Goal: Task Accomplishment & Management: Manage account settings

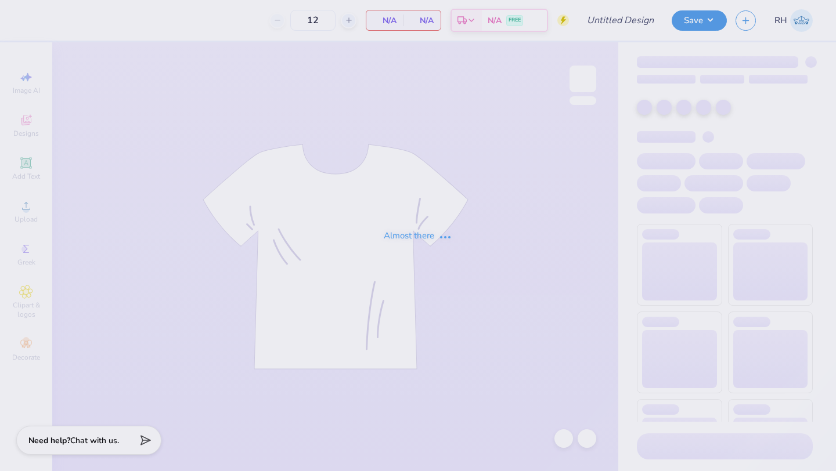
type input "AEPii Fall Rush muscle"
type input "70"
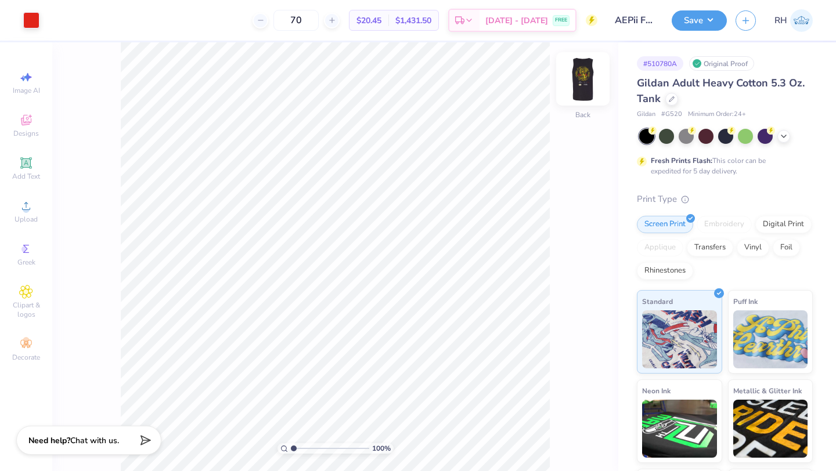
click at [577, 75] on img at bounding box center [582, 79] width 46 height 46
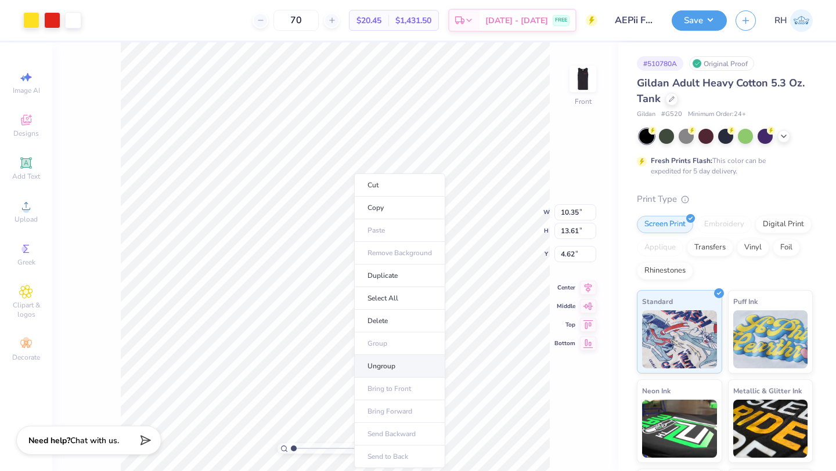
click at [385, 366] on li "Ungroup" at bounding box center [399, 366] width 91 height 23
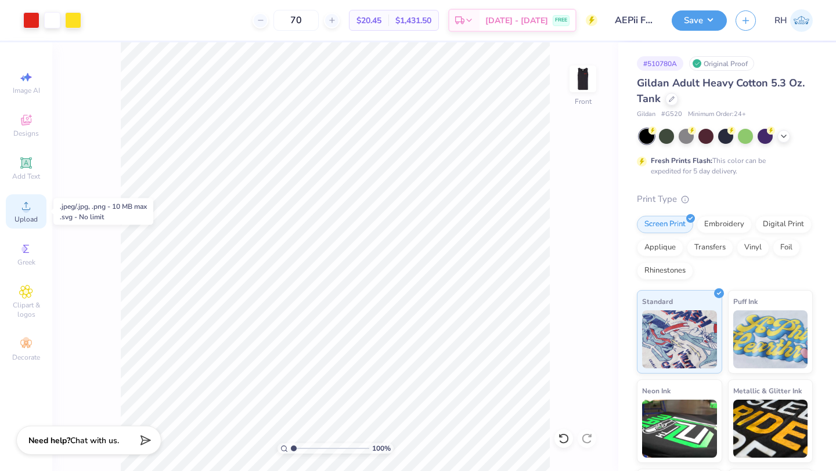
click at [22, 216] on span "Upload" at bounding box center [26, 219] width 23 height 9
click at [34, 81] on div "Image AI" at bounding box center [26, 83] width 41 height 34
select select "4"
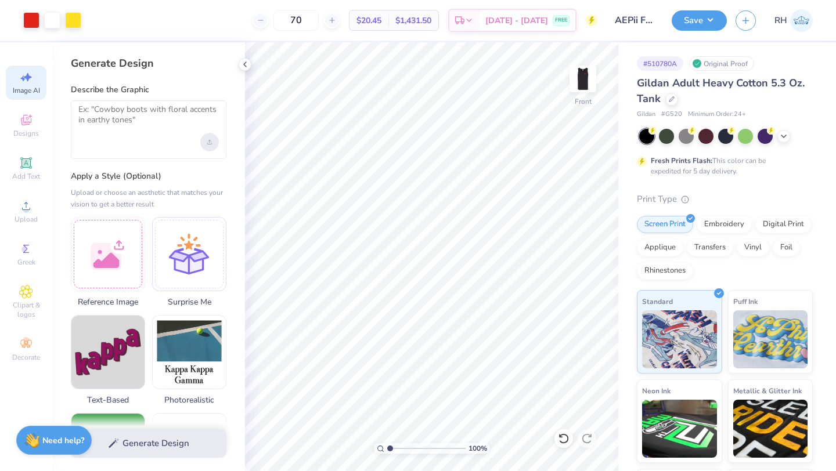
click at [208, 146] on div "Upload image" at bounding box center [209, 142] width 19 height 19
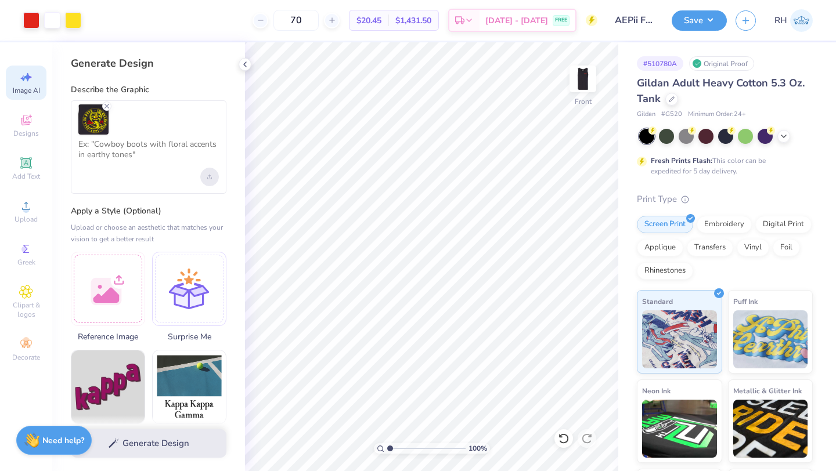
click at [211, 177] on icon "Upload image" at bounding box center [209, 177] width 5 height 5
click at [153, 156] on textarea at bounding box center [148, 153] width 140 height 29
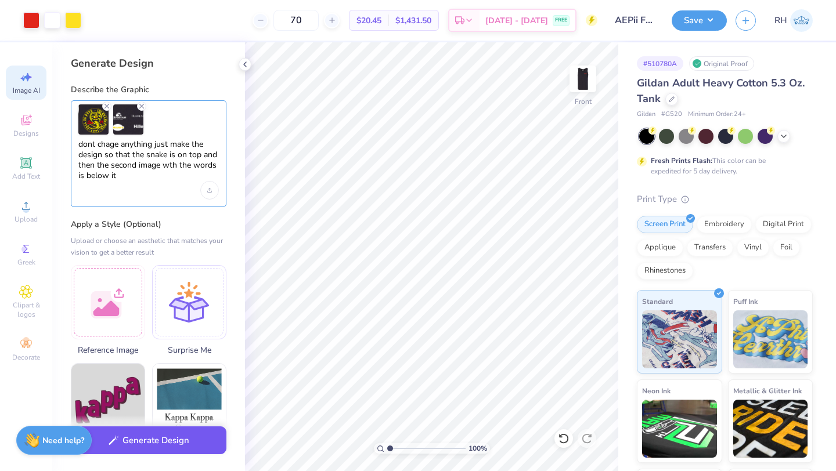
type textarea "dont chage anything just make the design so that the snake is on top and then t…"
click at [167, 440] on button "Generate Design" at bounding box center [149, 441] width 156 height 28
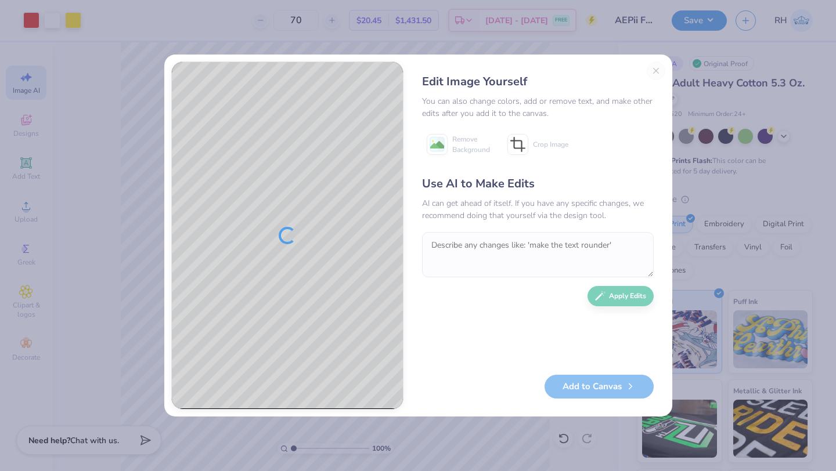
click at [656, 73] on div "Edit Image Yourself You can also change colors, add or remove text, and make ot…" at bounding box center [537, 236] width 255 height 348
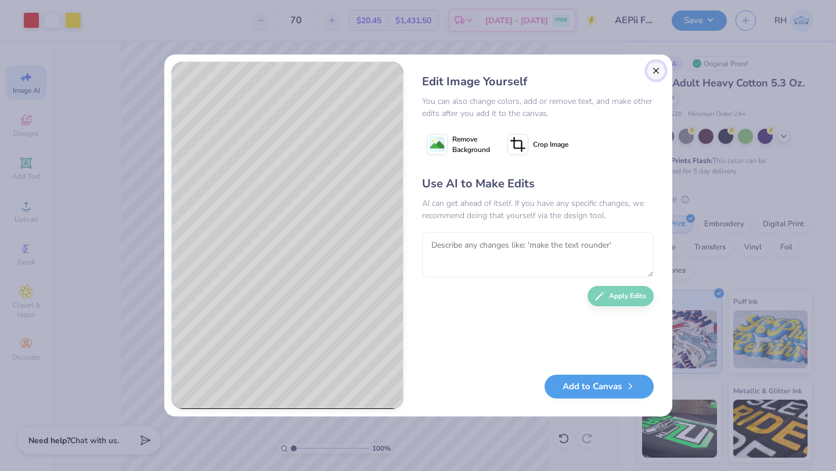
click at [652, 73] on button "Close" at bounding box center [655, 71] width 19 height 19
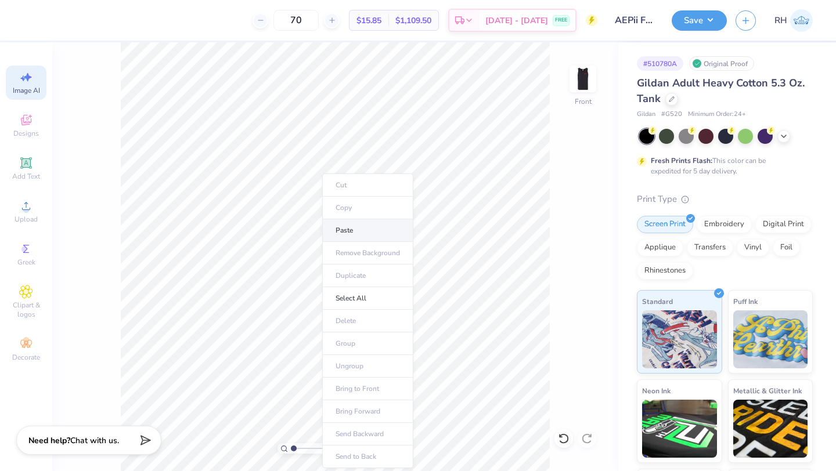
click at [349, 232] on li "Paste" at bounding box center [367, 230] width 91 height 23
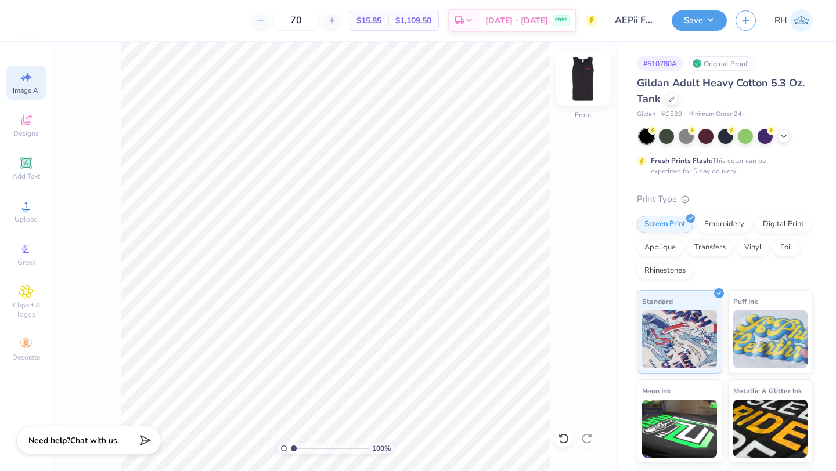
click at [575, 79] on img at bounding box center [582, 79] width 46 height 46
click at [580, 81] on img at bounding box center [582, 79] width 46 height 46
click at [23, 218] on span "Upload" at bounding box center [26, 219] width 23 height 9
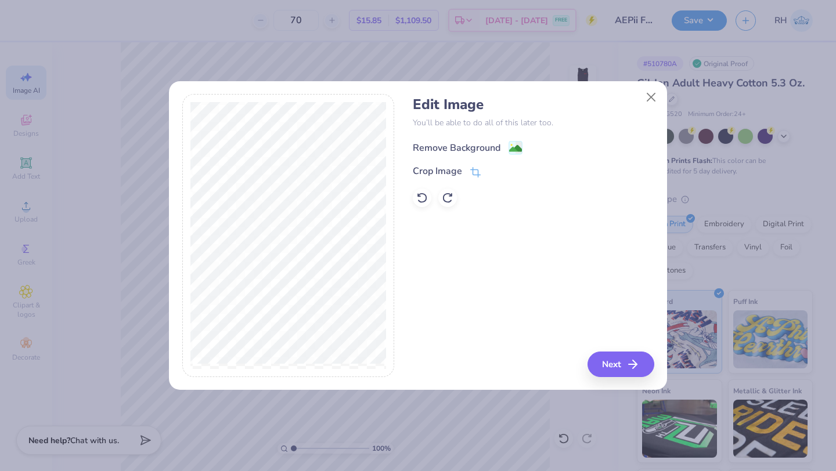
click at [513, 143] on image at bounding box center [515, 148] width 13 height 13
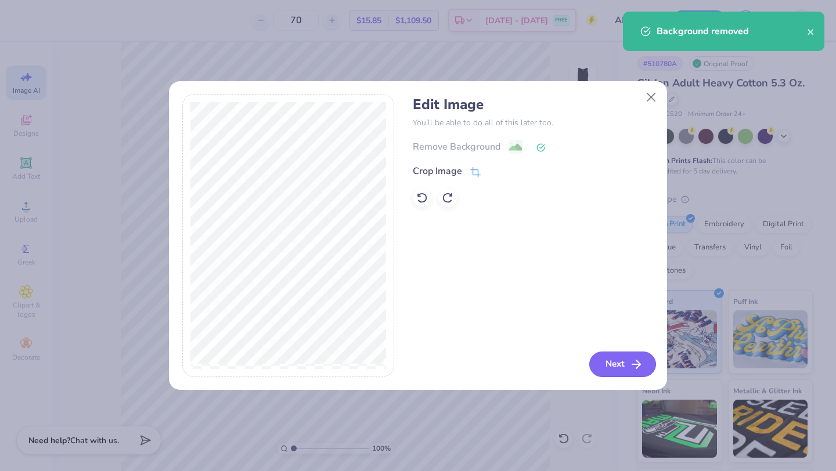
click at [608, 366] on button "Next" at bounding box center [622, 365] width 67 height 26
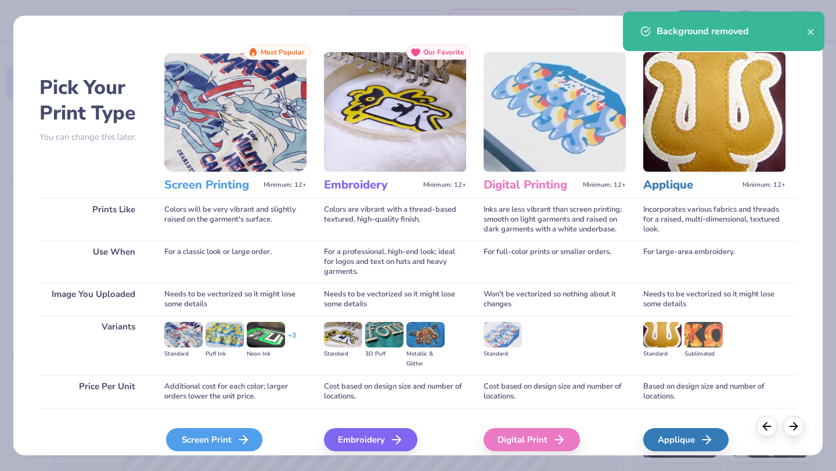
click at [199, 440] on div "Screen Print" at bounding box center [214, 439] width 96 height 23
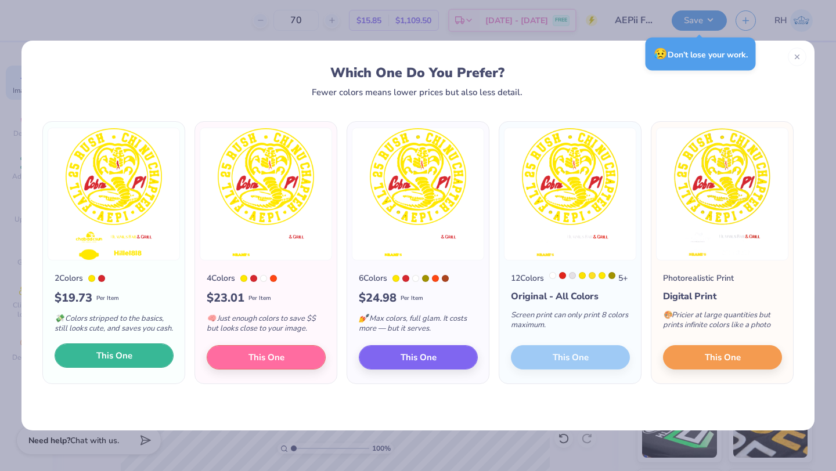
click at [128, 363] on span "This One" at bounding box center [114, 355] width 36 height 13
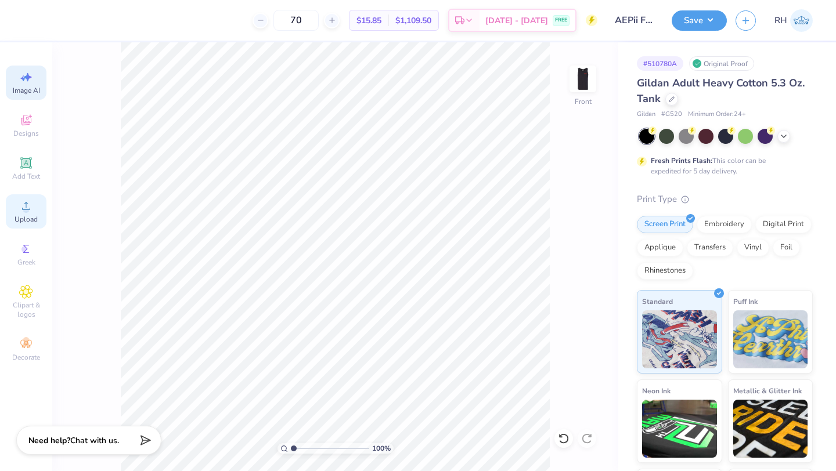
click at [14, 223] on div "Upload" at bounding box center [26, 211] width 41 height 34
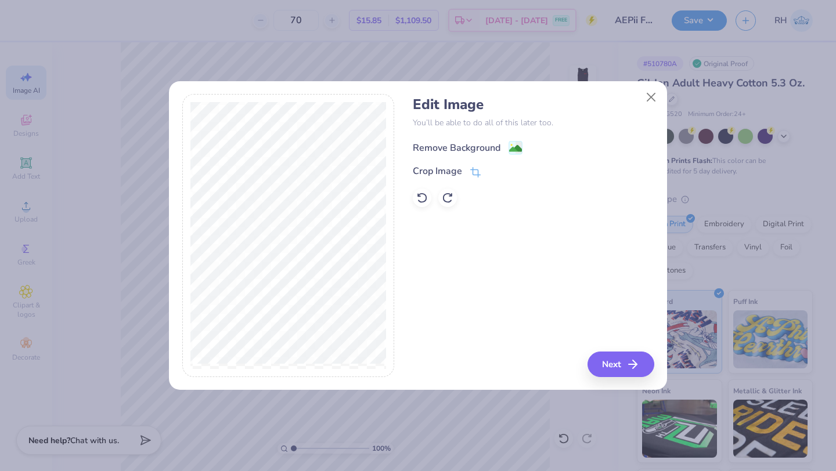
click at [519, 146] on image at bounding box center [515, 148] width 13 height 13
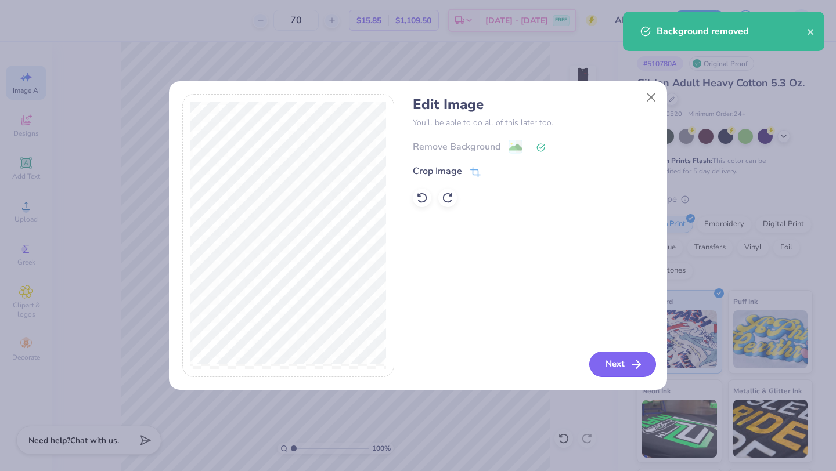
click at [613, 358] on button "Next" at bounding box center [622, 365] width 67 height 26
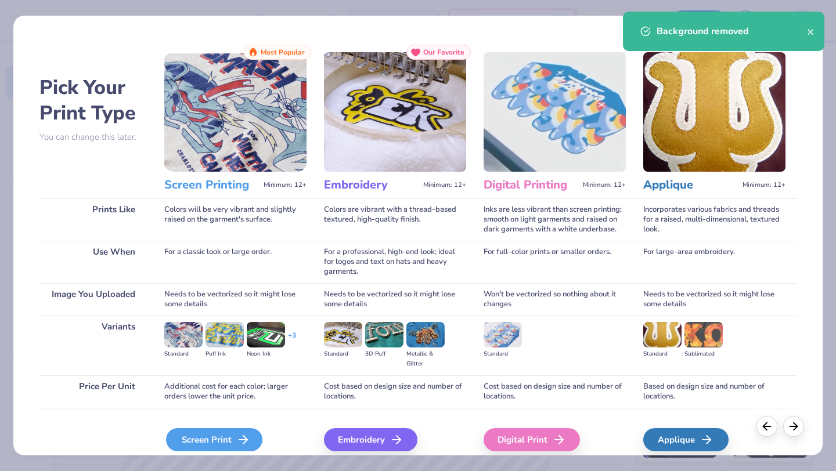
click at [256, 435] on div "Screen Print" at bounding box center [214, 439] width 96 height 23
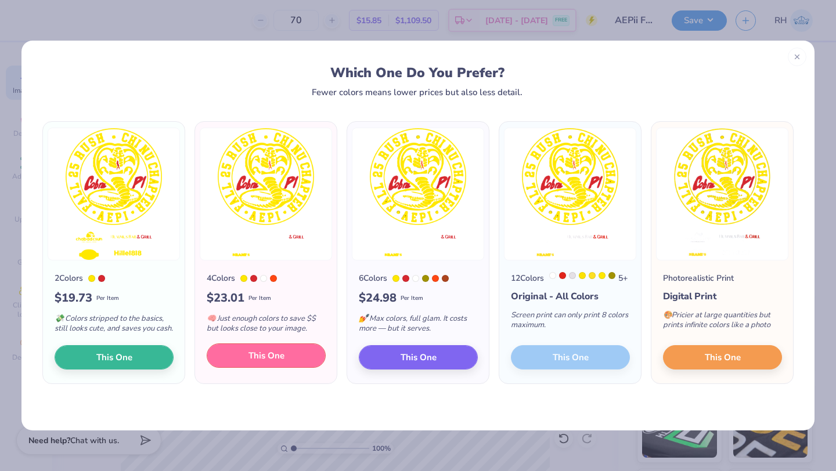
click at [230, 367] on button "This One" at bounding box center [266, 356] width 119 height 24
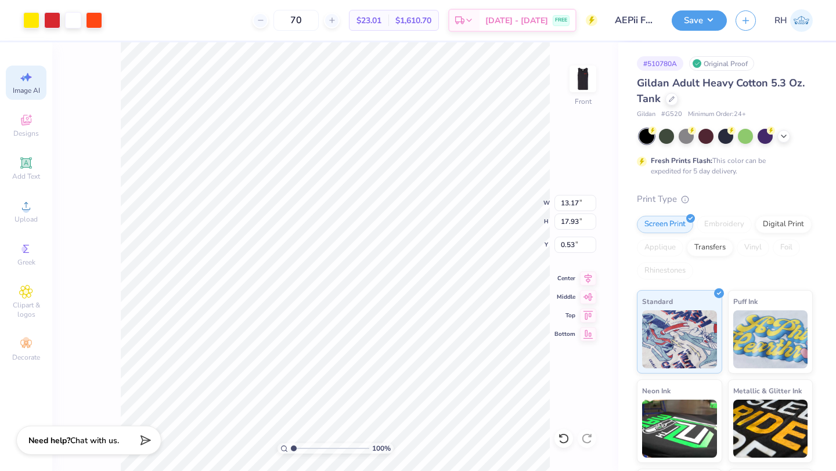
type input "11.35"
type input "15.46"
type input "3.01"
click at [588, 278] on icon at bounding box center [588, 277] width 16 height 14
click at [99, 27] on div at bounding box center [94, 19] width 16 height 16
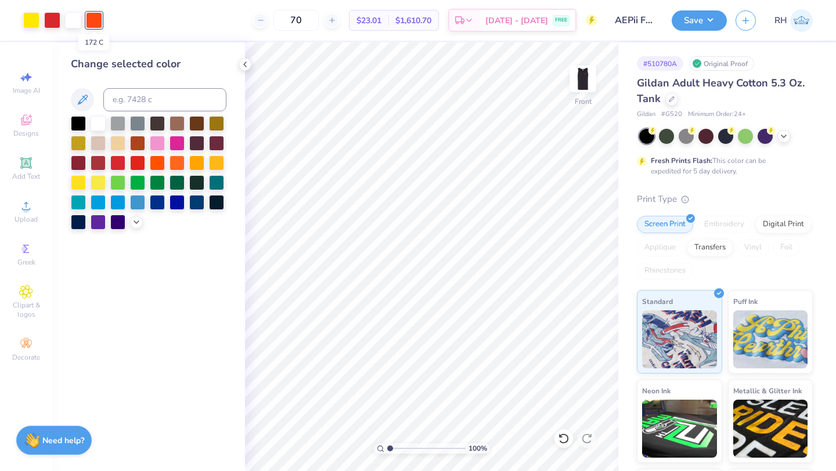
scroll to position [0, 0]
click at [149, 106] on input at bounding box center [164, 99] width 123 height 23
type input "1795"
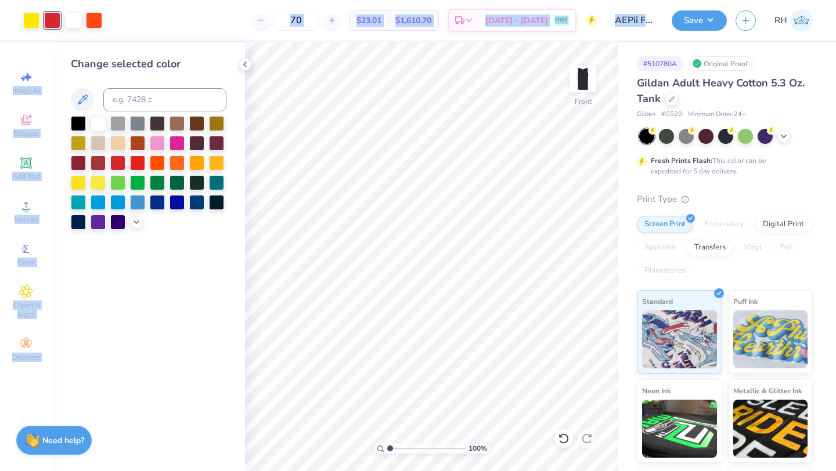
drag, startPoint x: 95, startPoint y: 18, endPoint x: 104, endPoint y: 44, distance: 27.7
click at [104, 44] on div "Art colors 70 $23.01 Per Item $1,610.70 Total Est. Delivery Sep 5 - 8 FREE Desi…" at bounding box center [418, 235] width 836 height 471
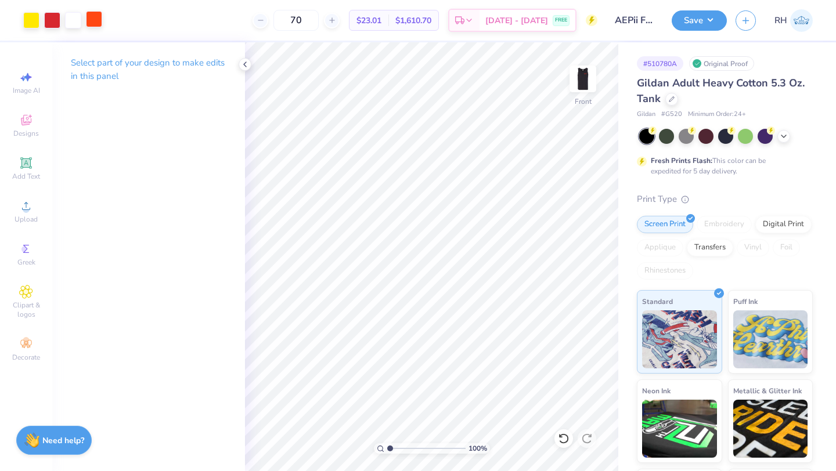
click at [99, 25] on div at bounding box center [94, 19] width 16 height 16
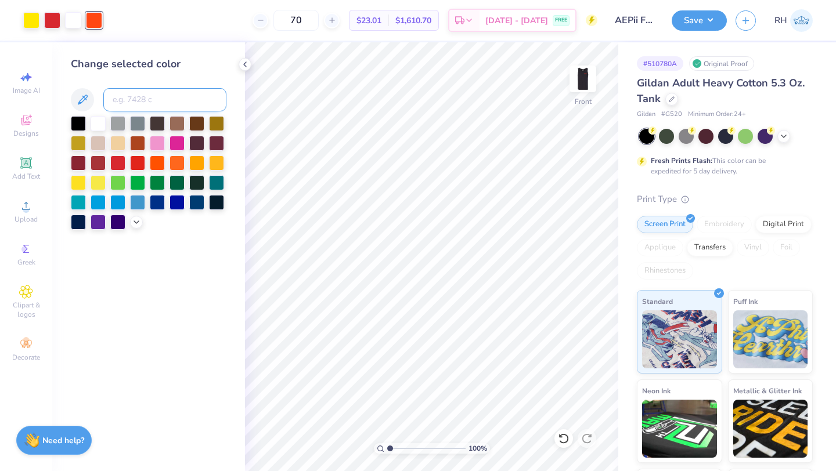
click at [128, 97] on input at bounding box center [164, 99] width 123 height 23
type input "1795"
type input "172"
type input "1795"
click at [104, 20] on div "Art colors 70 $23.01 Per Item $1,610.70 Total Est. Delivery Sep 5 - 8 FREE Desi…" at bounding box center [418, 20] width 836 height 41
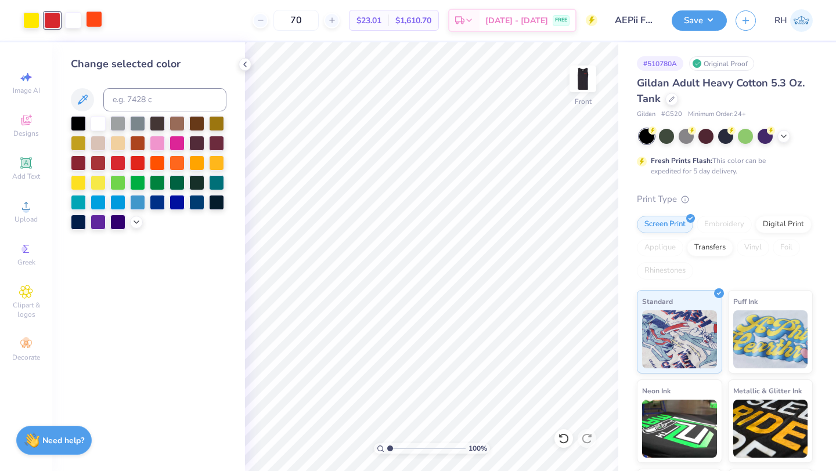
click at [96, 20] on div at bounding box center [94, 19] width 16 height 16
click at [131, 99] on input at bounding box center [164, 99] width 123 height 23
type input "white"
click at [95, 120] on div at bounding box center [98, 122] width 15 height 15
click at [92, 15] on div at bounding box center [94, 19] width 16 height 16
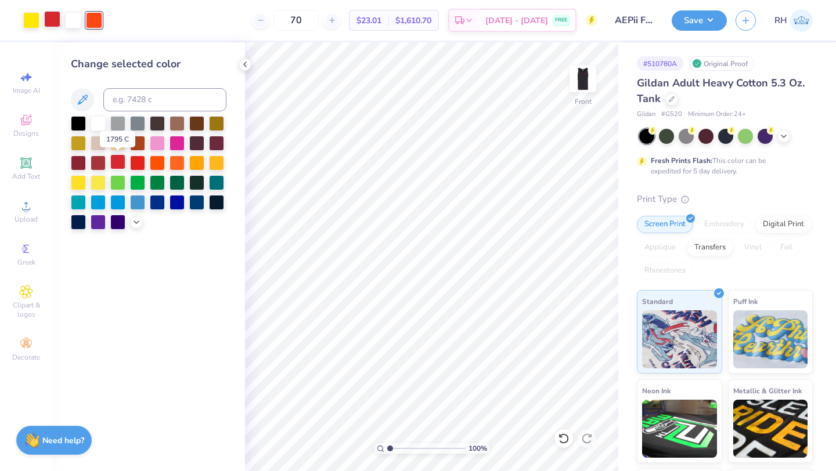
click at [119, 160] on div at bounding box center [117, 161] width 15 height 15
click at [90, 24] on div at bounding box center [94, 19] width 16 height 16
click at [80, 125] on div at bounding box center [78, 122] width 15 height 15
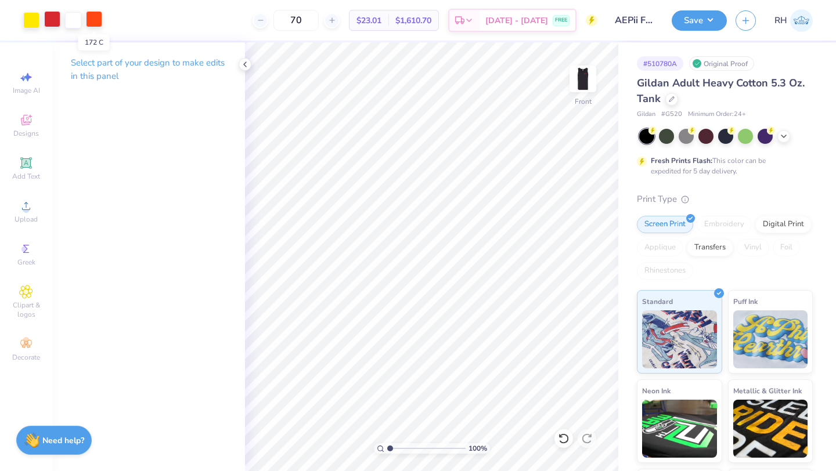
click at [91, 21] on div at bounding box center [94, 19] width 16 height 16
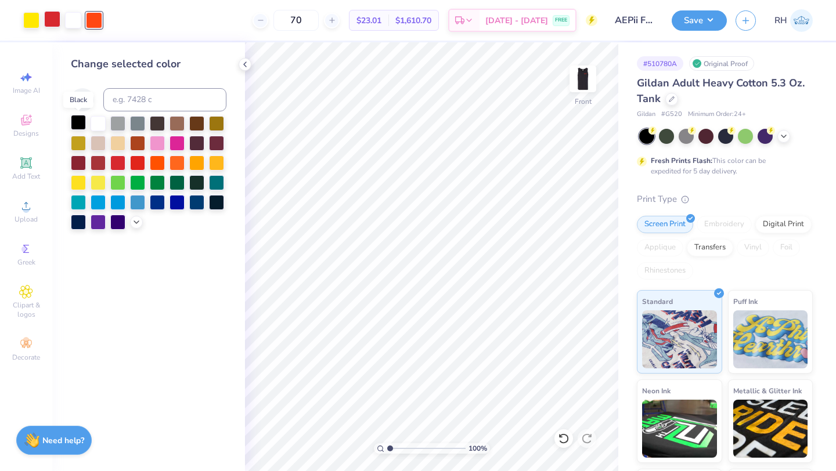
click at [81, 120] on div at bounding box center [78, 122] width 15 height 15
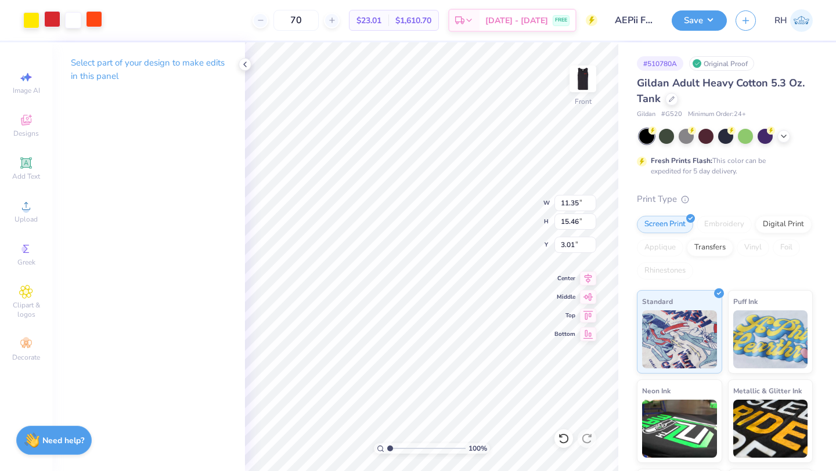
click at [91, 19] on div at bounding box center [94, 19] width 16 height 16
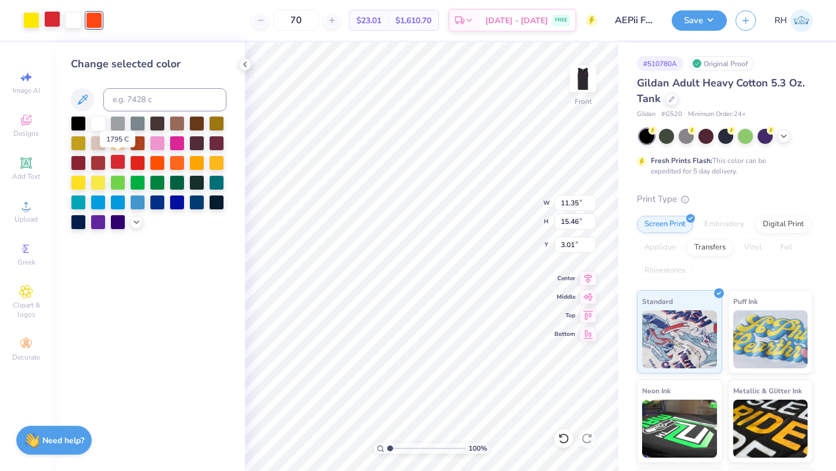
click at [118, 164] on div at bounding box center [117, 161] width 15 height 15
click at [91, 21] on div at bounding box center [94, 19] width 16 height 16
click at [93, 119] on div at bounding box center [98, 122] width 15 height 15
click at [93, 14] on div at bounding box center [94, 19] width 16 height 16
click at [48, 13] on div at bounding box center [52, 19] width 16 height 16
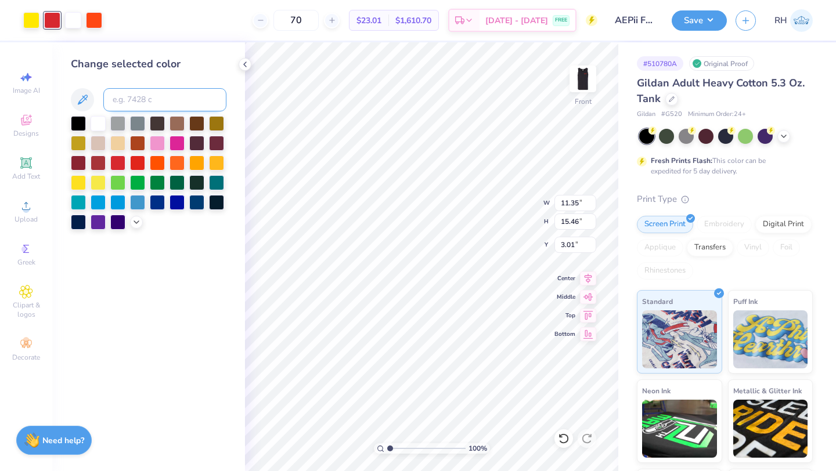
click at [122, 96] on input at bounding box center [164, 99] width 123 height 23
type input "172"
click at [243, 64] on icon at bounding box center [244, 64] width 9 height 9
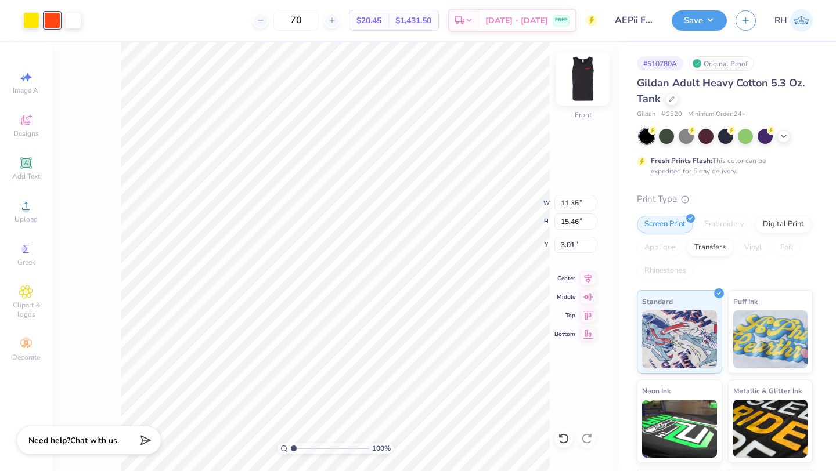
click at [595, 75] on img at bounding box center [582, 79] width 46 height 46
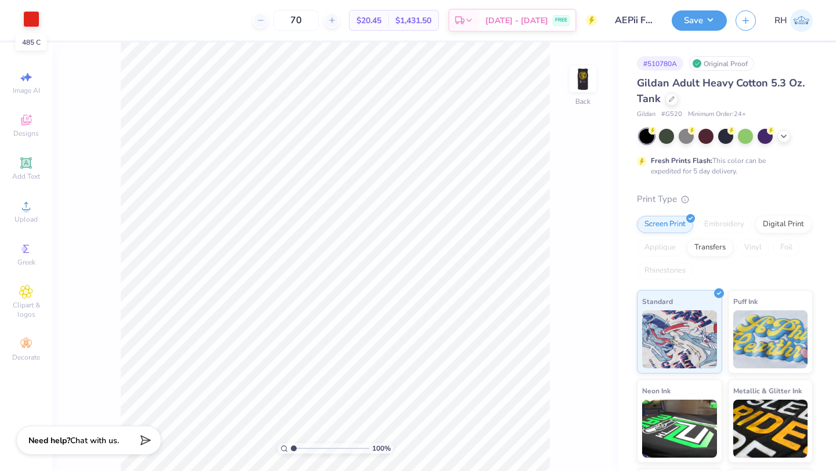
click at [27, 17] on div at bounding box center [31, 19] width 16 height 16
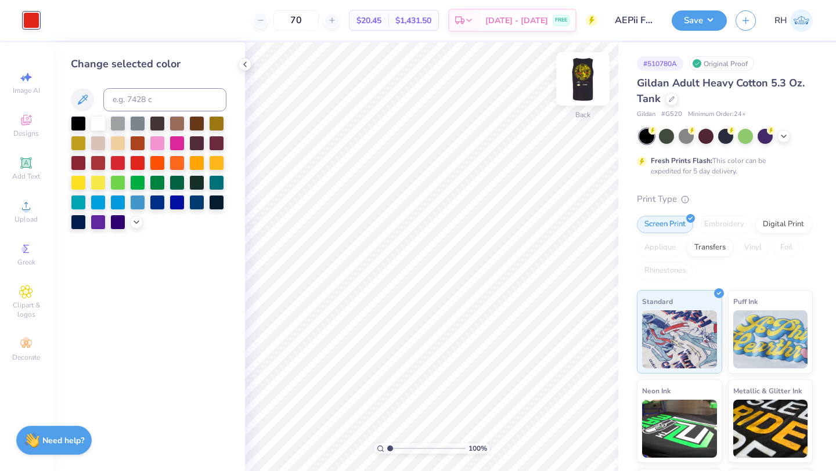
click at [579, 69] on img at bounding box center [582, 79] width 46 height 46
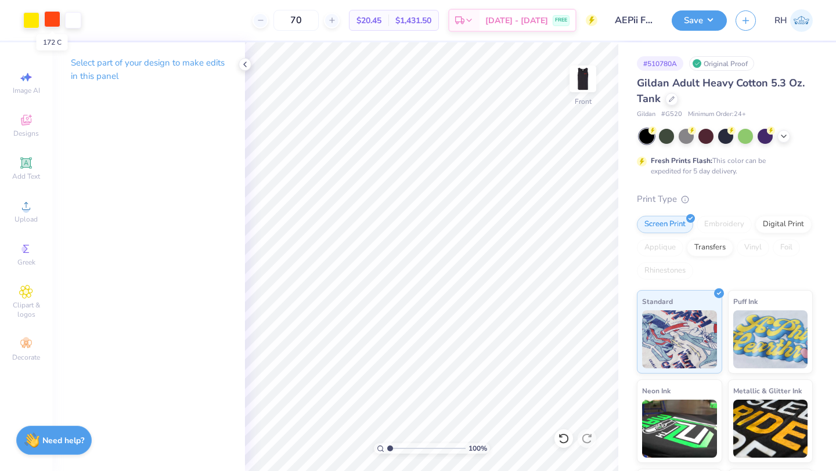
click at [57, 20] on div at bounding box center [52, 19] width 16 height 16
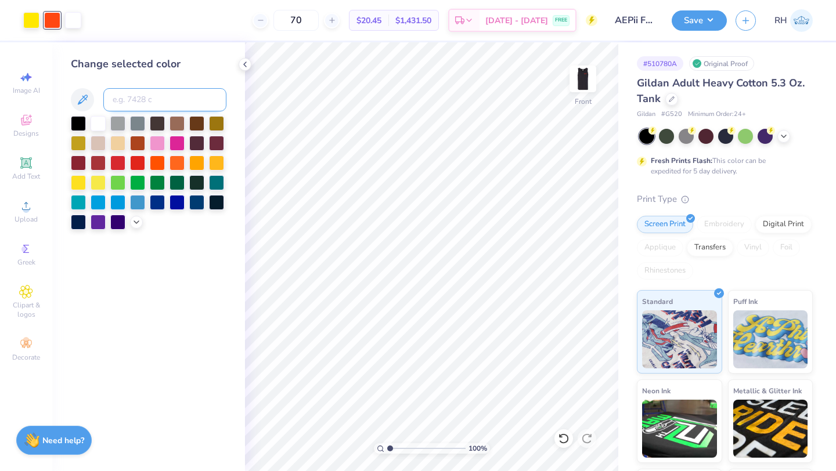
click at [127, 97] on input at bounding box center [164, 99] width 123 height 23
type input "485"
type input "172"
click at [580, 74] on img at bounding box center [582, 79] width 46 height 46
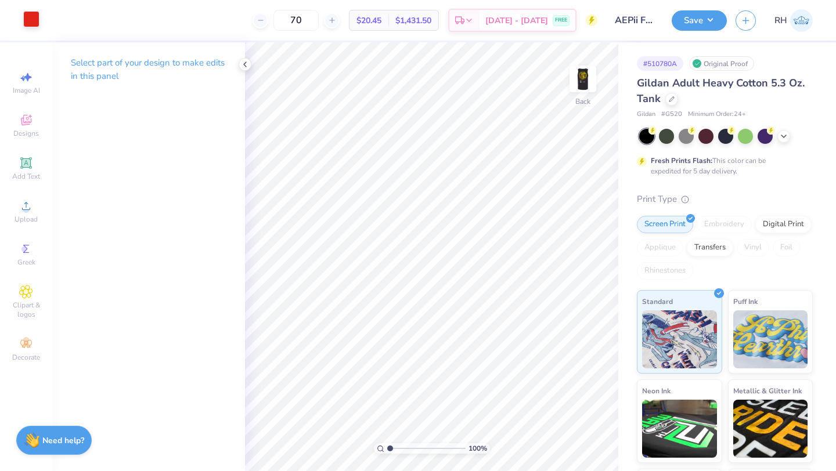
click at [30, 21] on div at bounding box center [31, 19] width 16 height 16
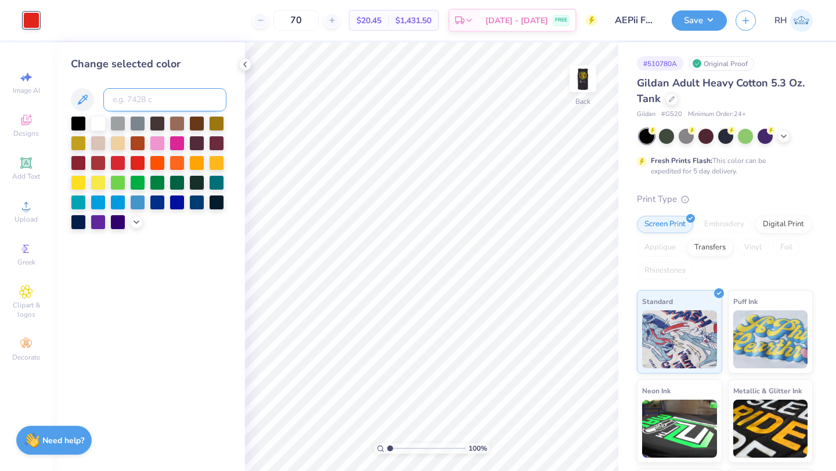
click at [122, 107] on input at bounding box center [164, 99] width 123 height 23
type input "172"
click at [580, 77] on img at bounding box center [582, 79] width 46 height 46
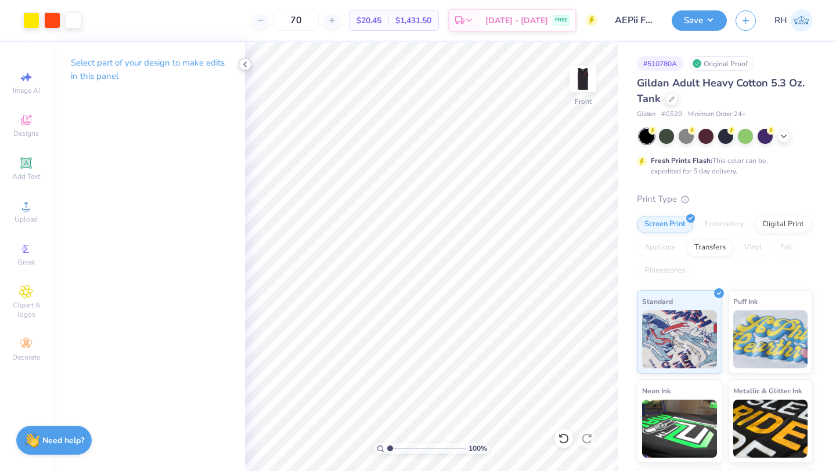
click at [245, 66] on icon at bounding box center [244, 64] width 9 height 9
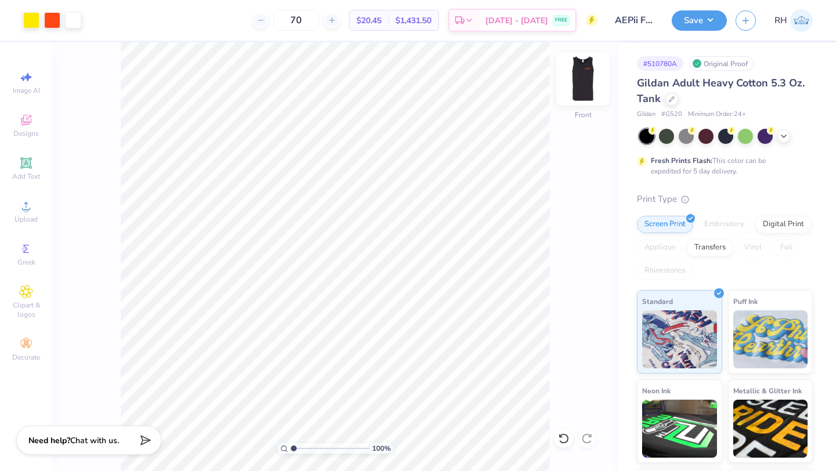
click at [590, 82] on img at bounding box center [582, 79] width 46 height 46
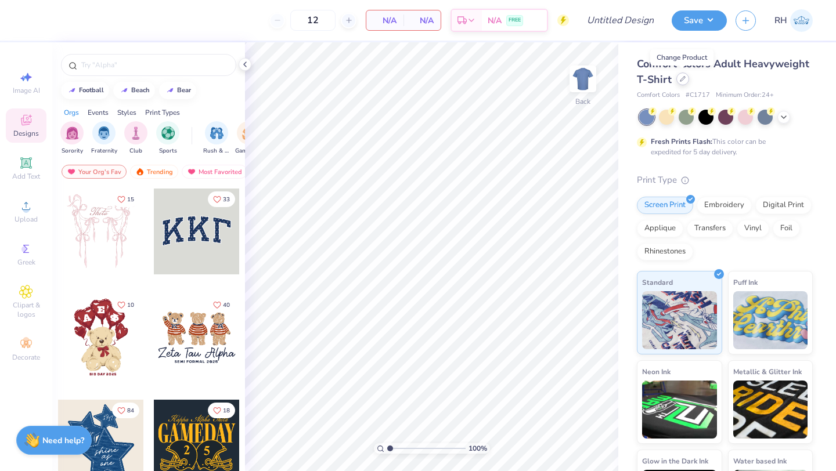
click at [682, 80] on icon at bounding box center [683, 79] width 6 height 6
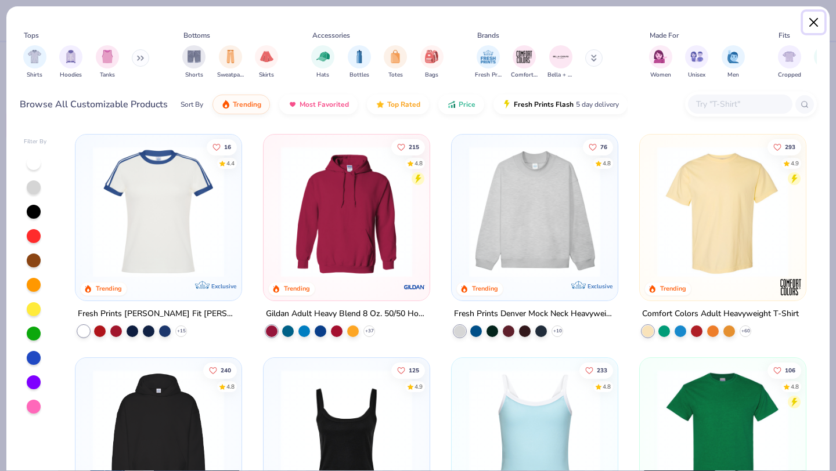
click at [811, 20] on button "Close" at bounding box center [814, 23] width 22 height 22
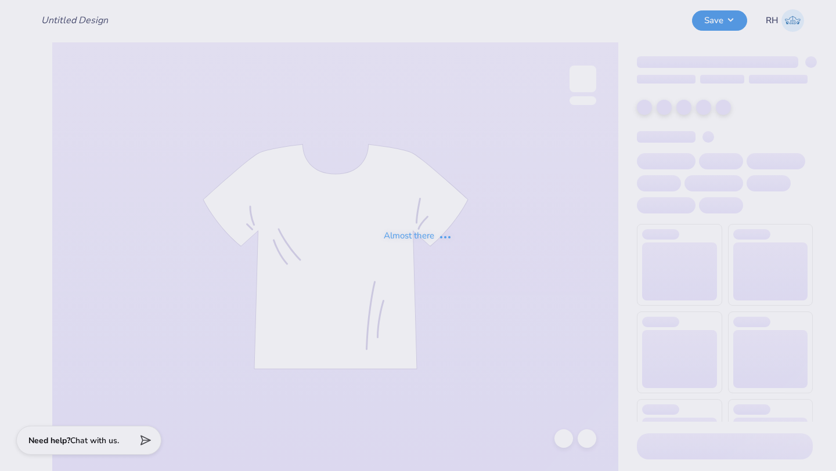
type input "PHC exec merch"
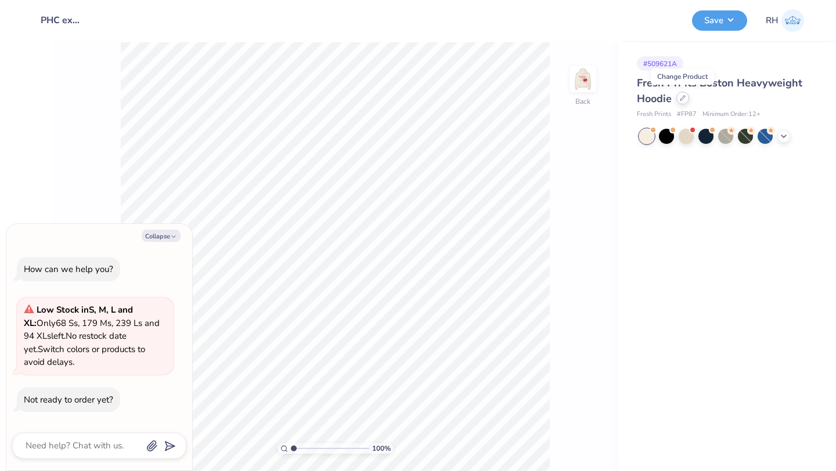
click at [682, 102] on div at bounding box center [682, 98] width 13 height 13
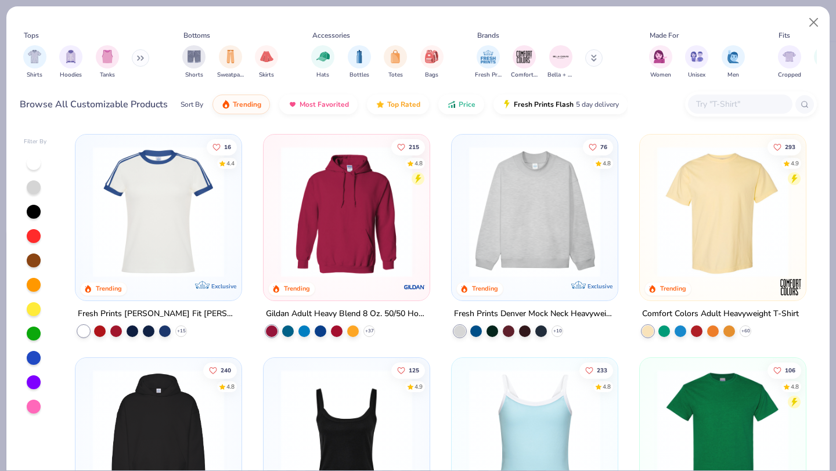
click at [138, 59] on button at bounding box center [140, 57] width 17 height 17
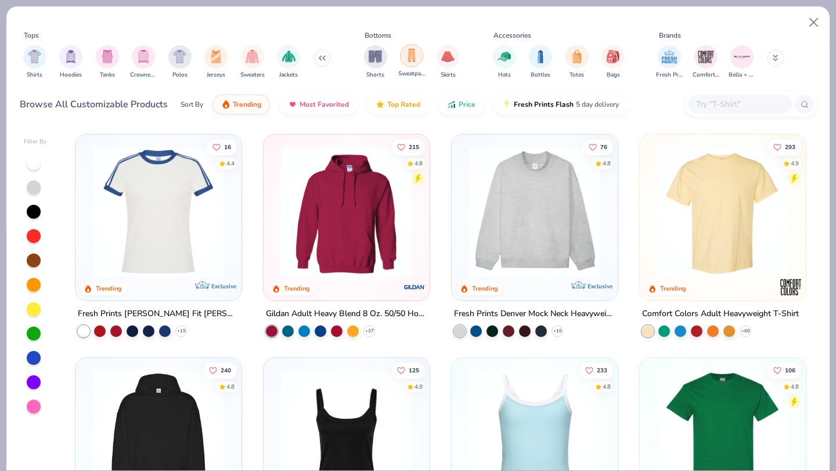
click at [413, 59] on img "filter for Sweatpants" at bounding box center [411, 55] width 13 height 13
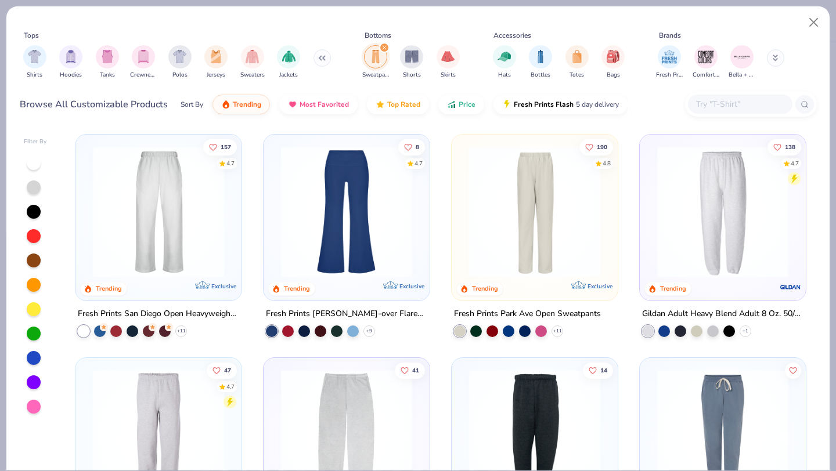
click at [167, 221] on img at bounding box center [158, 211] width 143 height 131
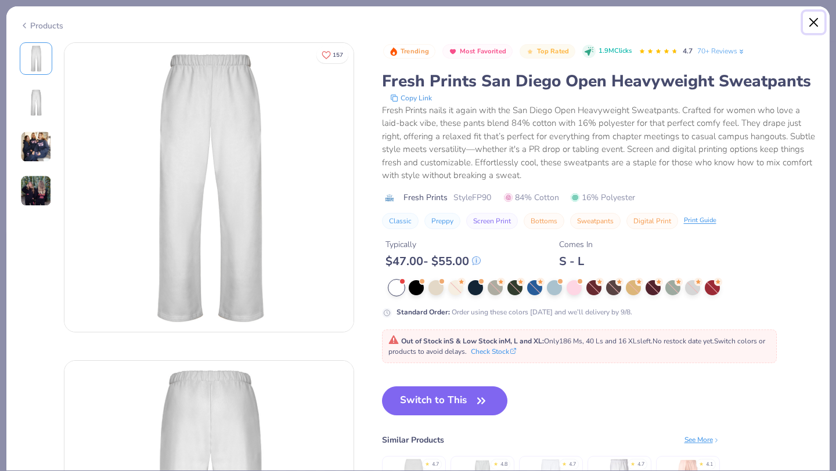
click at [810, 30] on button "Close" at bounding box center [814, 23] width 22 height 22
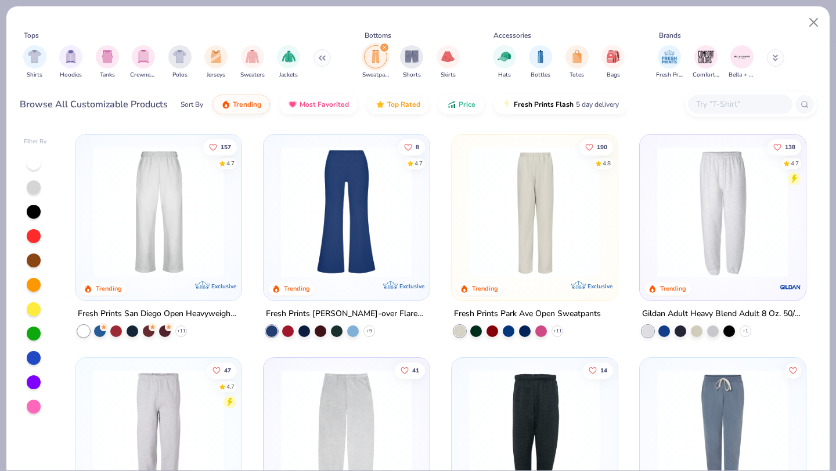
click at [516, 245] on img at bounding box center [534, 211] width 143 height 131
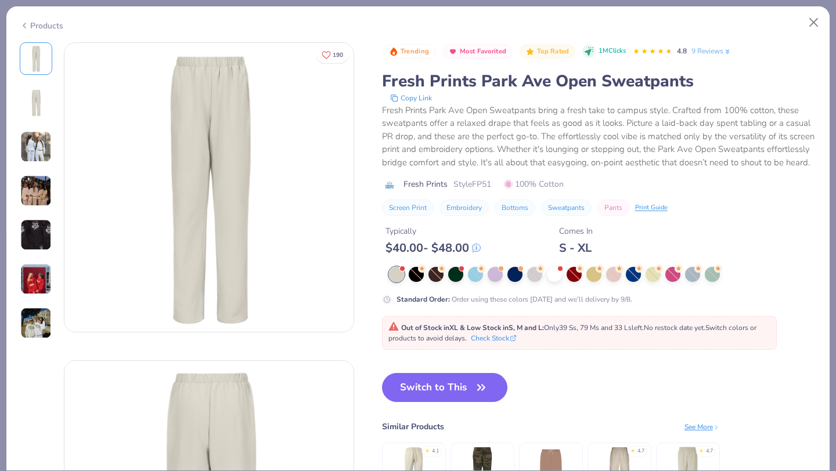
click at [30, 139] on img at bounding box center [35, 146] width 31 height 31
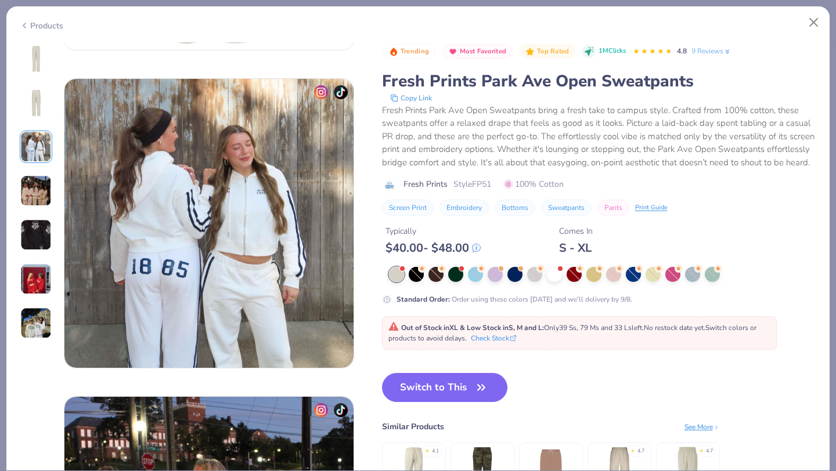
scroll to position [636, 0]
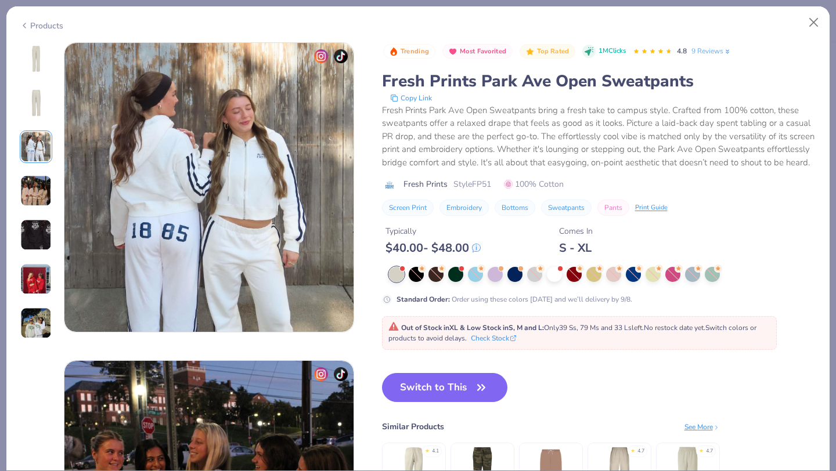
click at [34, 193] on img at bounding box center [35, 190] width 31 height 31
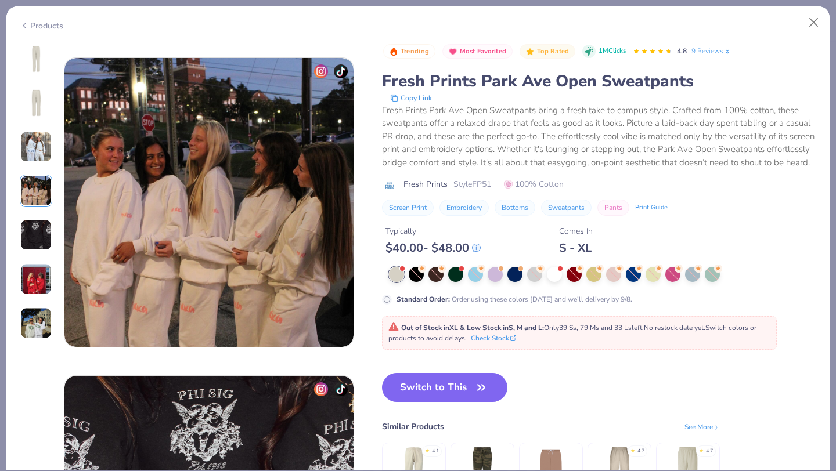
scroll to position [954, 0]
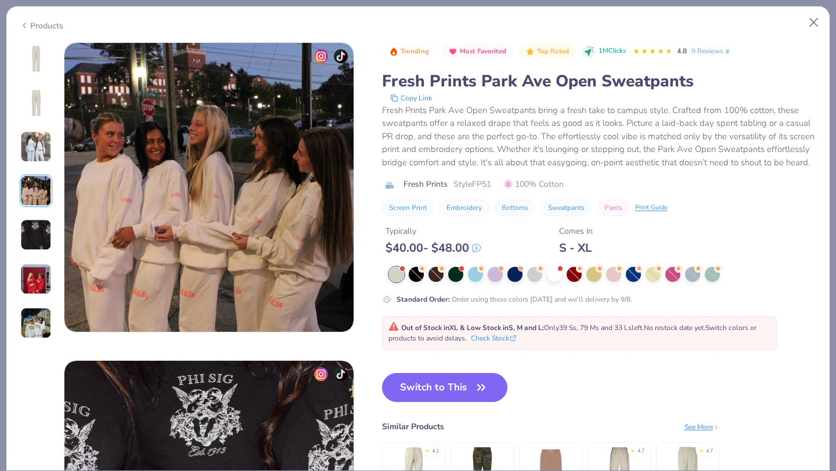
click at [34, 229] on img at bounding box center [35, 234] width 31 height 31
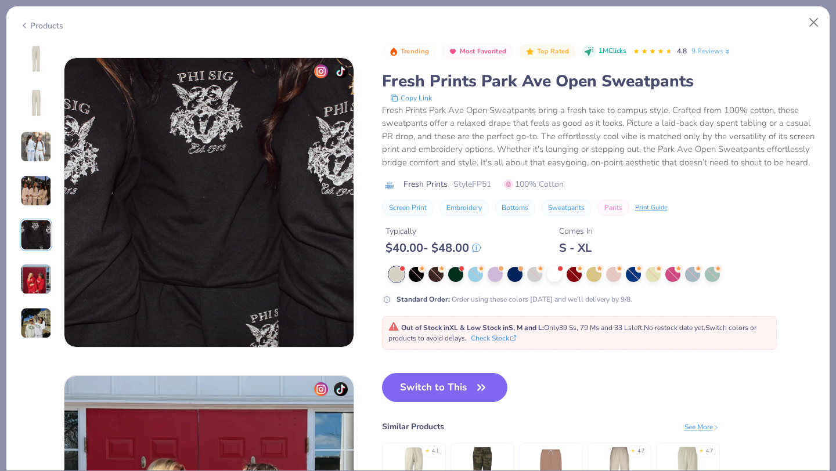
scroll to position [1272, 0]
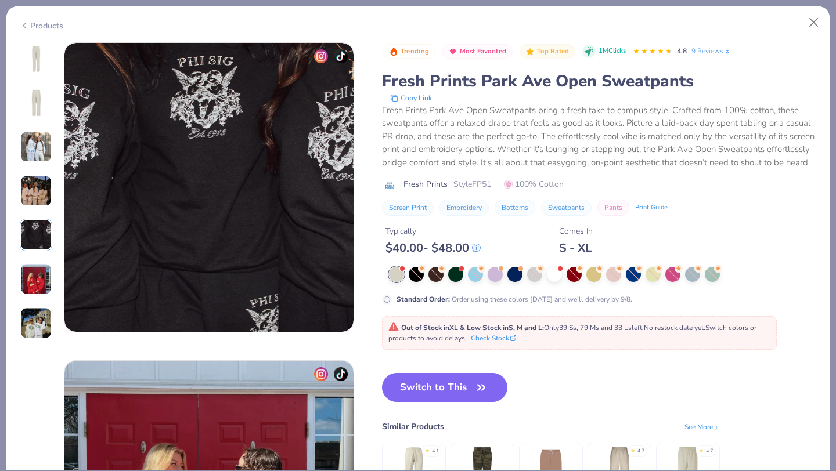
click at [34, 263] on img at bounding box center [35, 278] width 31 height 31
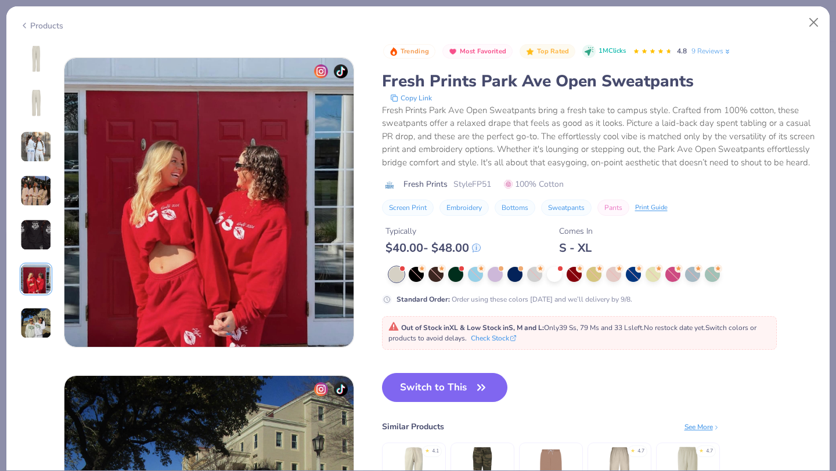
scroll to position [1590, 0]
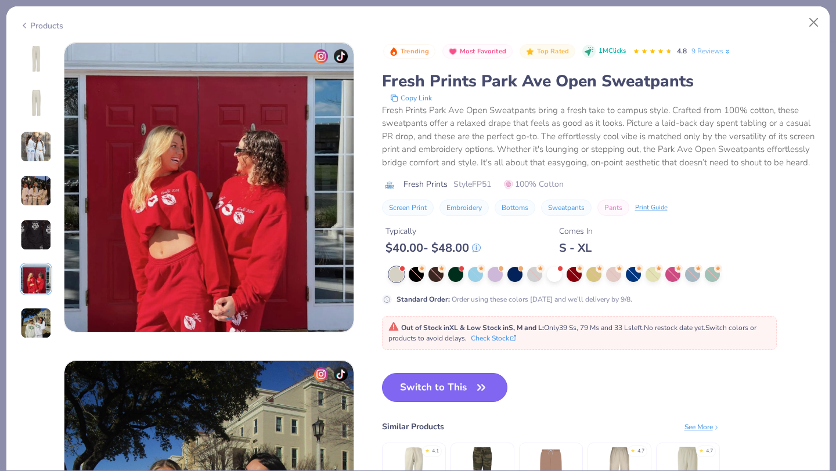
click at [439, 385] on button "Switch to This" at bounding box center [445, 387] width 126 height 29
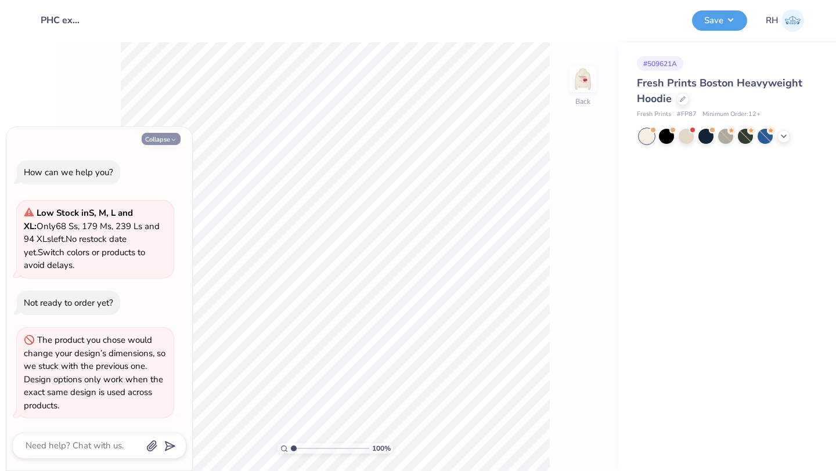
click at [160, 139] on button "Collapse" at bounding box center [161, 139] width 39 height 12
type textarea "x"
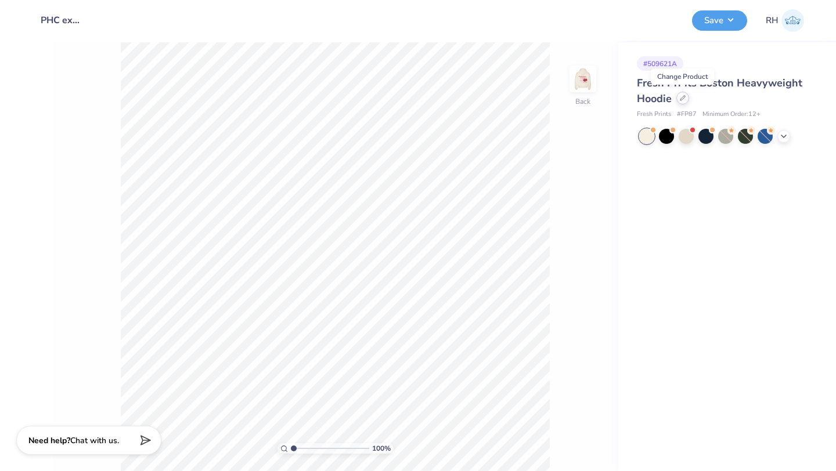
click at [684, 101] on div at bounding box center [682, 98] width 13 height 13
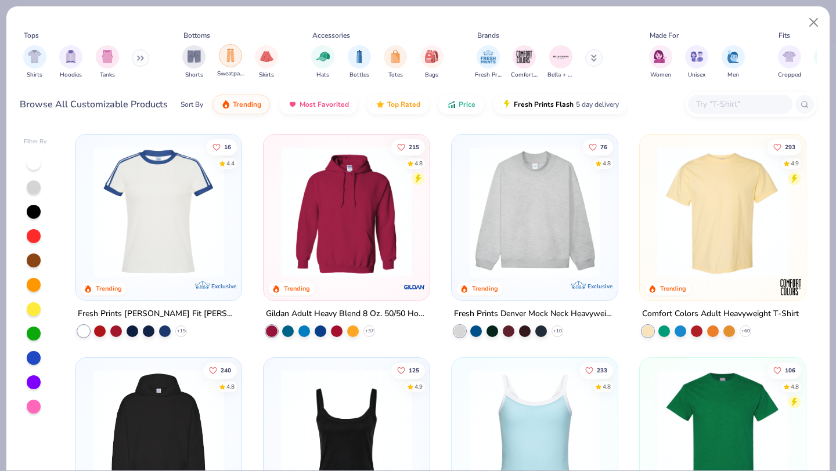
click at [233, 62] on img "filter for Sweatpants" at bounding box center [230, 55] width 13 height 13
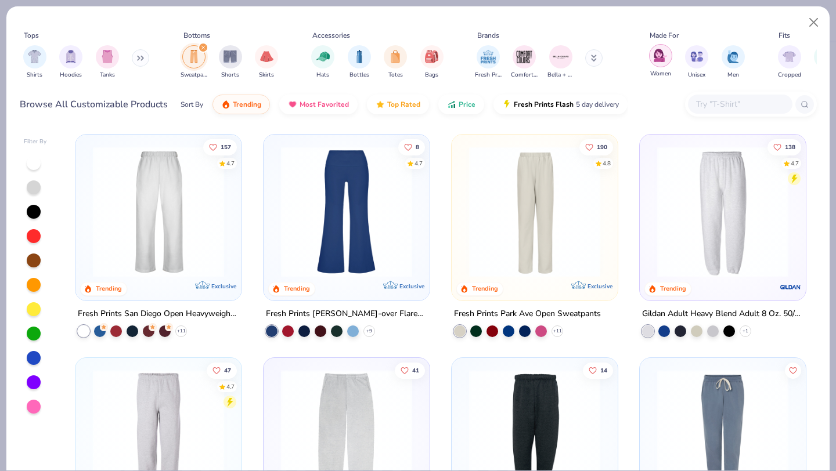
click at [657, 57] on img "filter for Women" at bounding box center [659, 55] width 13 height 13
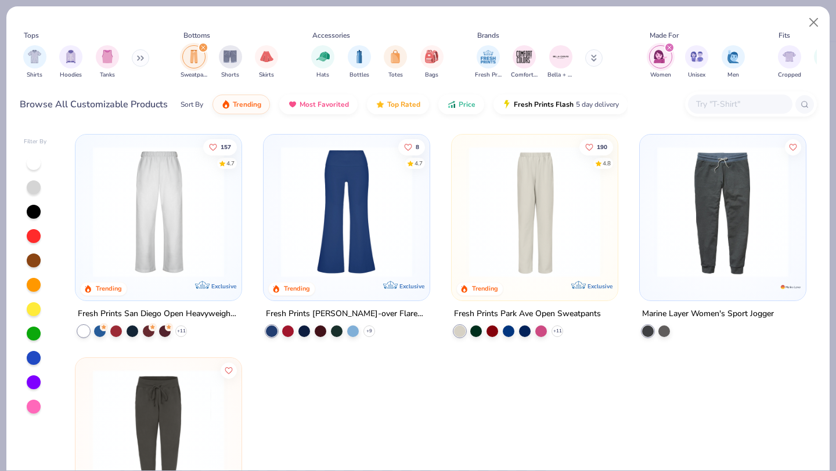
click at [165, 276] on div at bounding box center [158, 214] width 154 height 149
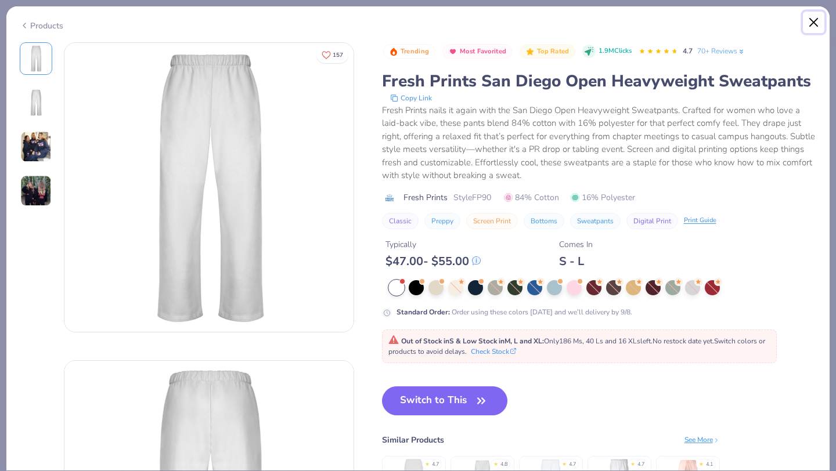
click at [814, 20] on button "Close" at bounding box center [814, 23] width 22 height 22
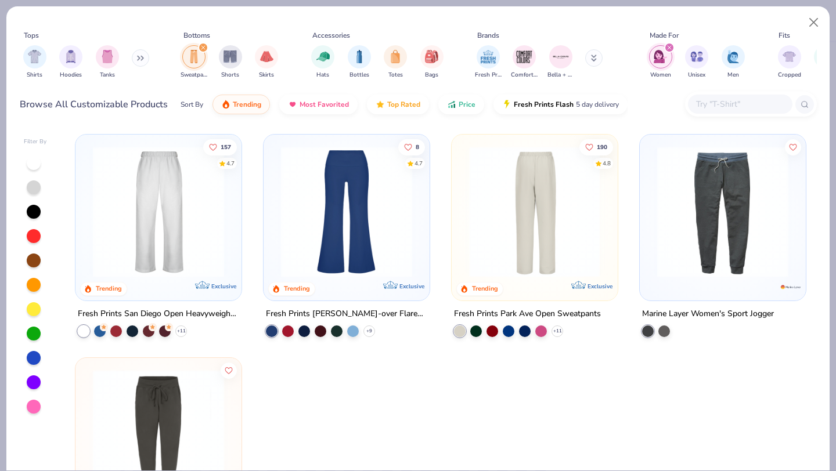
click at [463, 240] on img at bounding box center [391, 211] width 143 height 131
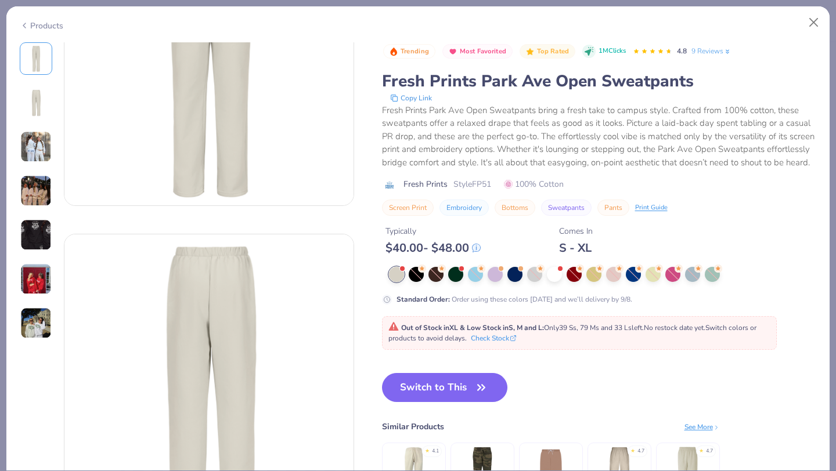
scroll to position [125, 0]
click at [811, 16] on button "Close" at bounding box center [814, 23] width 22 height 22
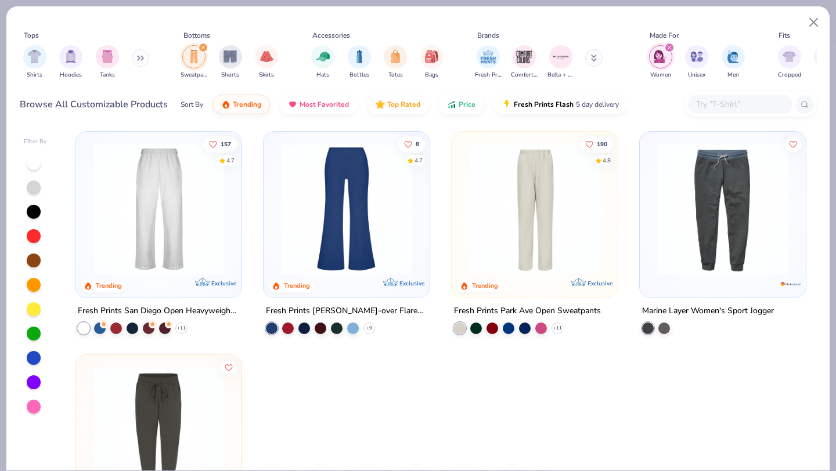
scroll to position [4, 0]
click at [307, 194] on img at bounding box center [346, 207] width 143 height 131
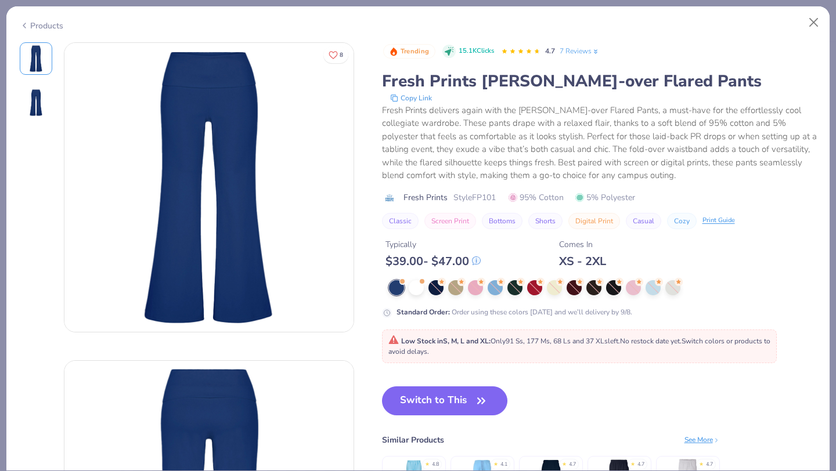
click at [35, 115] on img at bounding box center [36, 103] width 28 height 28
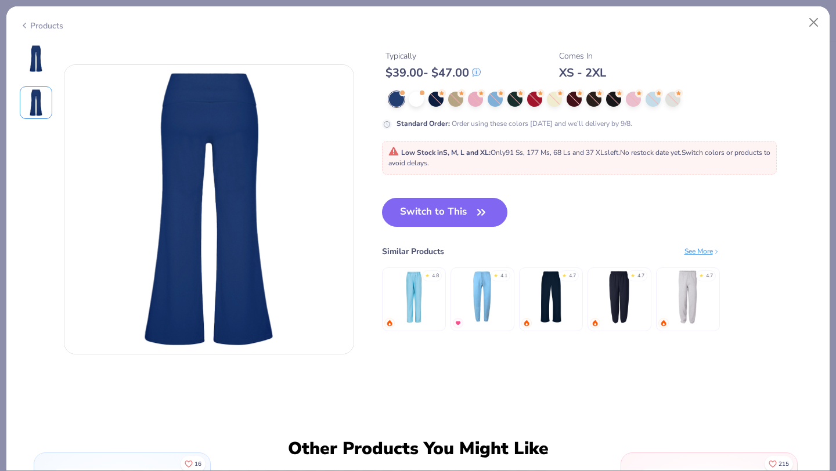
scroll to position [318, 0]
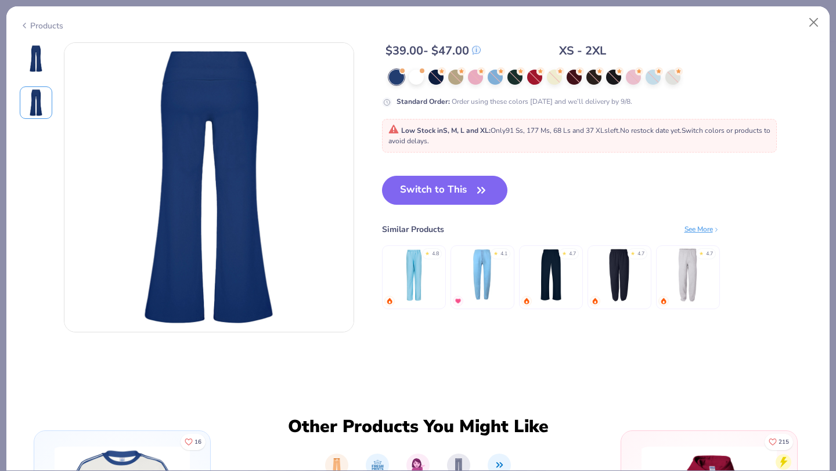
click at [21, 73] on div at bounding box center [36, 58] width 32 height 32
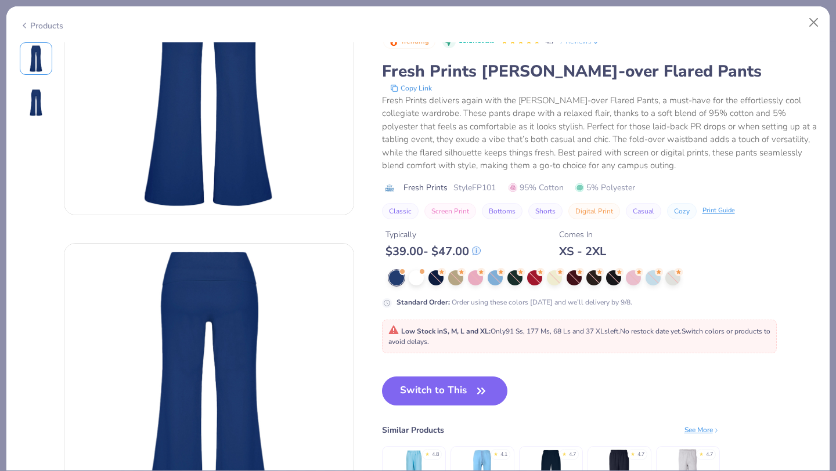
scroll to position [185, 0]
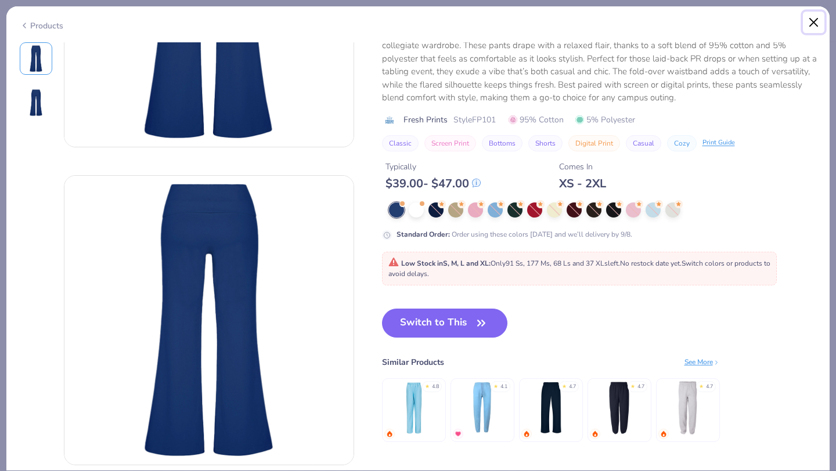
click at [816, 27] on button "Close" at bounding box center [814, 23] width 22 height 22
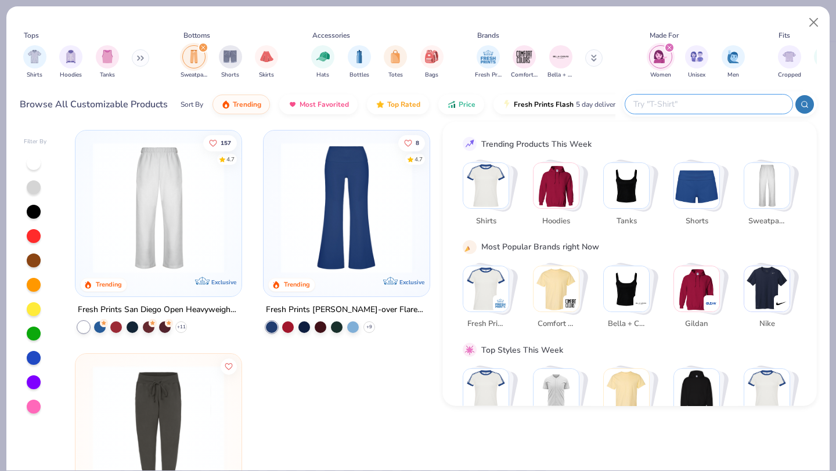
click at [711, 104] on input "text" at bounding box center [708, 103] width 152 height 13
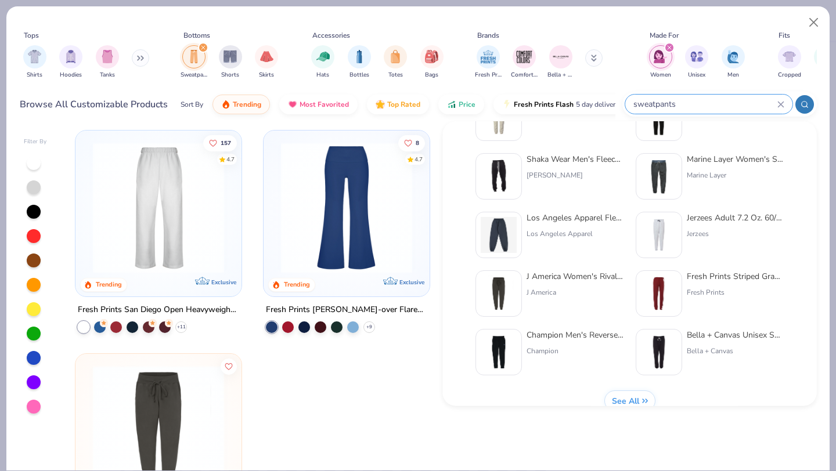
scroll to position [476, 0]
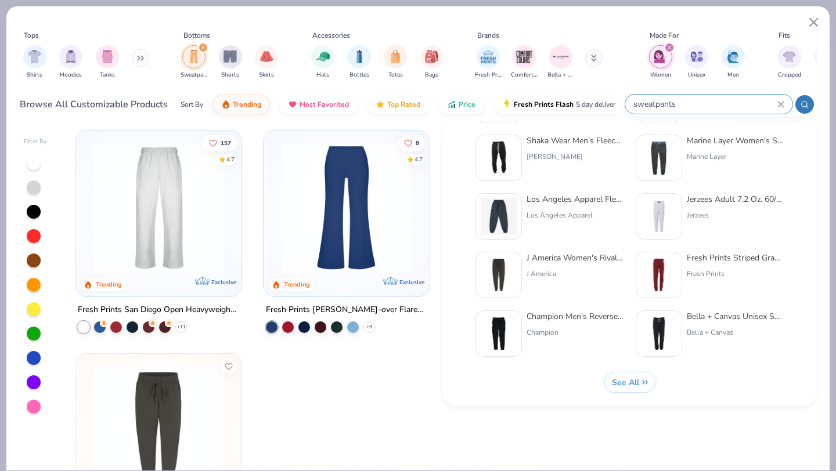
type input "sweatpants"
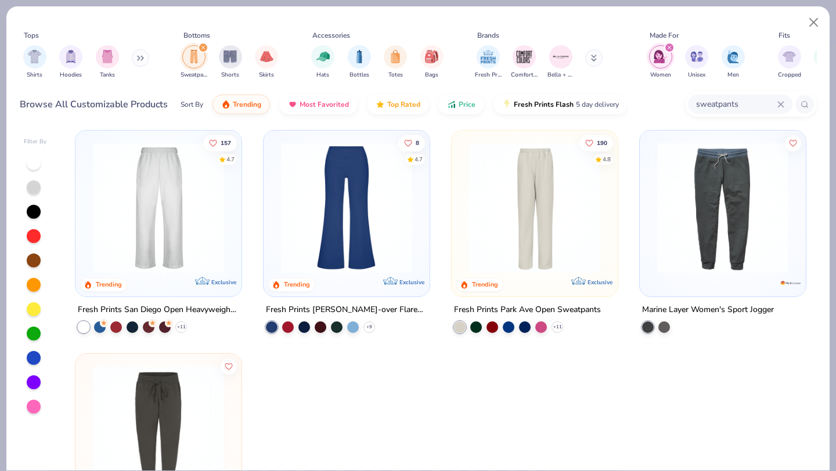
click at [617, 387] on span "See All" at bounding box center [624, 382] width 27 height 11
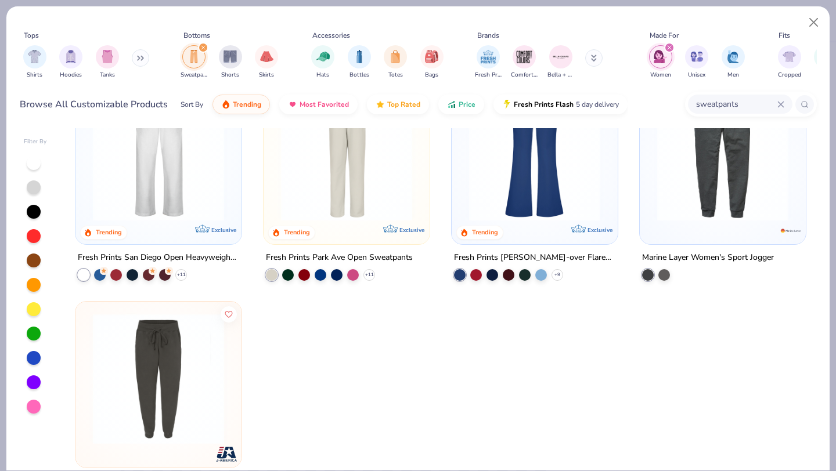
scroll to position [109, 0]
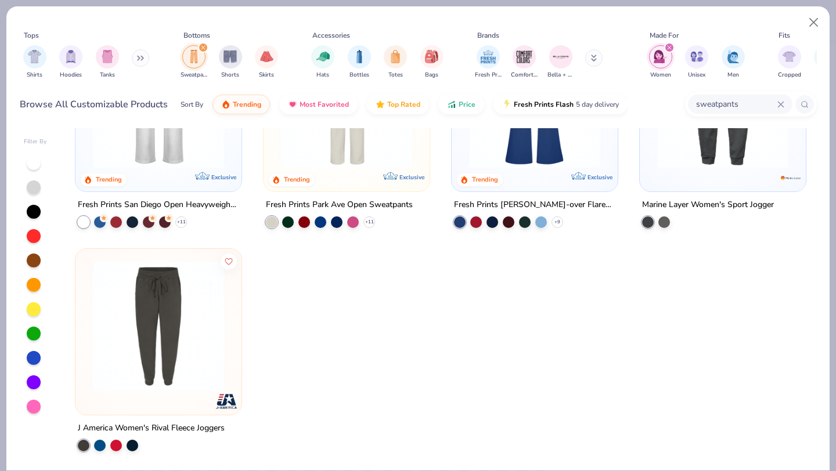
click at [777, 103] on icon at bounding box center [780, 104] width 7 height 7
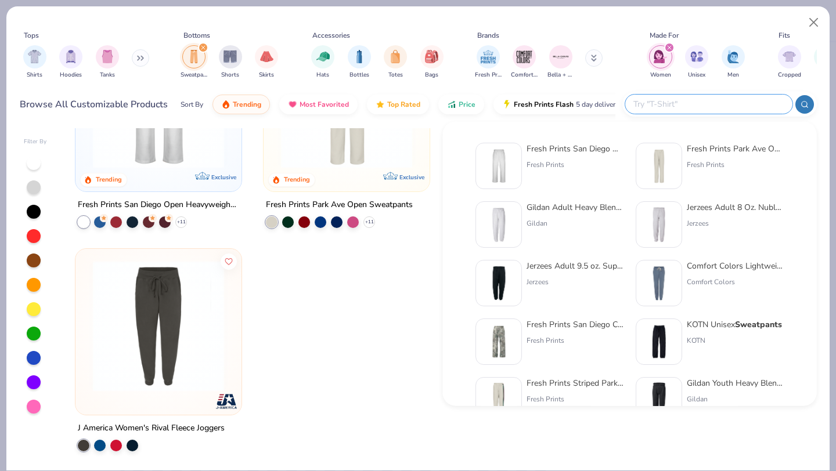
scroll to position [0, 0]
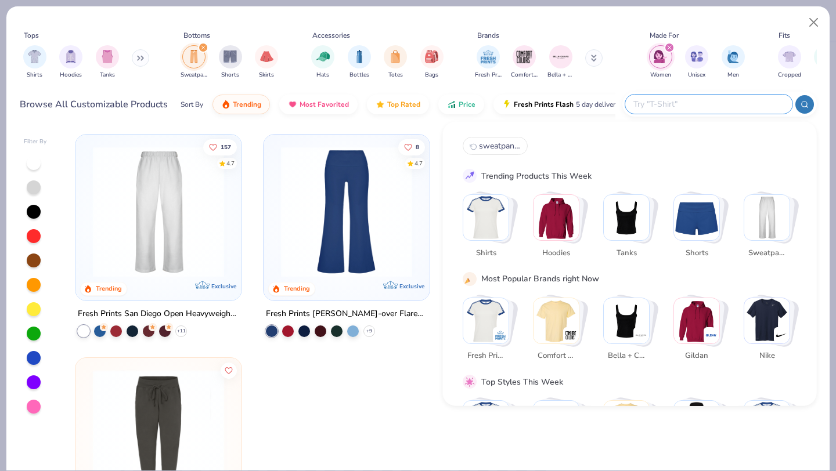
click at [512, 148] on span "sweatpants" at bounding box center [500, 145] width 42 height 11
type input "sweatpants"
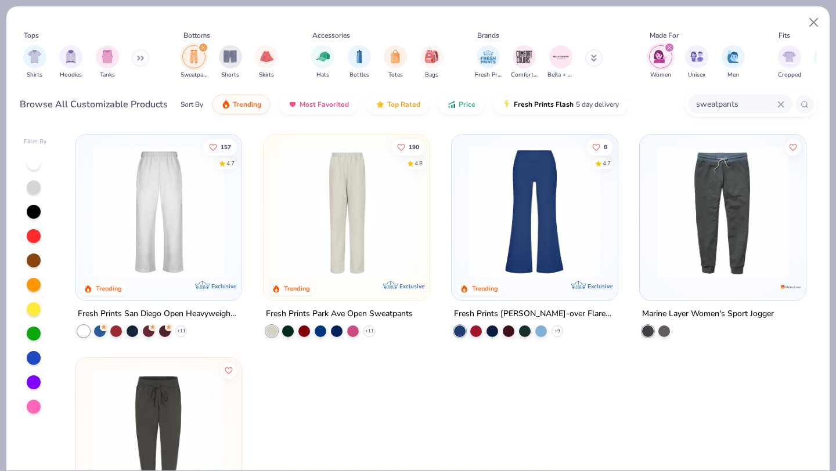
click at [667, 47] on icon "filter for Women" at bounding box center [669, 47] width 5 height 5
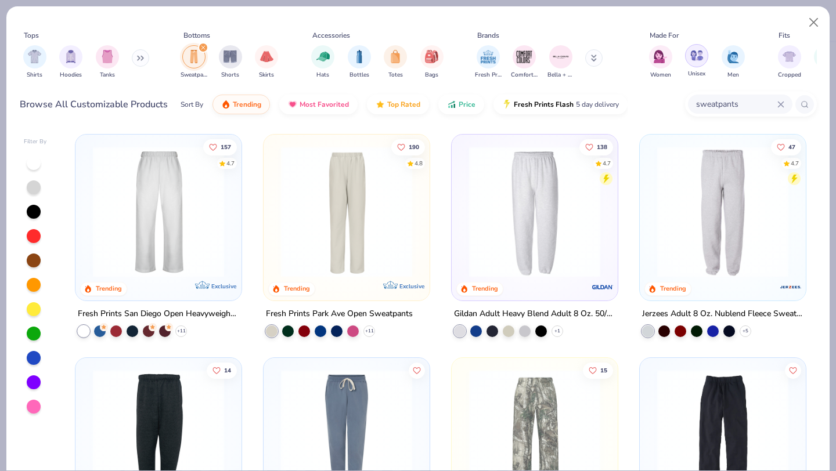
click at [698, 55] on img "filter for Unisex" at bounding box center [696, 55] width 13 height 13
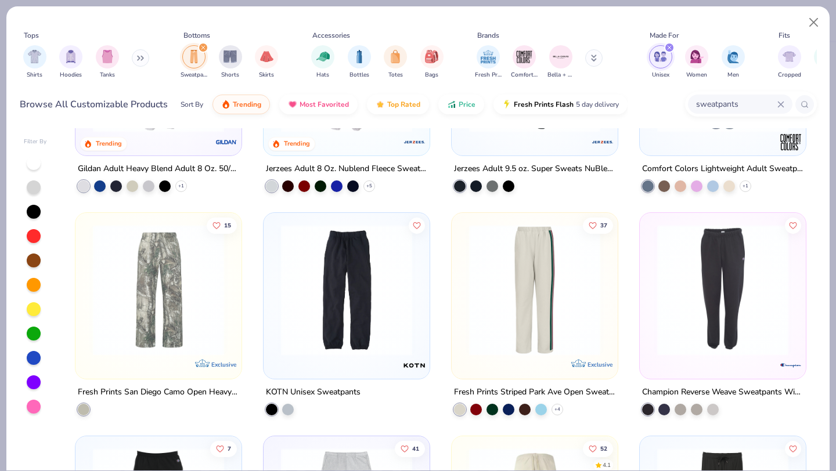
scroll to position [138, 0]
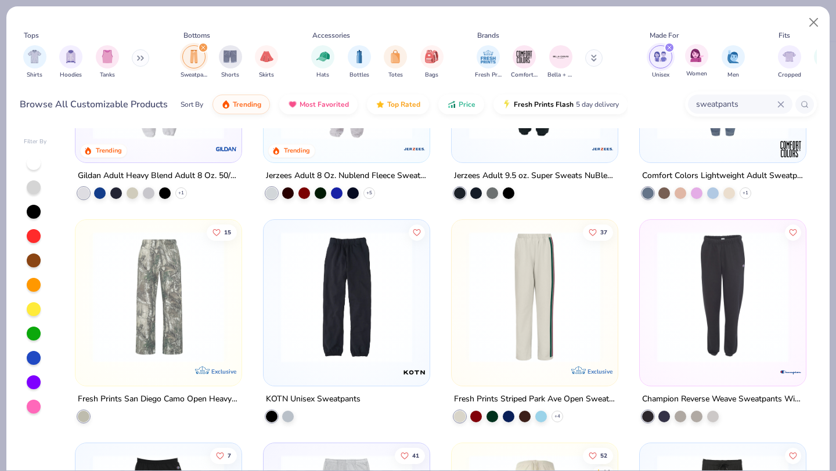
click at [686, 66] on div "Women" at bounding box center [696, 61] width 23 height 34
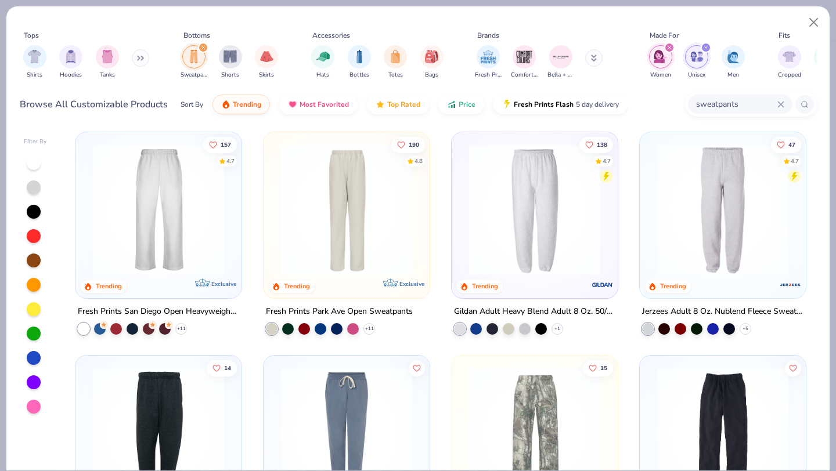
scroll to position [1, 0]
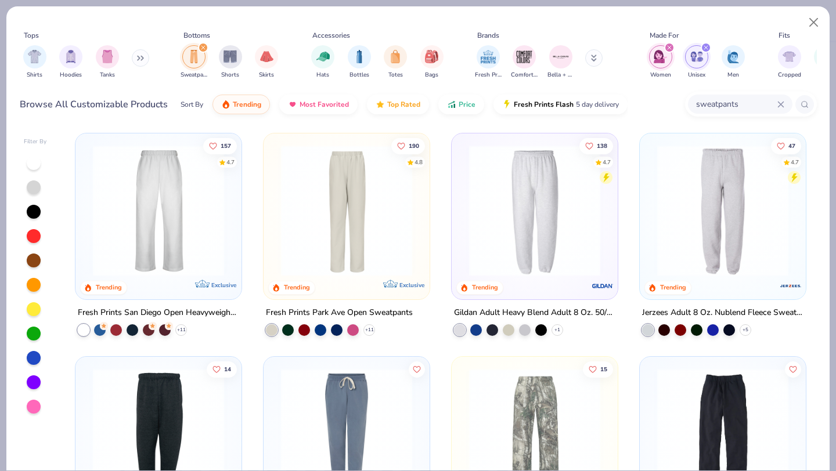
click at [147, 192] on img at bounding box center [158, 210] width 143 height 131
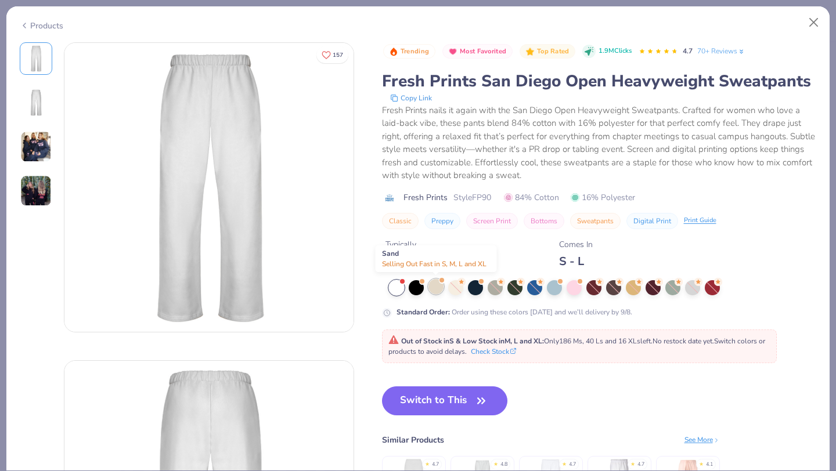
click at [435, 290] on div at bounding box center [435, 286] width 15 height 15
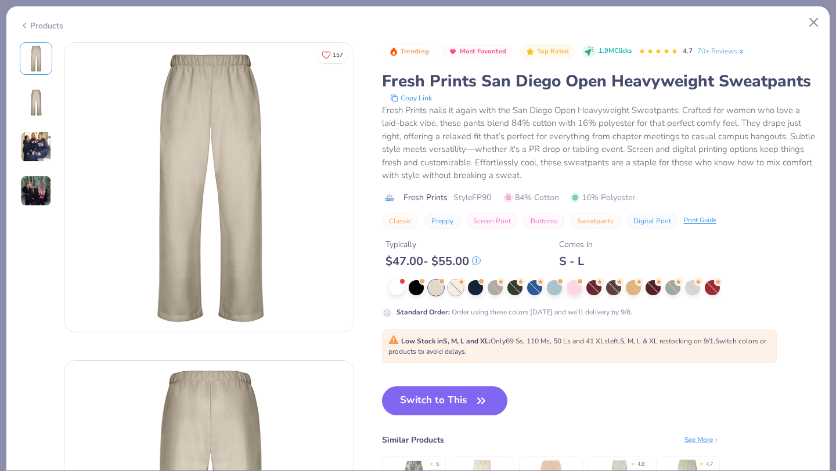
click at [456, 288] on div at bounding box center [455, 287] width 15 height 15
click at [814, 27] on button "Close" at bounding box center [814, 23] width 22 height 22
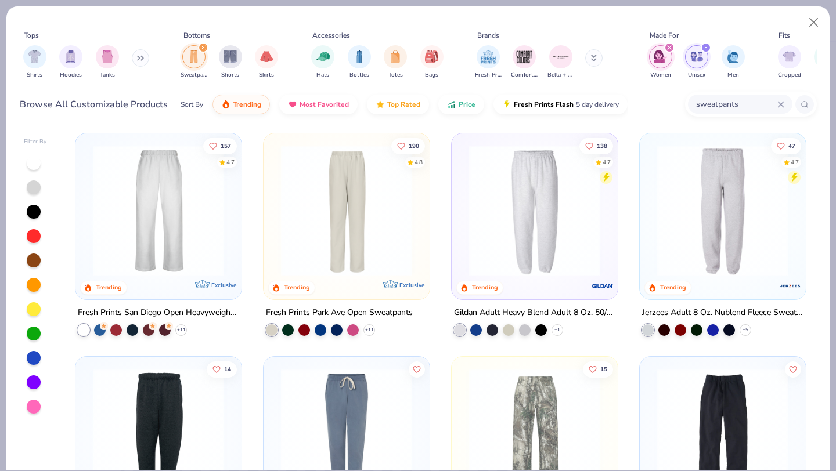
click at [346, 210] on img at bounding box center [346, 210] width 143 height 131
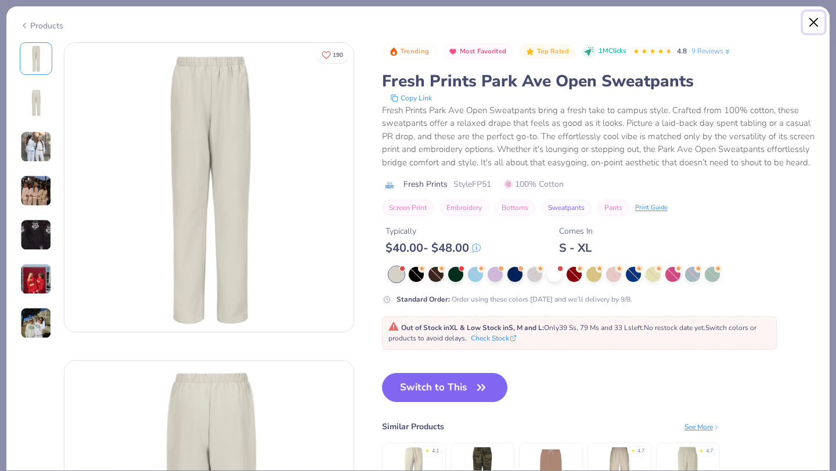
click at [808, 22] on button "Close" at bounding box center [814, 23] width 22 height 22
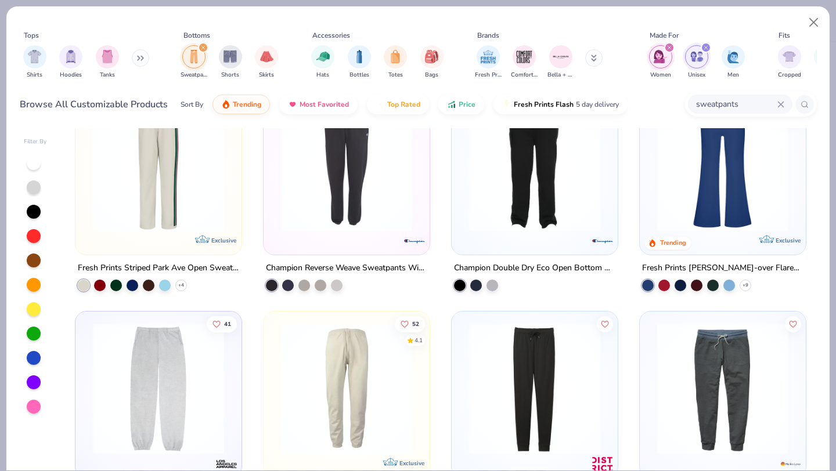
scroll to position [493, 0]
click at [129, 229] on div at bounding box center [158, 167] width 154 height 149
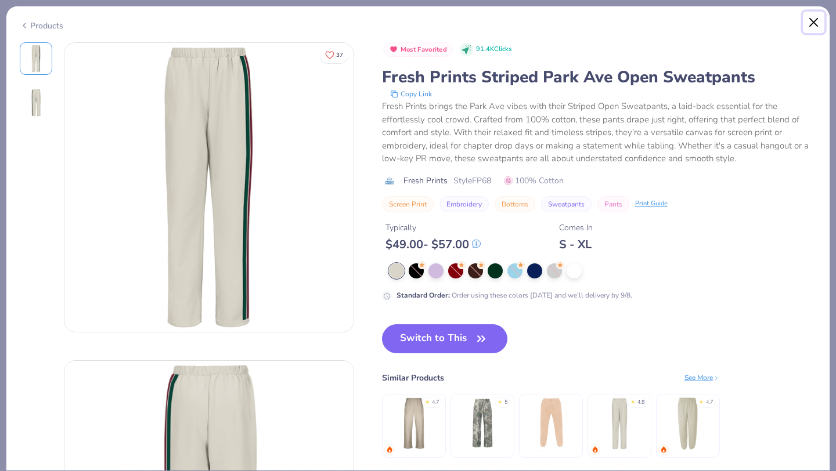
click at [815, 24] on button "Close" at bounding box center [814, 23] width 22 height 22
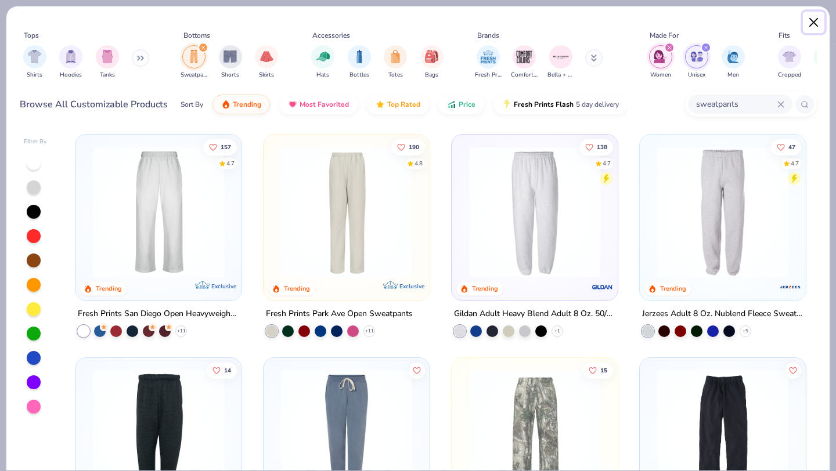
click at [817, 16] on button "Close" at bounding box center [814, 23] width 22 height 22
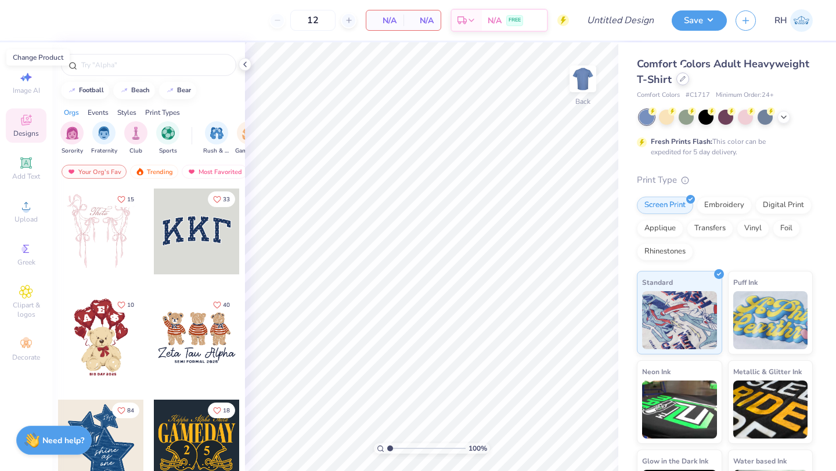
click at [680, 79] on icon at bounding box center [683, 79] width 6 height 6
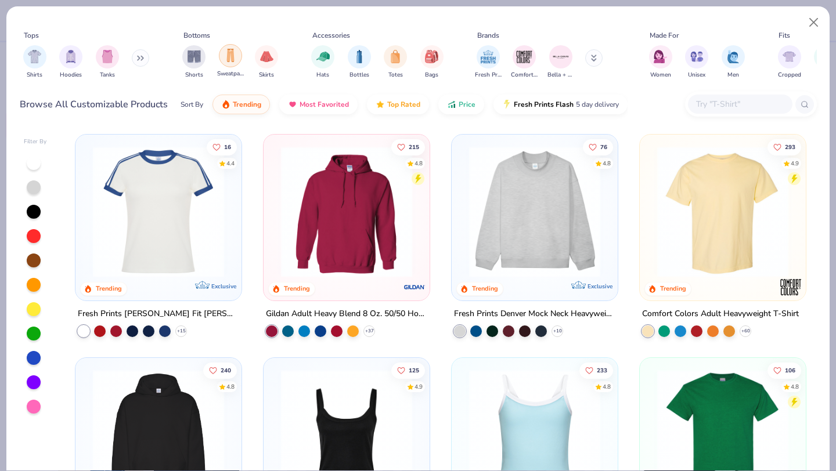
click at [235, 63] on div "filter for Sweatpants" at bounding box center [230, 55] width 23 height 23
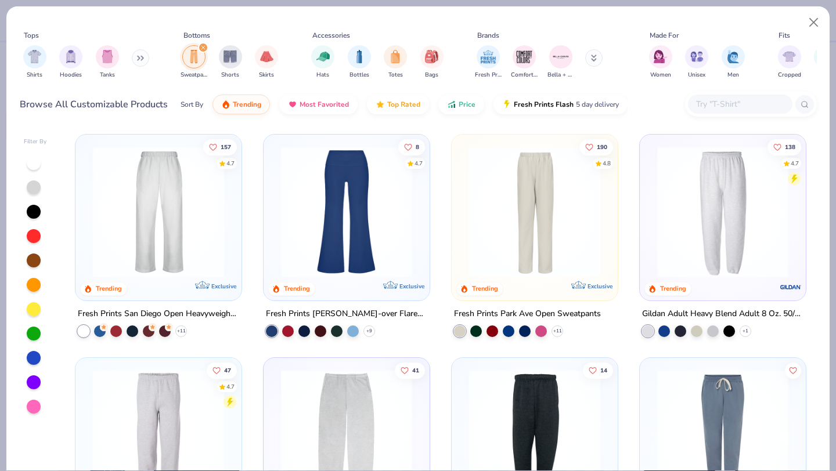
click at [167, 225] on img at bounding box center [158, 211] width 143 height 131
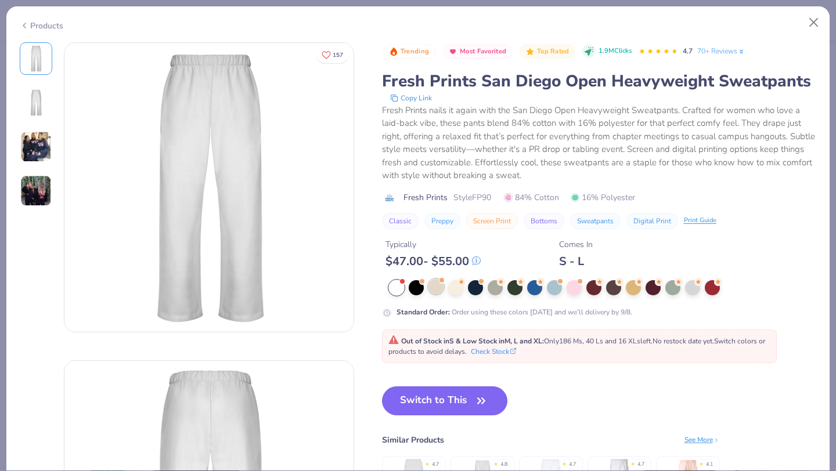
click at [430, 294] on div at bounding box center [603, 287] width 428 height 15
click at [439, 289] on div at bounding box center [435, 286] width 15 height 15
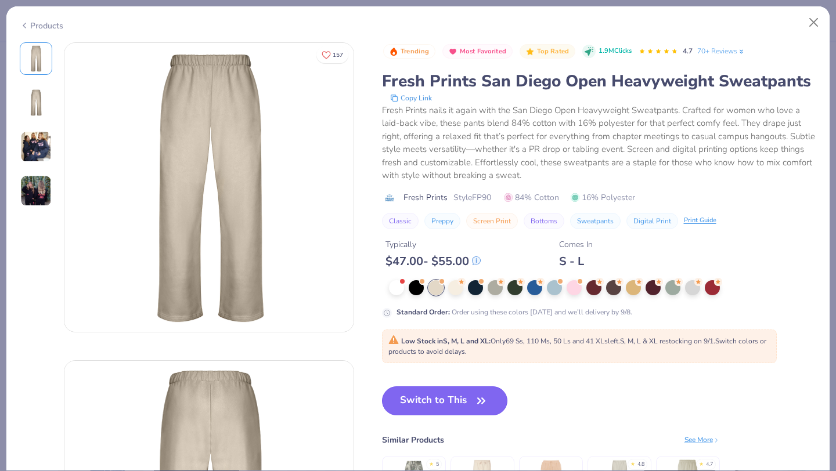
click at [442, 413] on button "Switch to This" at bounding box center [445, 400] width 126 height 29
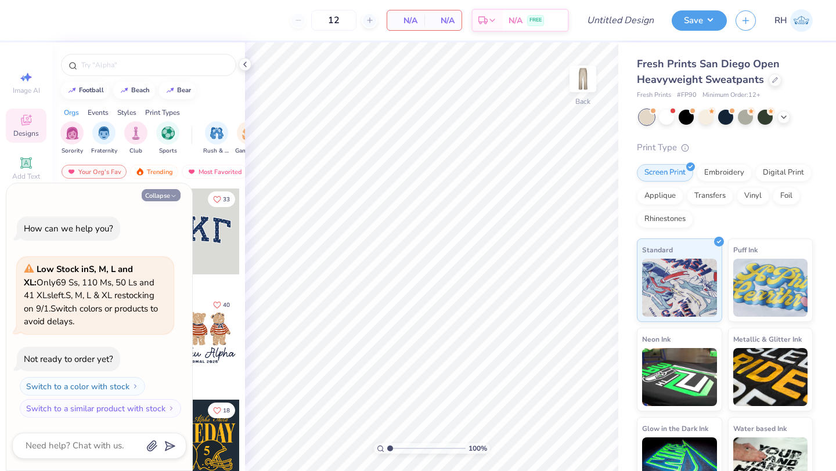
click at [163, 190] on button "Collapse" at bounding box center [161, 195] width 39 height 12
type textarea "x"
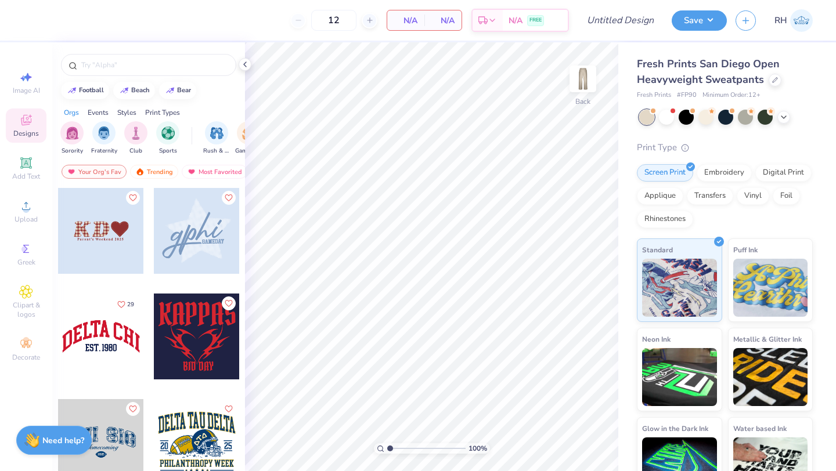
scroll to position [978, 0]
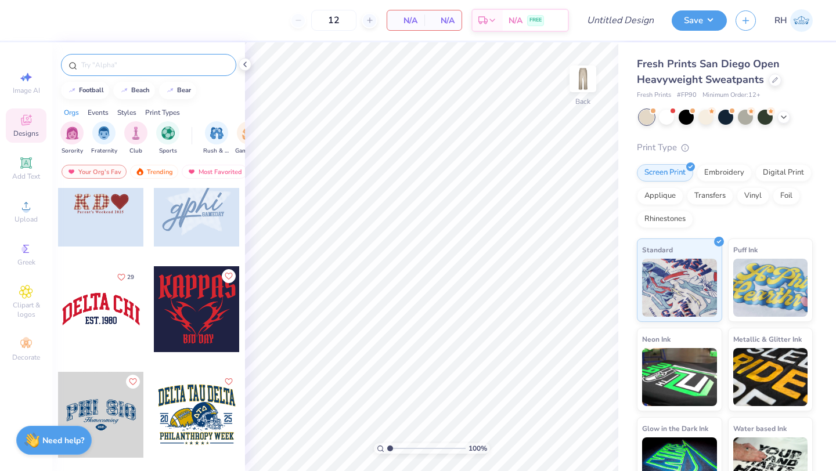
click at [114, 71] on div at bounding box center [148, 65] width 175 height 22
click at [115, 66] on input "text" at bounding box center [154, 65] width 149 height 12
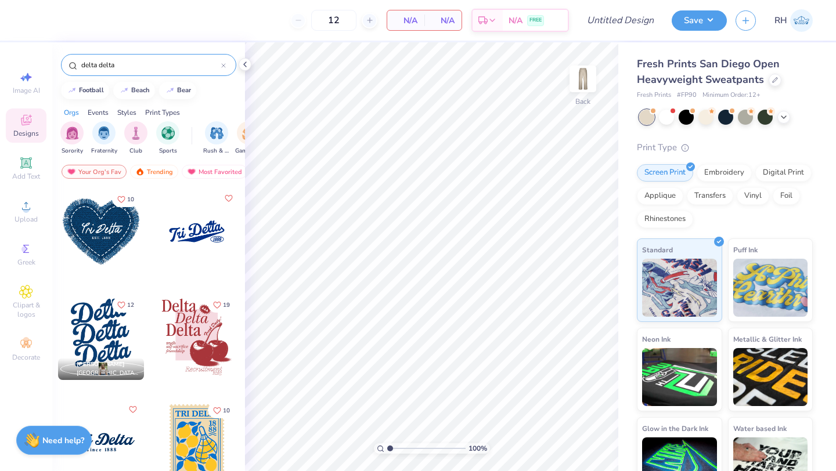
type input "delta delta"
click at [193, 320] on div at bounding box center [197, 337] width 86 height 86
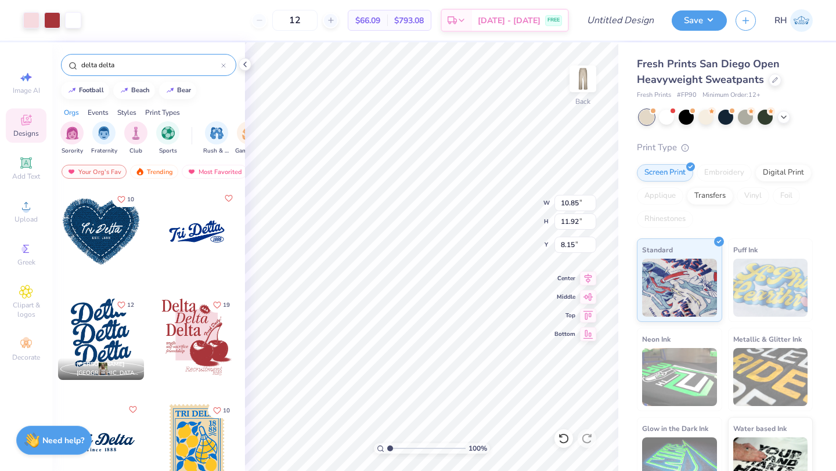
type input "8.15"
type input "8.51"
type input "9.35"
type input "9.97"
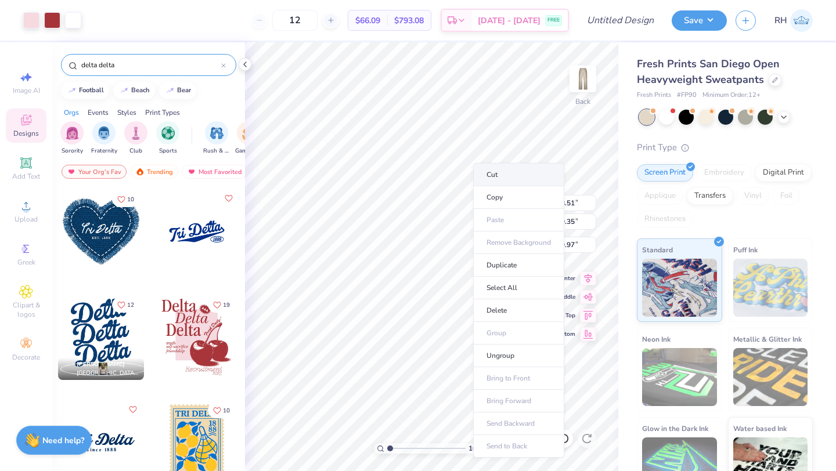
click at [479, 169] on li "Cut" at bounding box center [518, 174] width 91 height 23
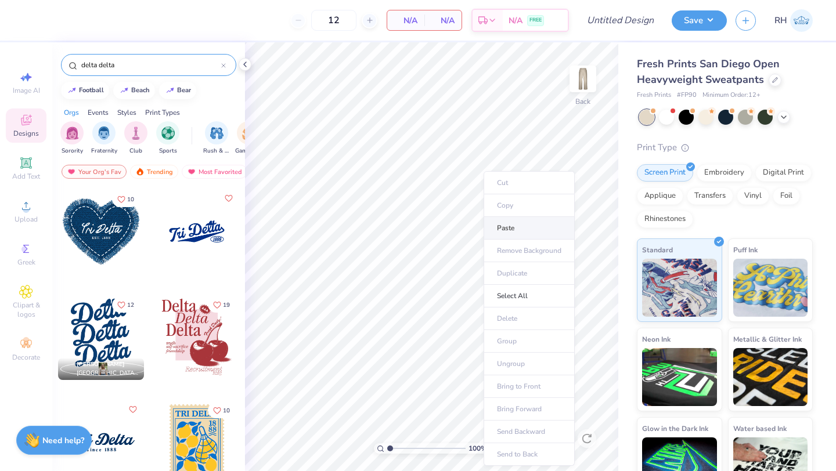
click at [500, 227] on li "Paste" at bounding box center [528, 228] width 91 height 23
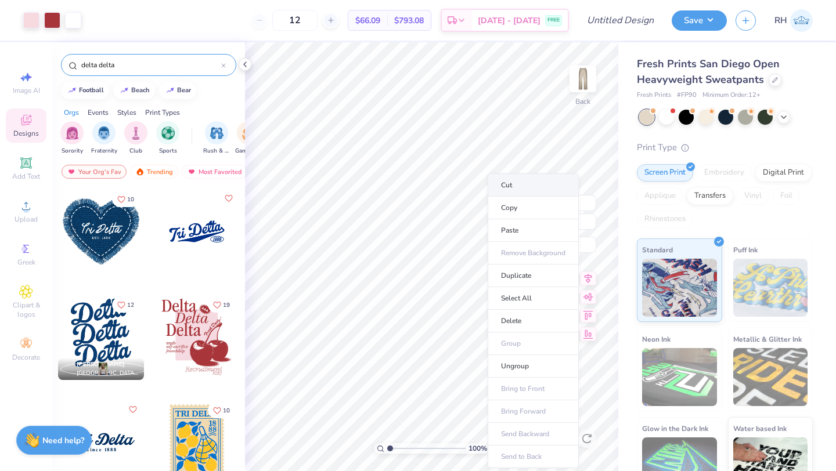
click at [496, 186] on li "Cut" at bounding box center [532, 185] width 91 height 23
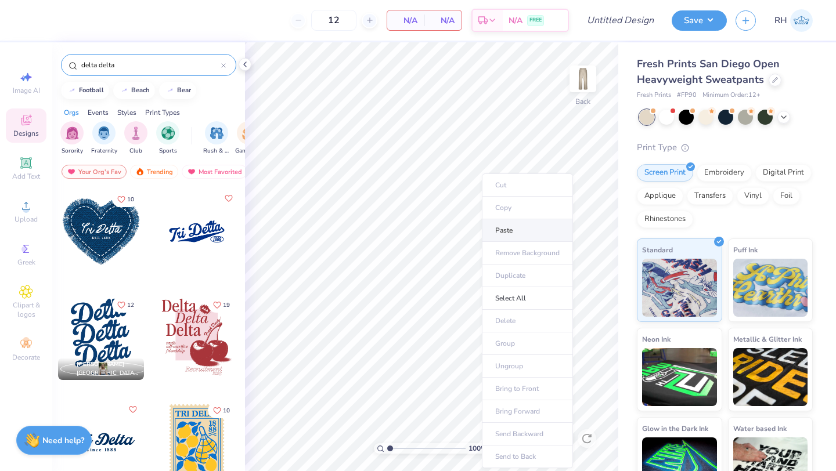
click at [497, 226] on li "Paste" at bounding box center [527, 230] width 91 height 23
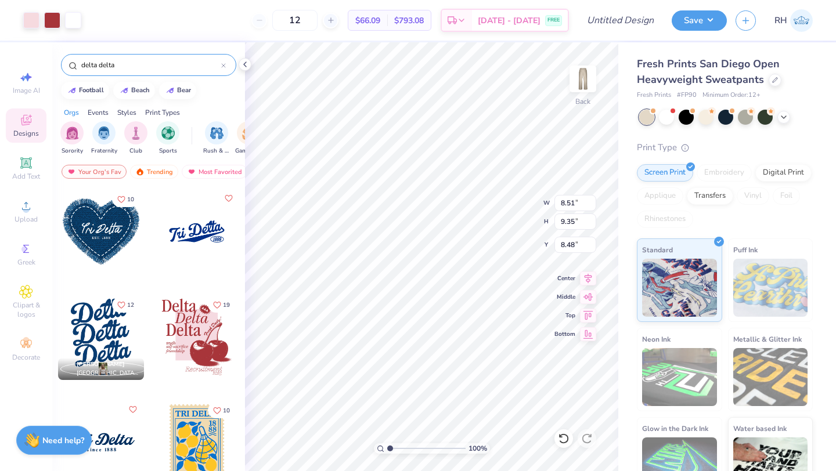
type input "8.48"
type input "6.93"
type input "7.62"
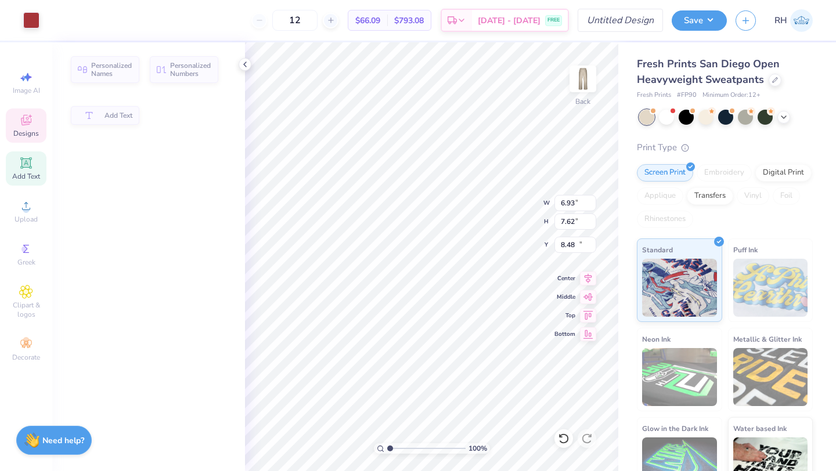
type input "3.45"
type input "1.32"
type input "10.50"
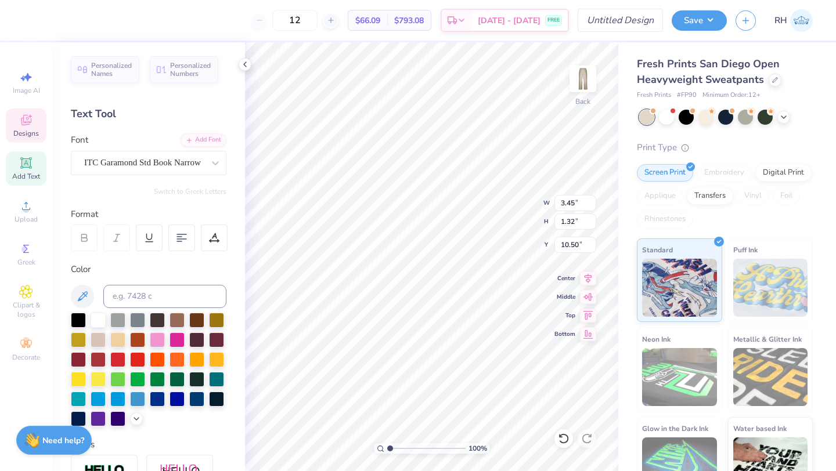
type textarea "D"
type input "3.33"
type input "1.13"
type input "9.43"
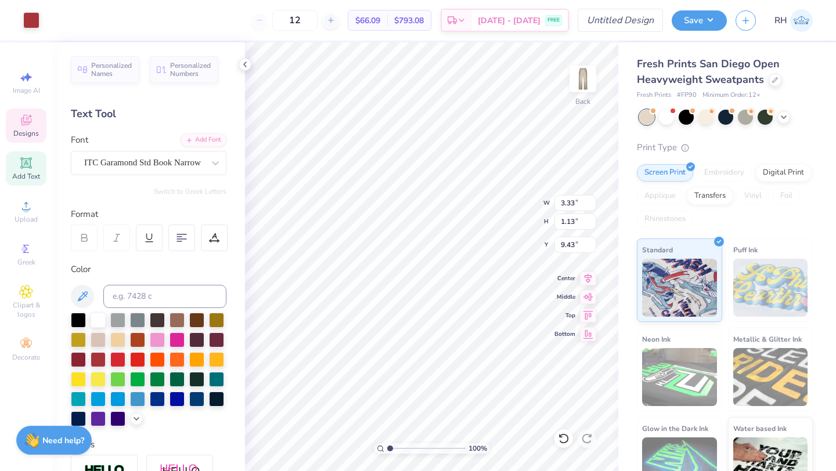
type input "1.21"
type input "1.02"
type input "8.68"
type textarea "D"
type textarea "Panhellenic"
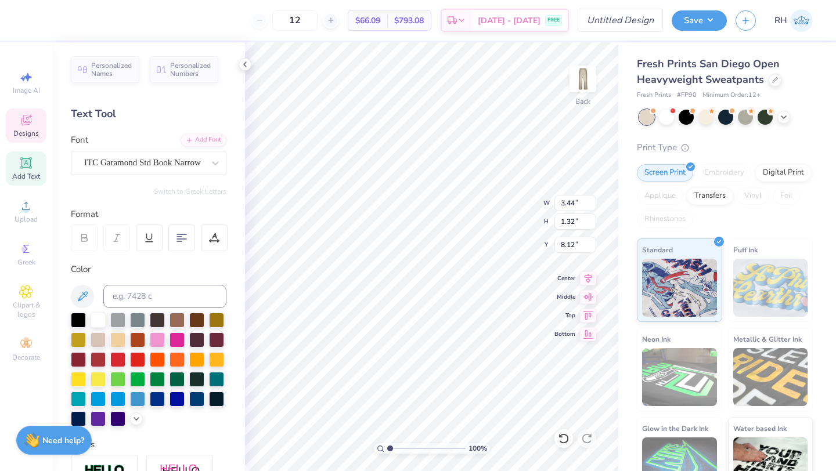
scroll to position [0, 2]
type input "1.67"
type input "1.91"
type input "9.91"
type input "10.10"
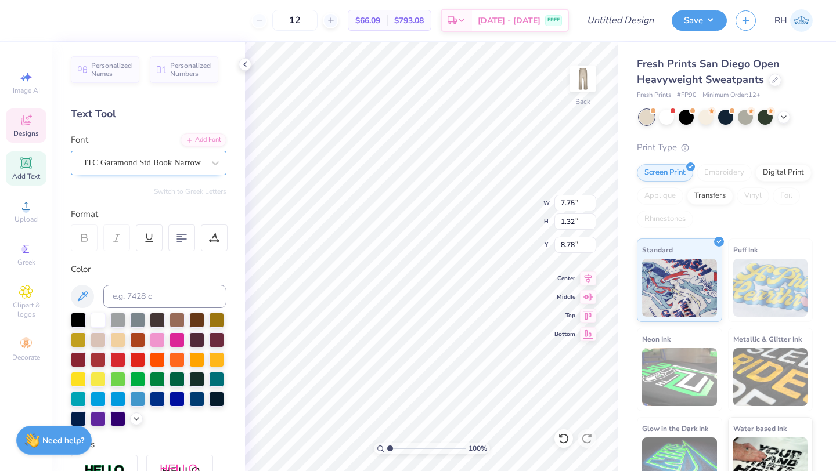
click at [188, 167] on div "ITC Garamond Std Book Narrow" at bounding box center [144, 163] width 122 height 18
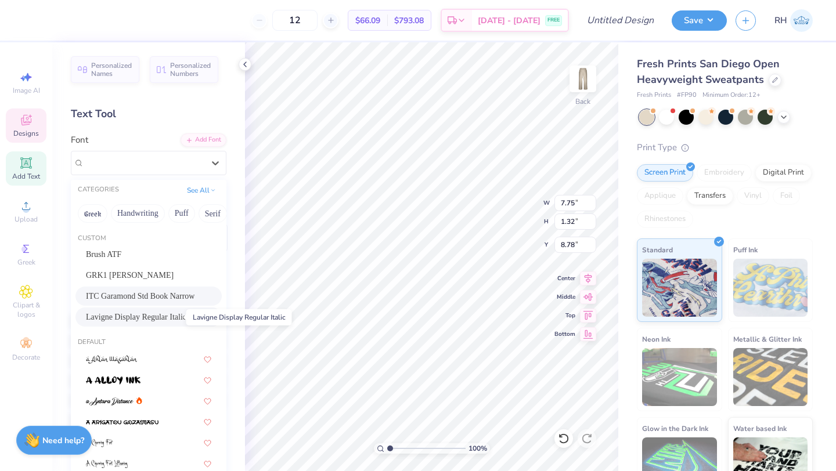
click at [166, 315] on span "Lavigne Display Regular Italic" at bounding box center [136, 317] width 100 height 12
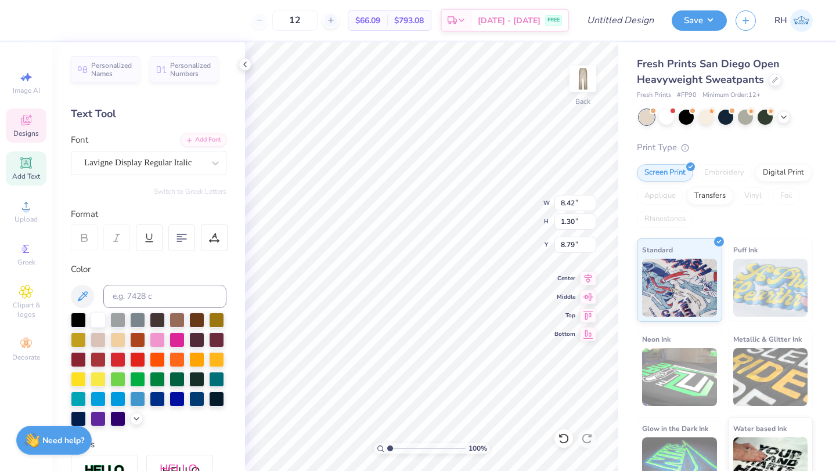
type input "8.42"
type input "1.30"
type input "8.79"
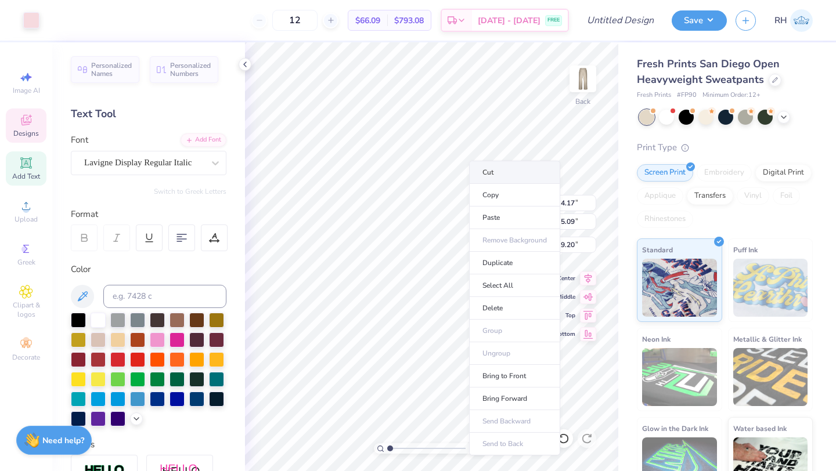
click at [483, 171] on li "Cut" at bounding box center [514, 172] width 91 height 23
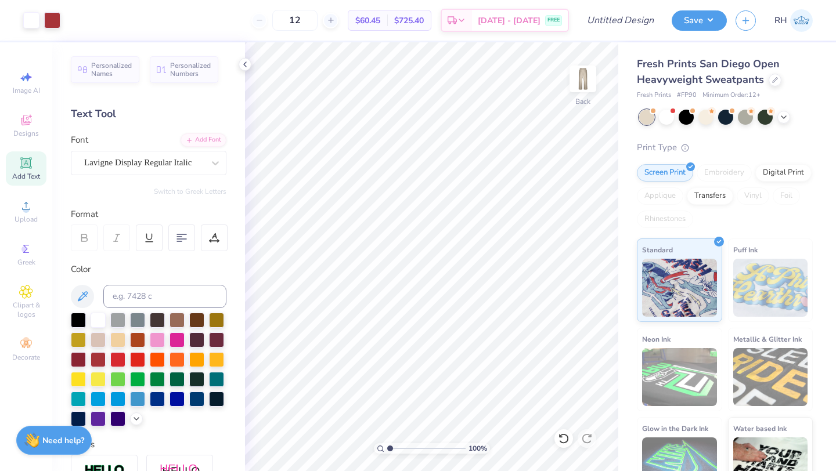
click at [24, 166] on icon at bounding box center [25, 162] width 9 height 9
type textarea "T"
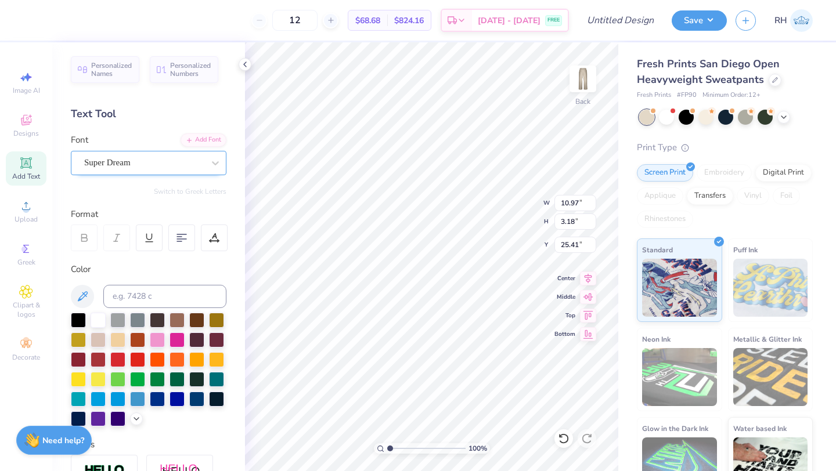
type textarea "exec"
click at [166, 157] on div "Super Dream" at bounding box center [144, 163] width 122 height 18
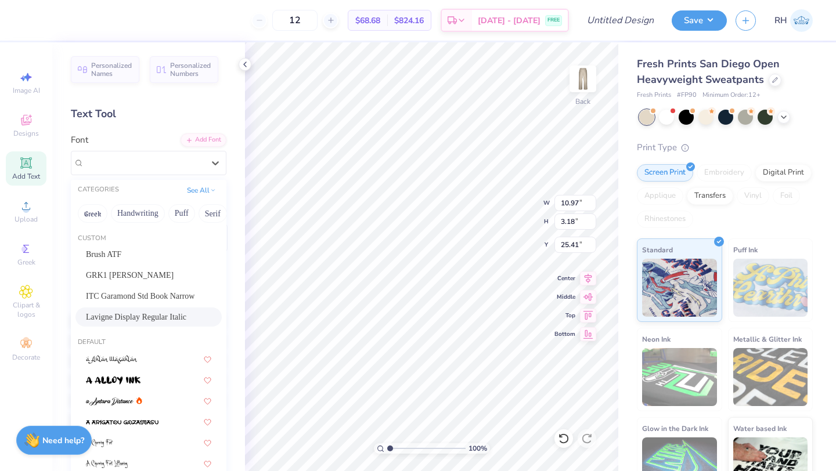
click at [170, 316] on span "Lavigne Display Regular Italic" at bounding box center [136, 317] width 100 height 12
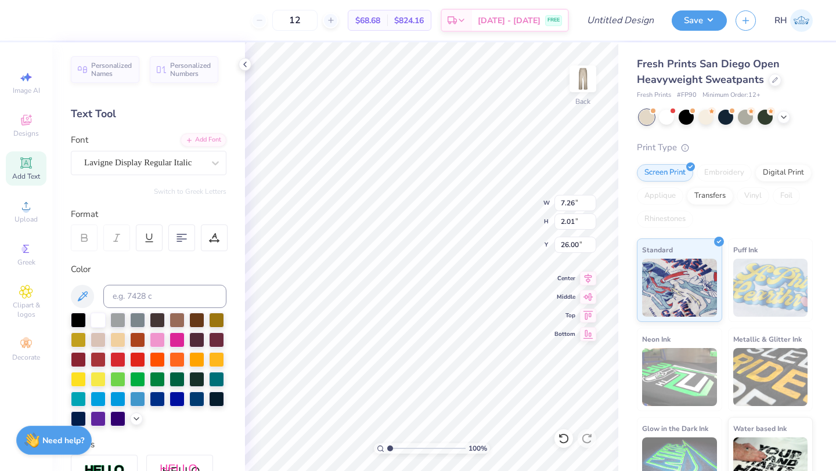
type input "4.33"
type input "1.20"
type input "25.13"
type input "10.52"
click at [14, 30] on div "Art colors" at bounding box center [19, 20] width 39 height 41
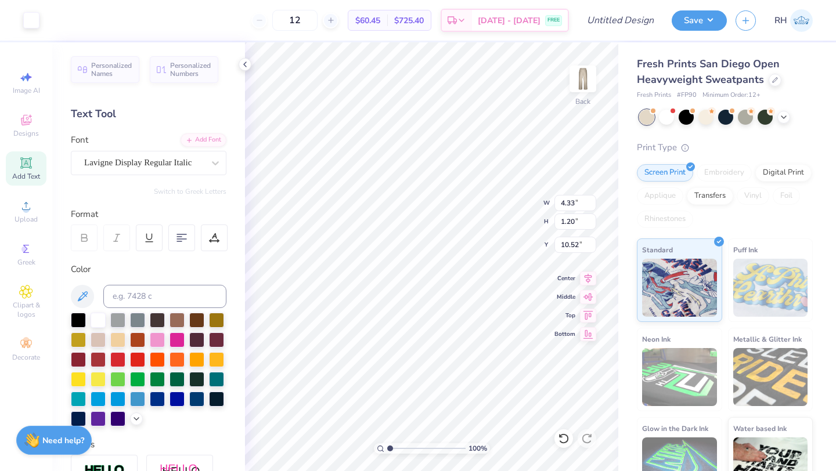
click at [14, 23] on div "Art colors" at bounding box center [19, 20] width 39 height 41
click at [16, 21] on div "Art colors" at bounding box center [19, 20] width 39 height 41
click at [29, 20] on div at bounding box center [31, 19] width 16 height 16
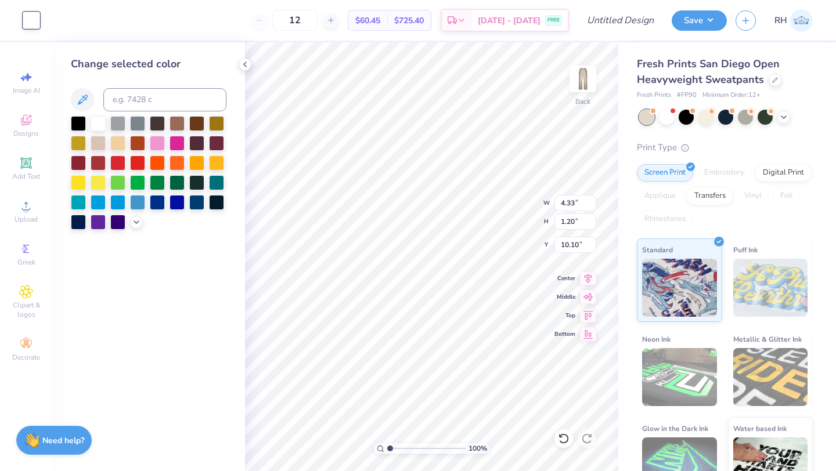
type input "10.10"
click at [132, 100] on input at bounding box center [164, 99] width 123 height 23
type input "1807"
type input "c"
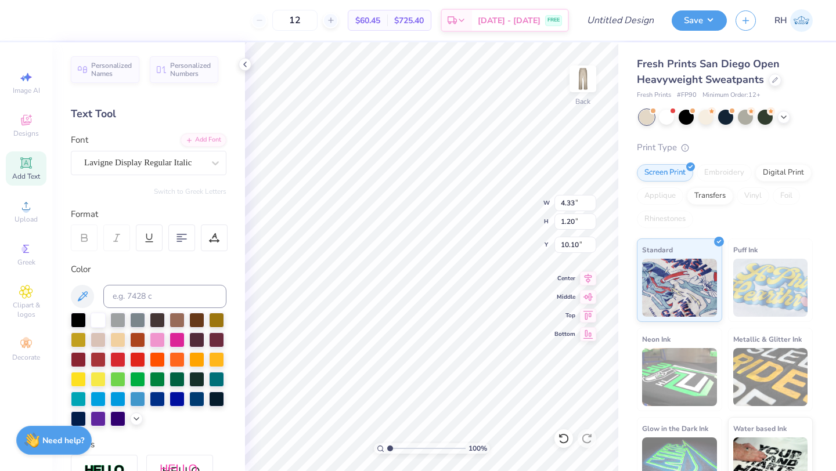
type input "10.09"
type textarea "Exec"
type input "10.09"
type input "3.93"
type input "1.38"
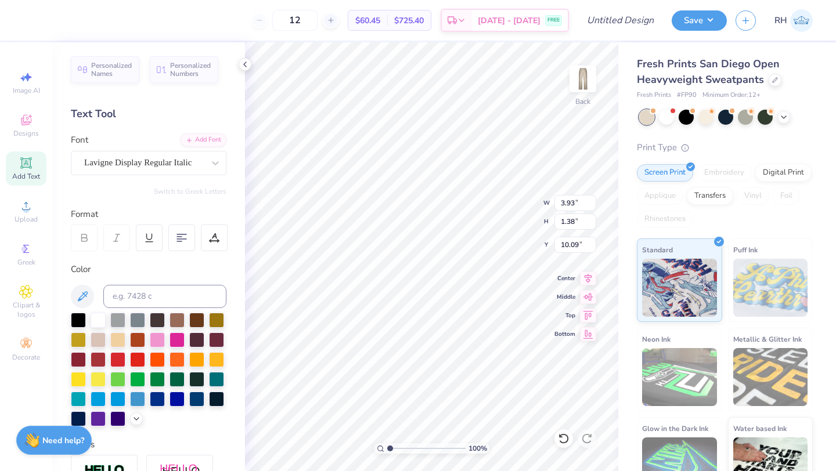
type input "10.94"
type input "0.63"
type input "0.49"
type input "8.95"
type input "8.80"
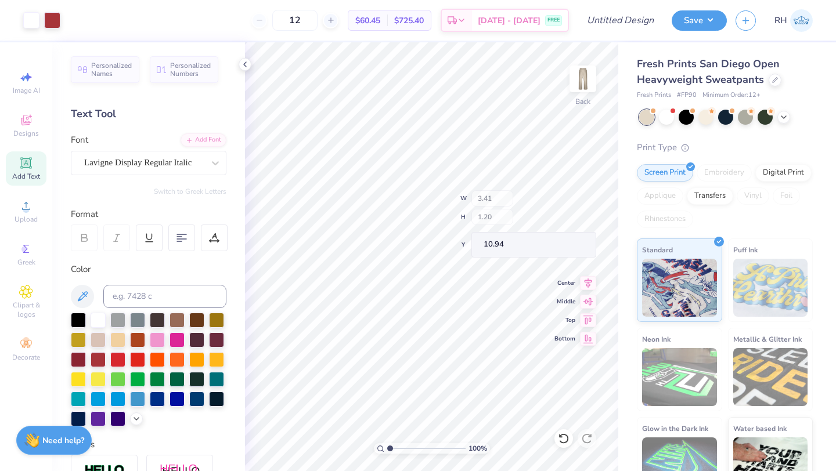
type input "3.41"
type input "1.20"
type input "10.52"
type input "8.80"
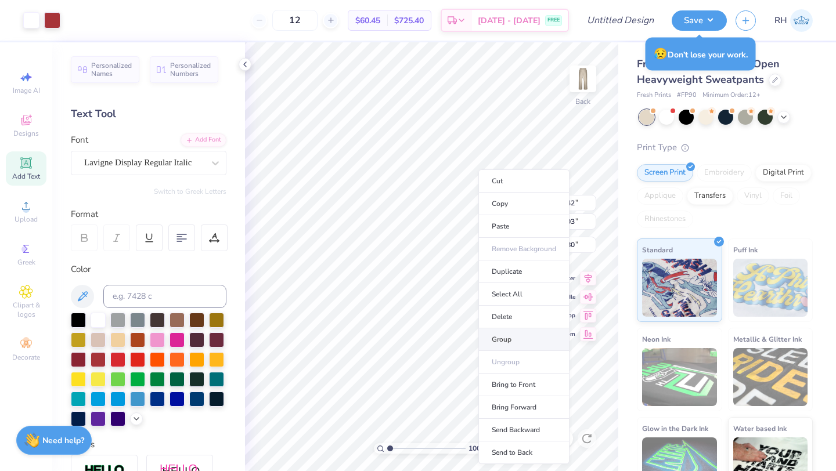
click at [518, 342] on li "Group" at bounding box center [523, 339] width 91 height 23
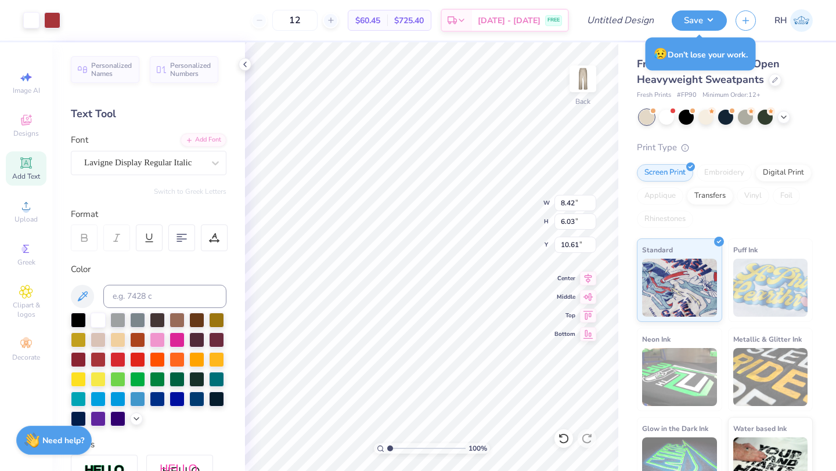
type input "10.61"
type input "7.44"
type input "5.32"
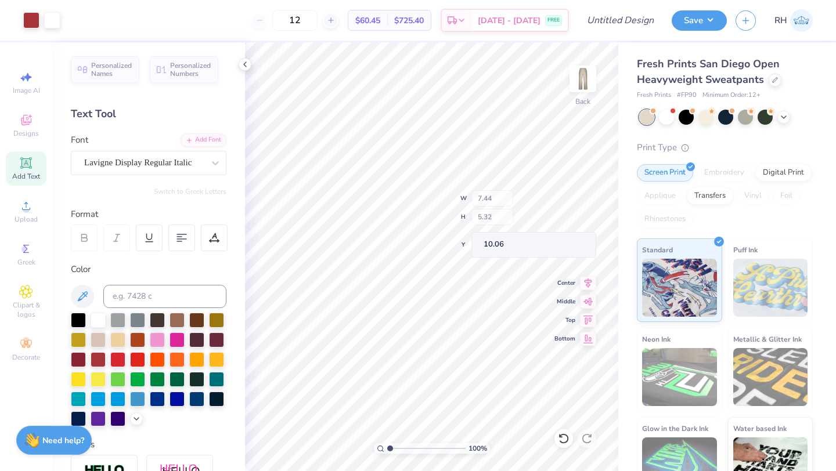
type input "10.06"
click at [612, 16] on input "Design Title" at bounding box center [634, 20] width 57 height 23
type input "PHC exec merch"
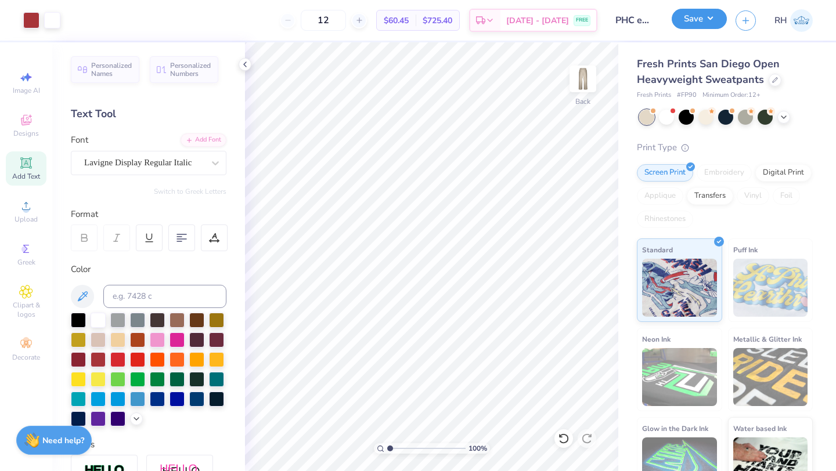
click at [692, 20] on button "Save" at bounding box center [698, 19] width 55 height 20
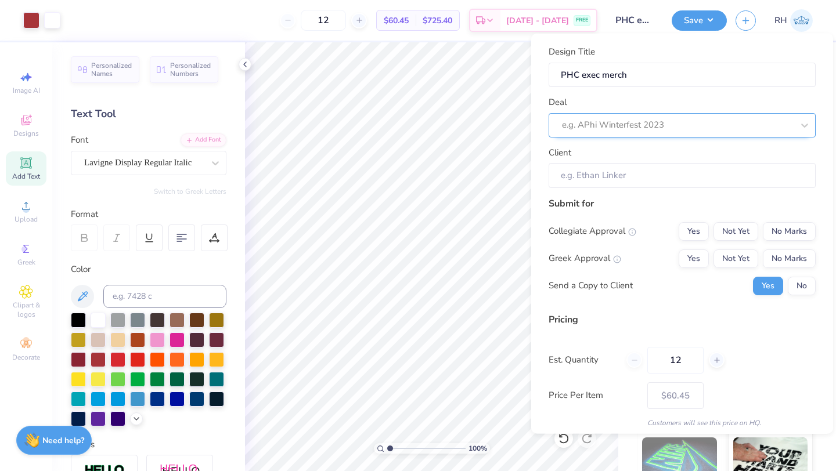
click at [645, 121] on div at bounding box center [677, 125] width 231 height 16
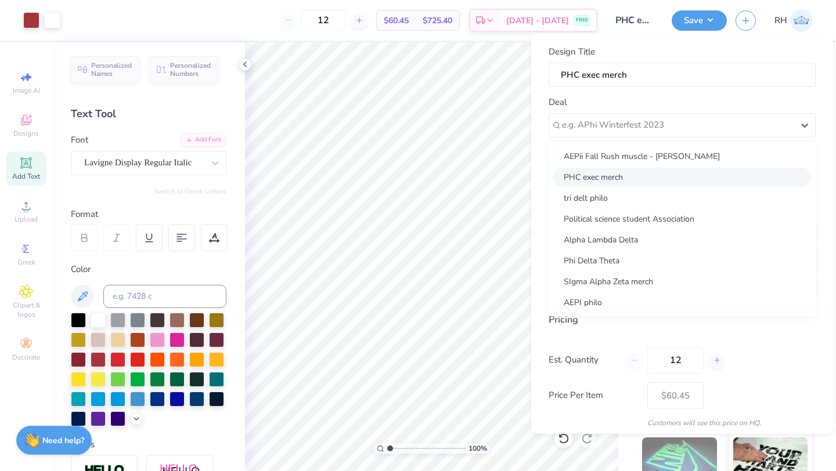
click at [639, 182] on div "PHC exec merch" at bounding box center [682, 176] width 258 height 19
type input "Lizbeth Preciado"
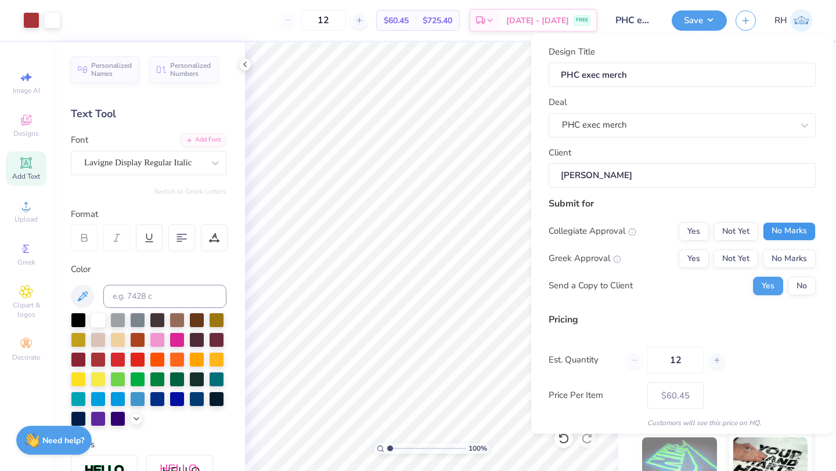
click at [786, 223] on button "No Marks" at bounding box center [789, 231] width 53 height 19
click at [701, 260] on button "Yes" at bounding box center [693, 258] width 30 height 19
type input "$60.45"
click at [717, 363] on icon at bounding box center [717, 360] width 8 height 8
type input "13"
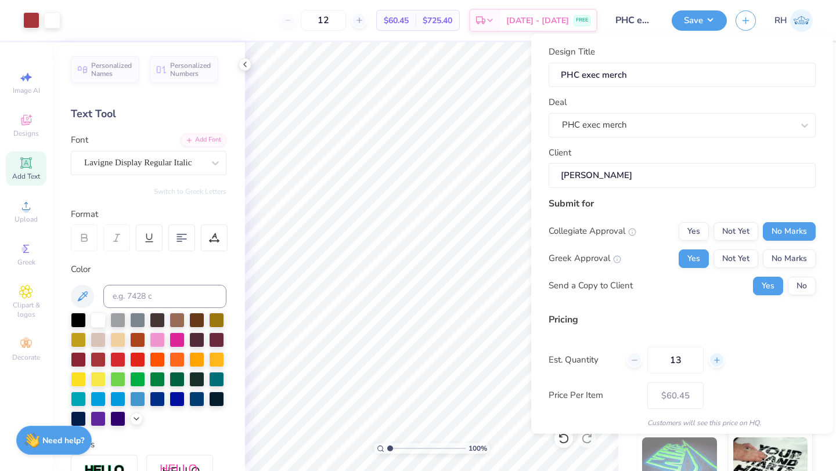
type input "13"
type input "$59.66"
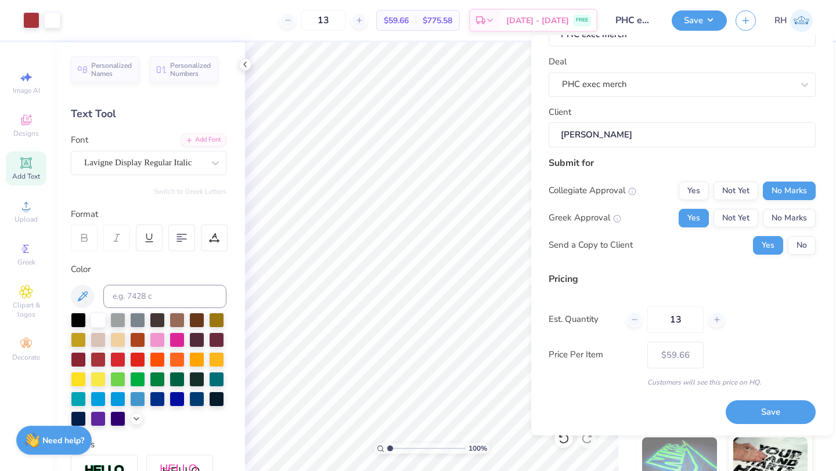
scroll to position [41, 0]
click at [49, 16] on div at bounding box center [52, 19] width 16 height 16
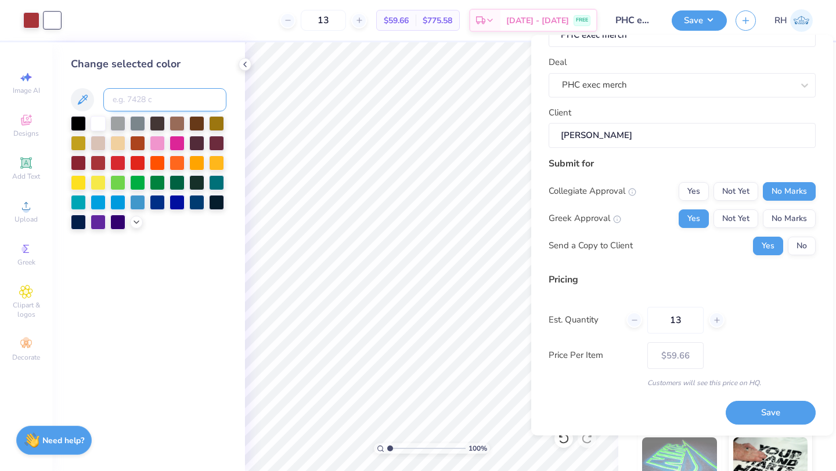
click at [129, 100] on input at bounding box center [164, 99] width 123 height 23
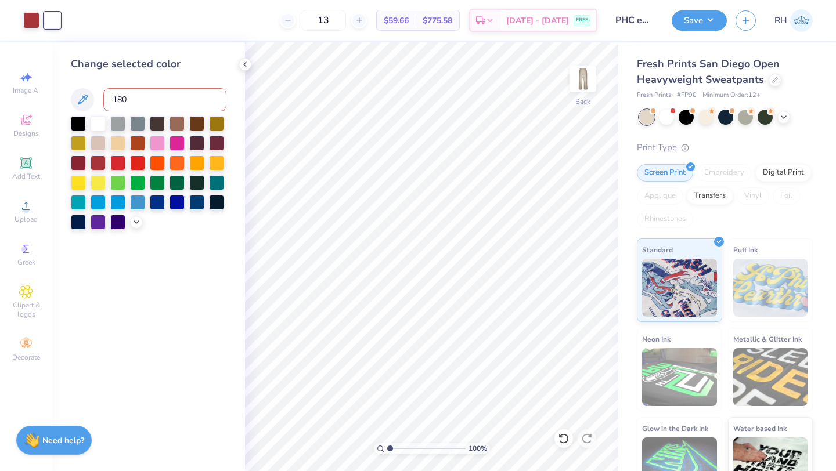
type input "1807"
click at [243, 63] on icon at bounding box center [244, 64] width 9 height 9
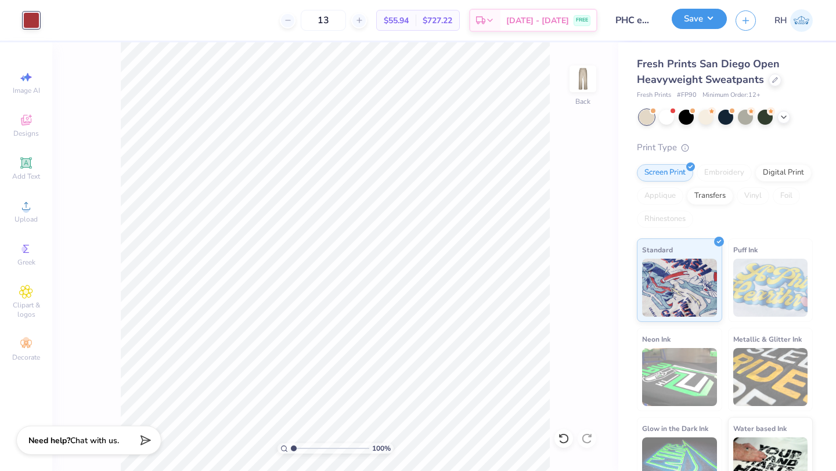
click at [687, 26] on button "Save" at bounding box center [698, 19] width 55 height 20
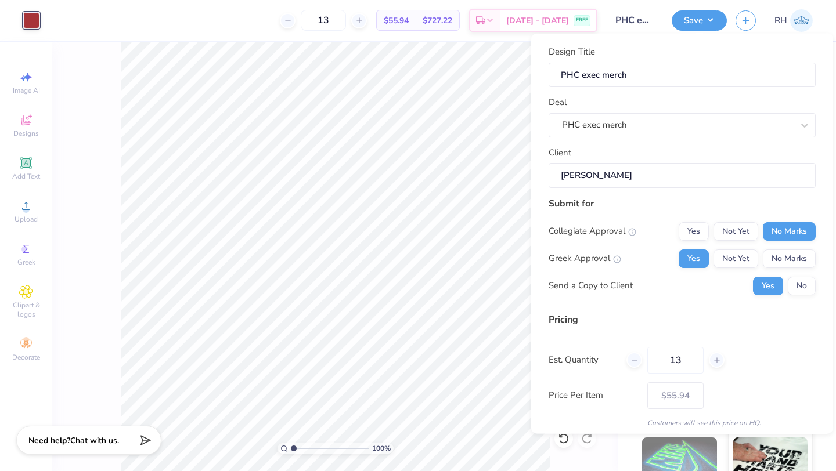
scroll to position [42, 0]
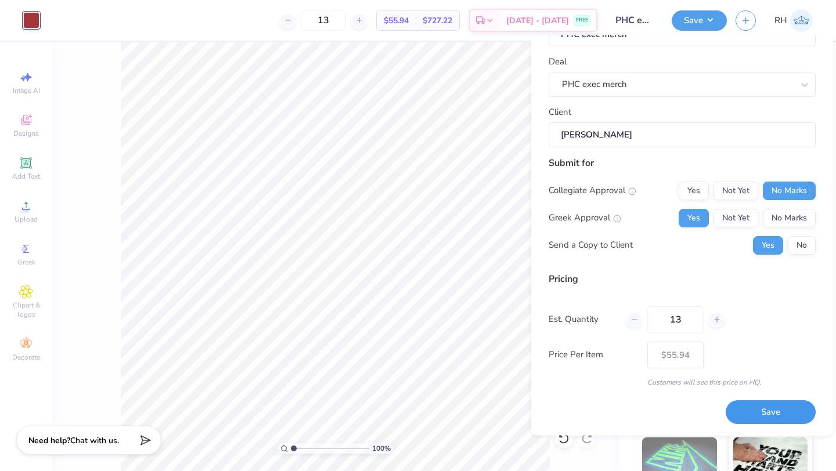
click at [778, 412] on button "Save" at bounding box center [770, 413] width 90 height 24
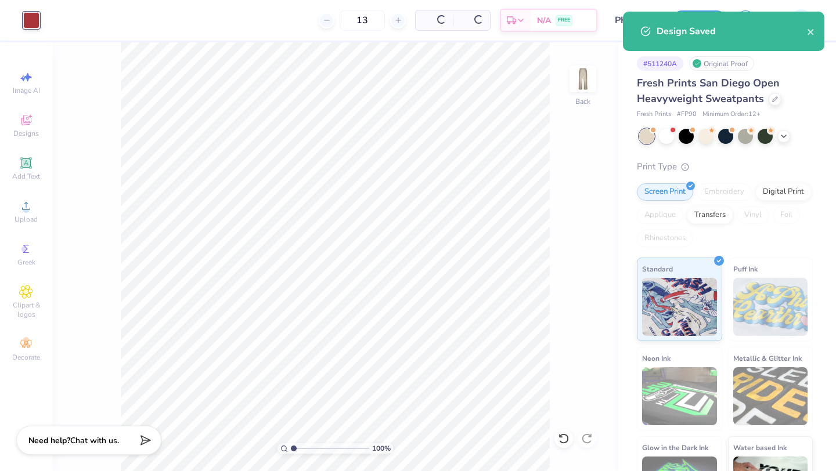
type input "$55.94"
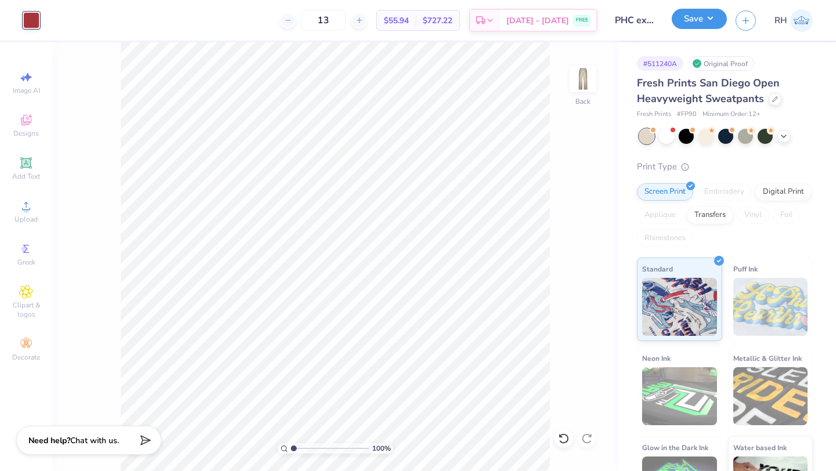
click at [702, 27] on button "Save" at bounding box center [698, 19] width 55 height 20
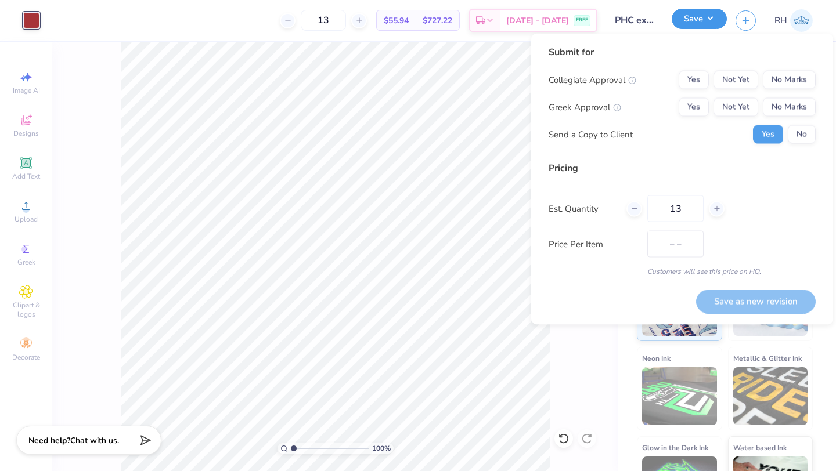
type input "$55.94"
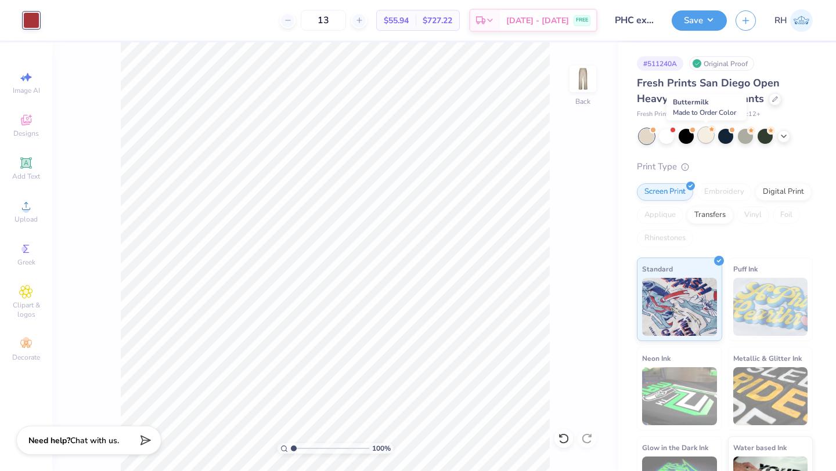
click at [699, 133] on div at bounding box center [705, 135] width 15 height 15
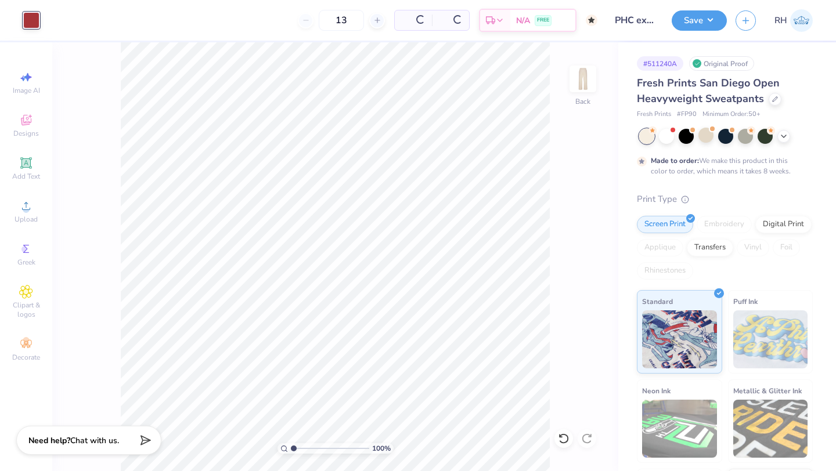
type input "50"
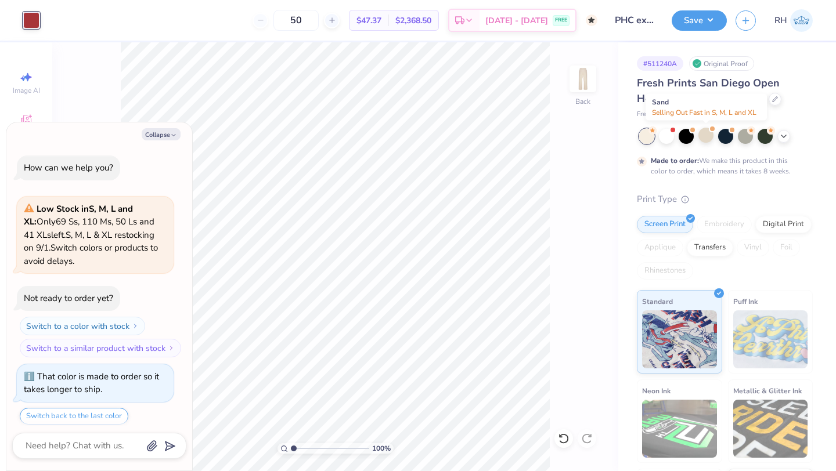
scroll to position [35, 0]
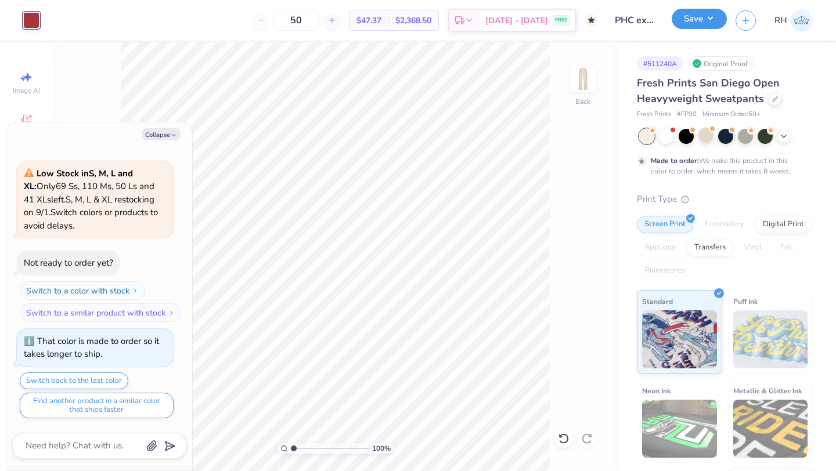
click at [691, 17] on button "Save" at bounding box center [698, 19] width 55 height 20
type textarea "x"
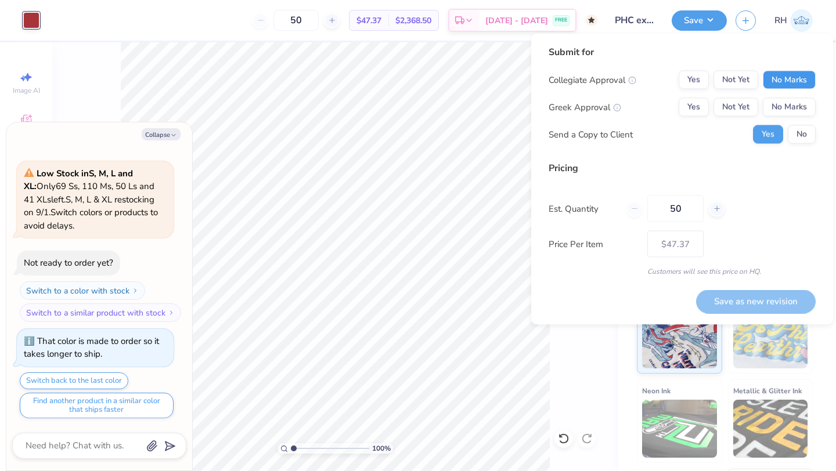
click at [782, 73] on button "No Marks" at bounding box center [789, 80] width 53 height 19
click at [692, 113] on button "Yes" at bounding box center [693, 107] width 30 height 19
click at [684, 209] on input "50" at bounding box center [675, 209] width 56 height 27
type input "5"
type input "0"
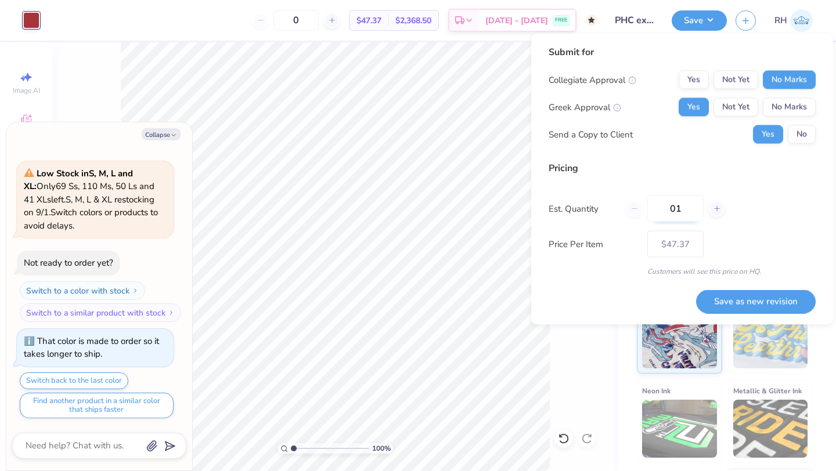
type input "013"
type input "13"
type input "0"
type input "013"
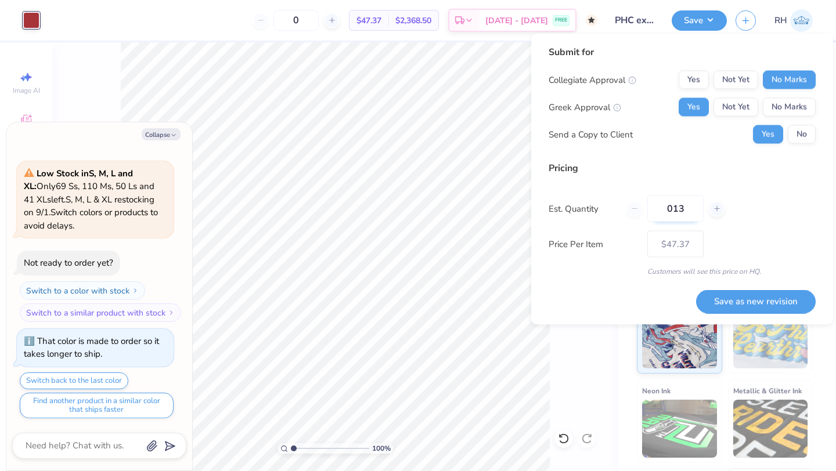
type input "13"
type input "50"
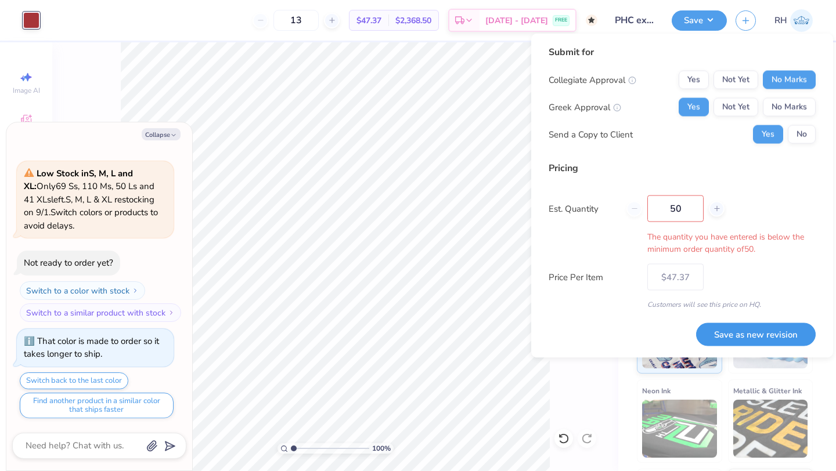
click at [727, 297] on div "Submit for Collegiate Approval Yes Not Yet No Marks Greek Approval Yes Not Yet …" at bounding box center [681, 195] width 267 height 301
type input "50"
type input "$47.37"
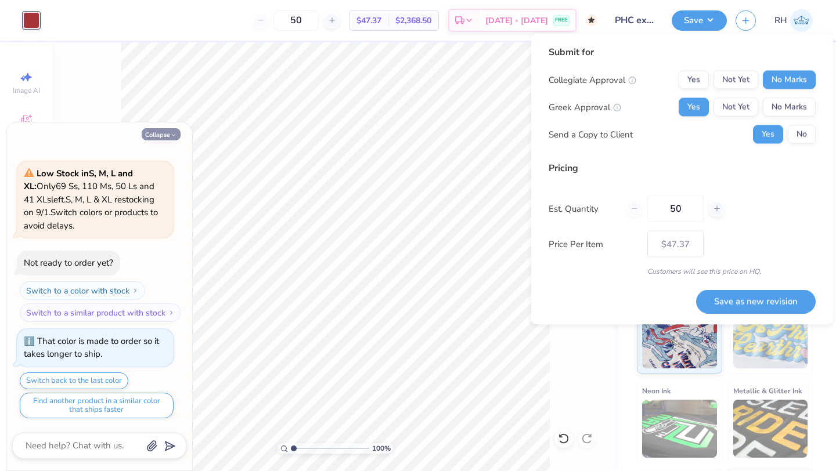
click at [150, 130] on button "Collapse" at bounding box center [161, 134] width 39 height 12
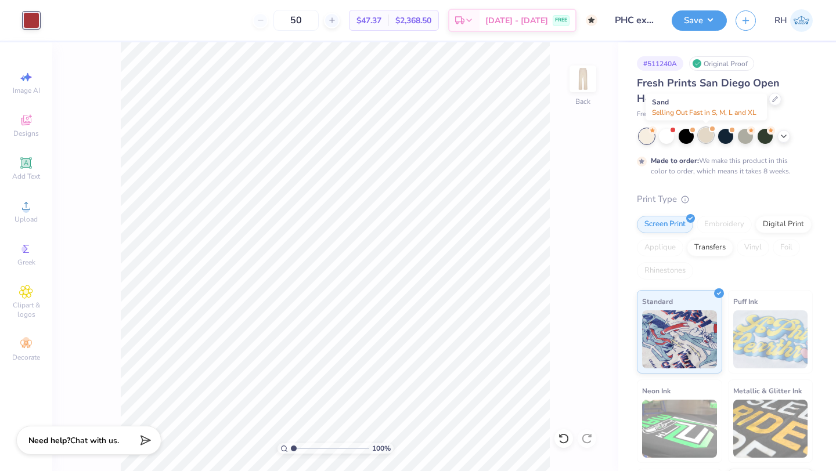
click at [702, 134] on div at bounding box center [705, 135] width 15 height 15
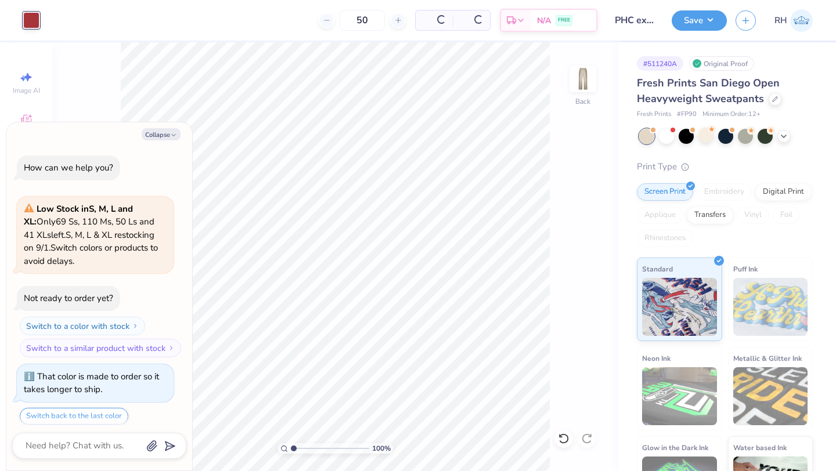
scroll to position [283, 0]
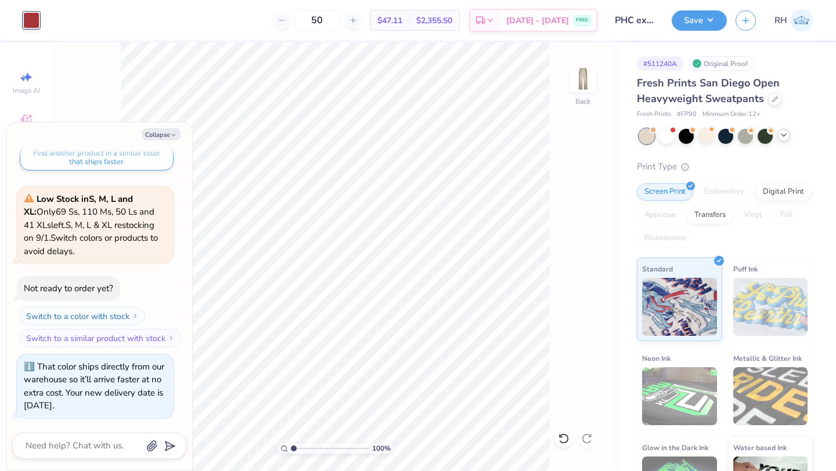
click at [781, 136] on icon at bounding box center [783, 135] width 9 height 9
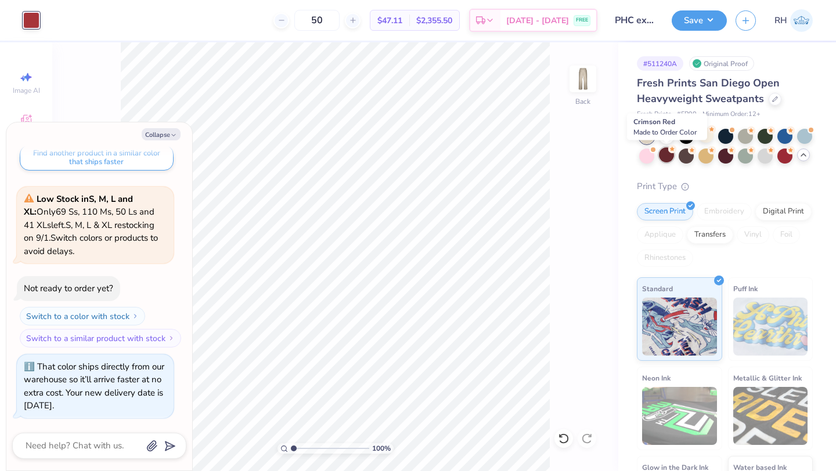
click at [666, 157] on div at bounding box center [666, 154] width 15 height 15
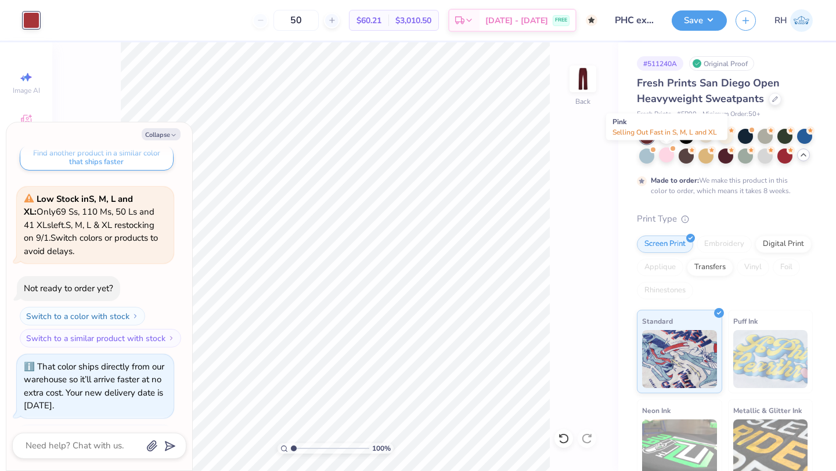
scroll to position [393, 0]
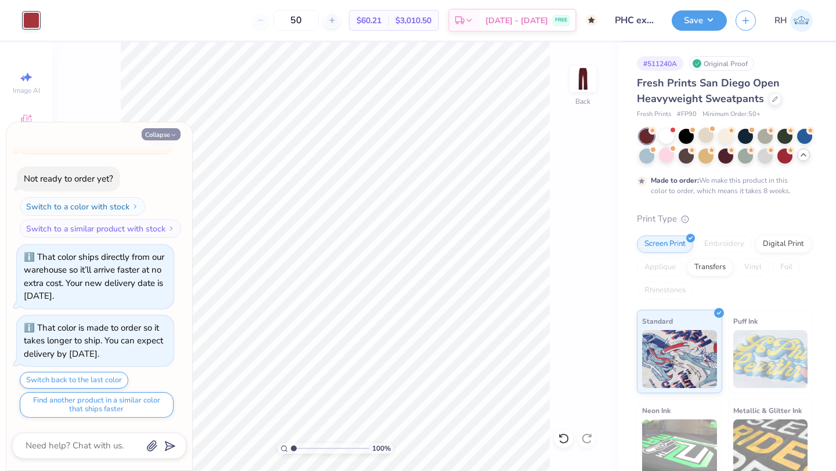
click at [154, 133] on button "Collapse" at bounding box center [161, 134] width 39 height 12
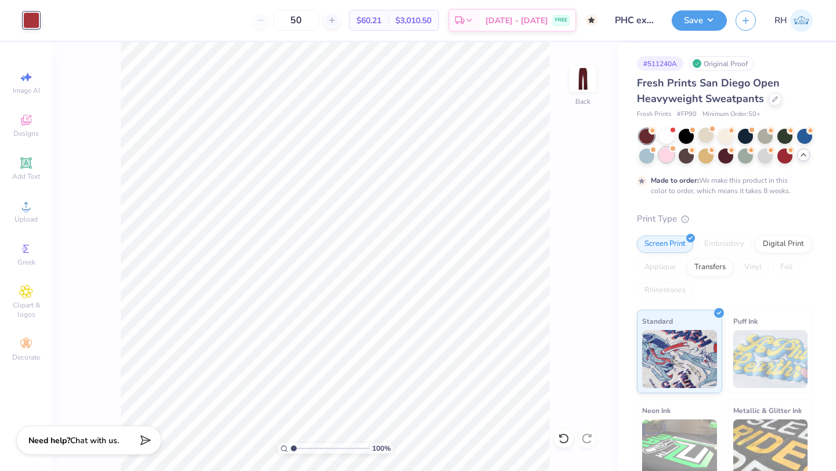
click at [668, 155] on div at bounding box center [666, 154] width 15 height 15
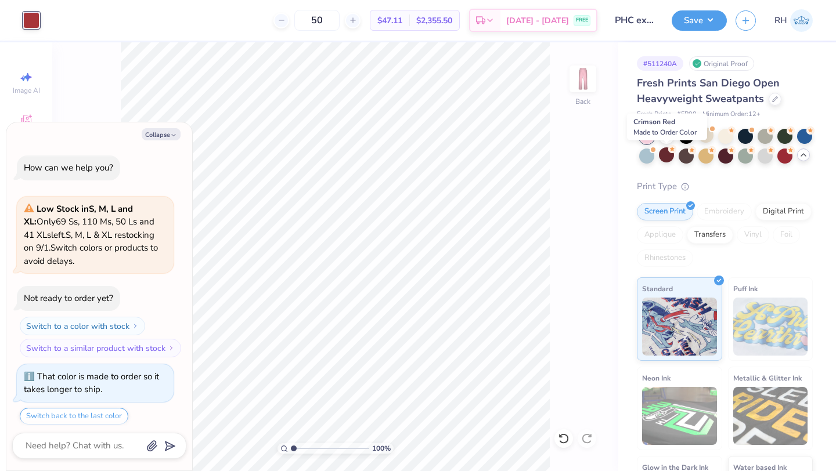
scroll to position [619, 0]
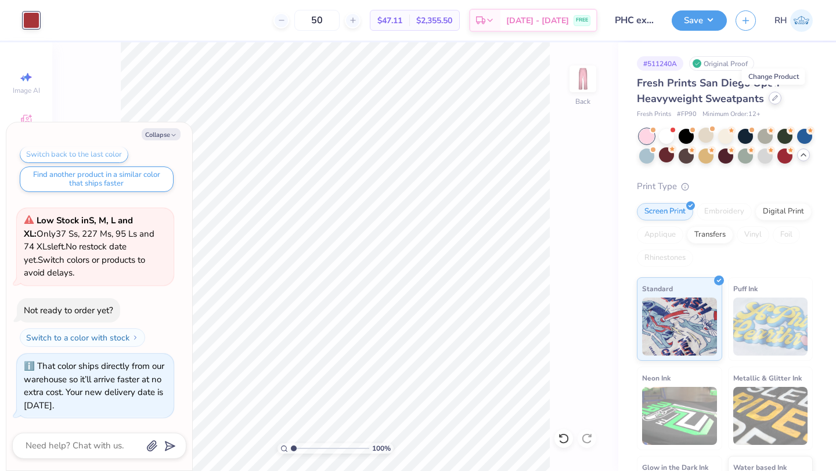
click at [772, 99] on icon at bounding box center [775, 98] width 6 height 6
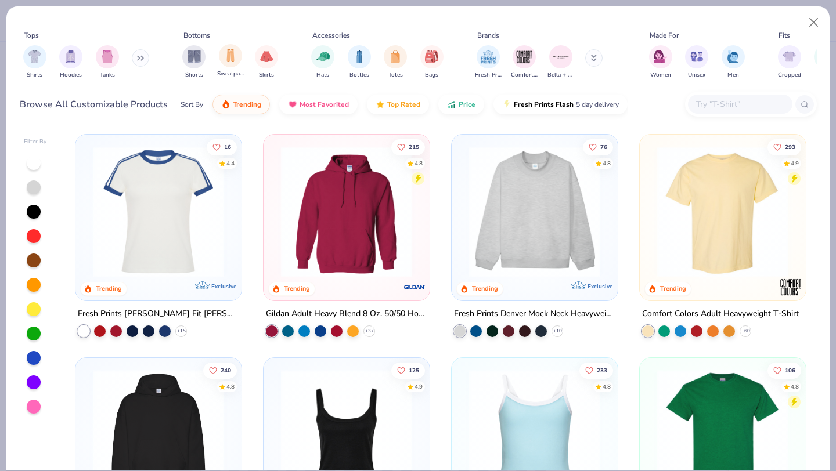
click at [229, 67] on div "Sweatpants" at bounding box center [230, 61] width 27 height 34
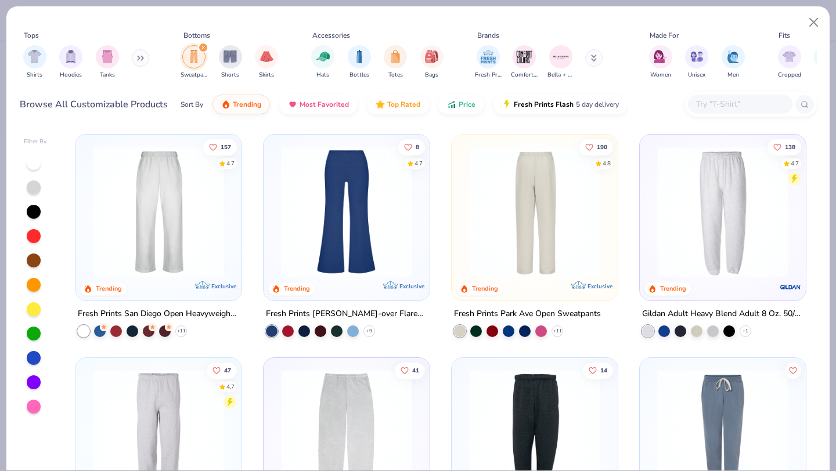
click at [463, 192] on img at bounding box center [391, 211] width 143 height 131
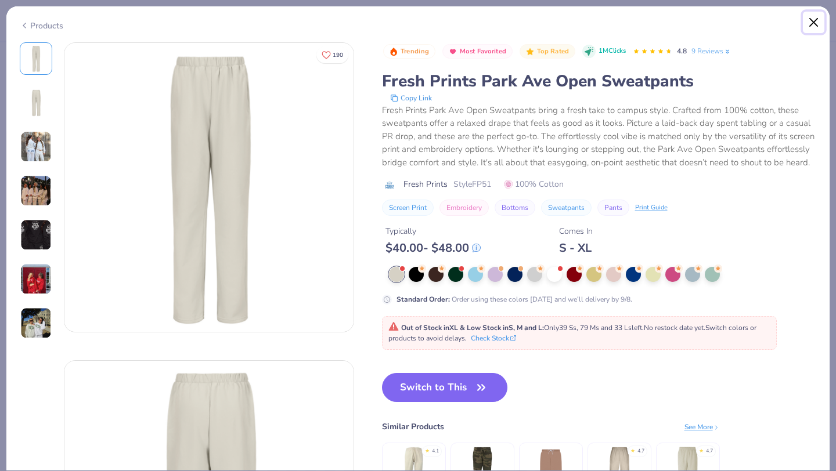
click at [814, 21] on button "Close" at bounding box center [814, 23] width 22 height 22
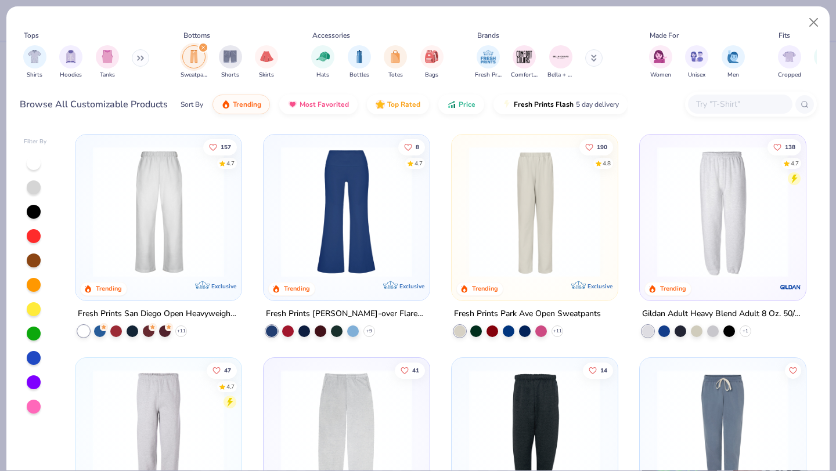
click at [132, 169] on img at bounding box center [158, 211] width 143 height 131
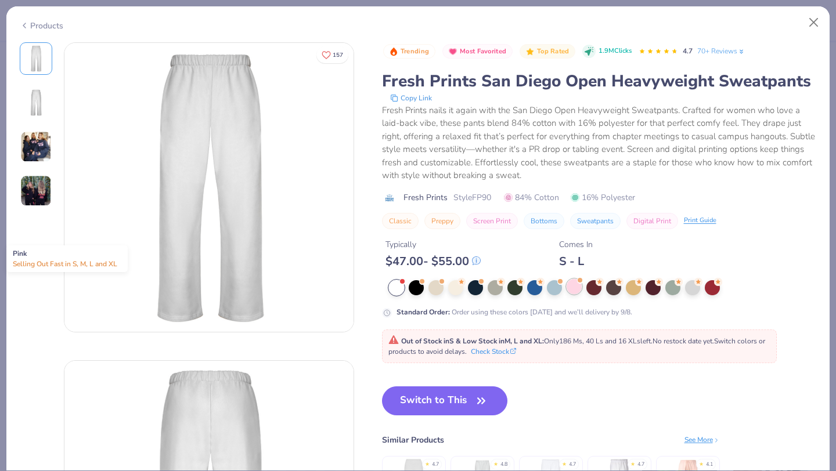
click at [573, 284] on div at bounding box center [573, 286] width 15 height 15
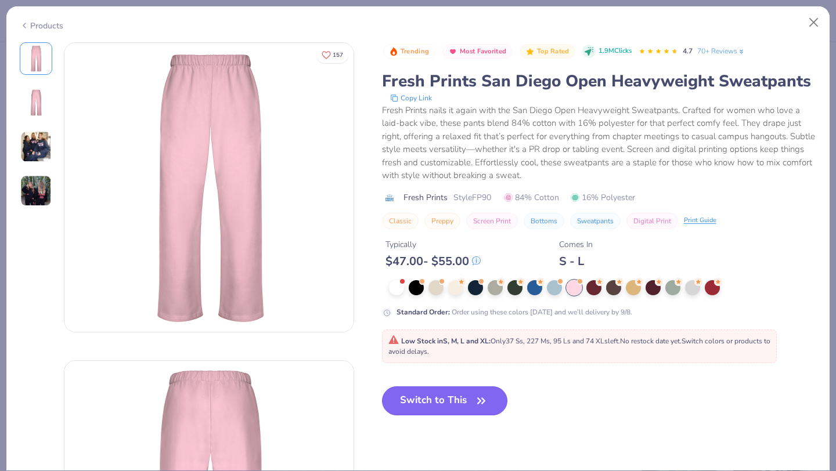
click at [478, 404] on icon "button" at bounding box center [481, 401] width 16 height 16
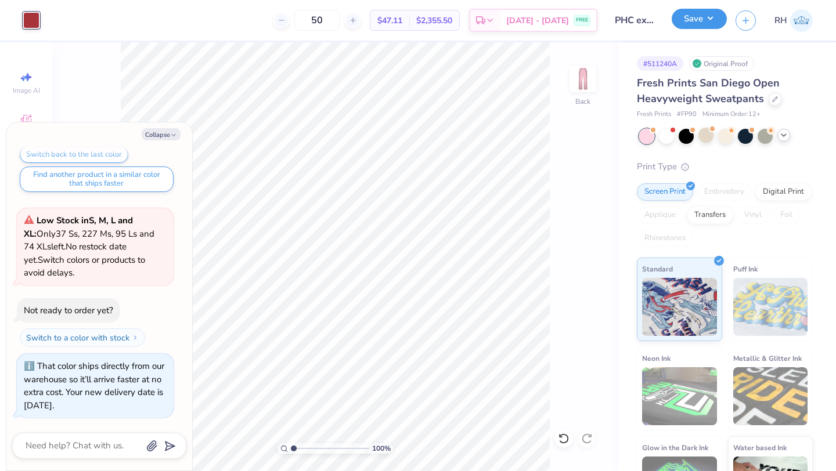
click at [710, 28] on button "Save" at bounding box center [698, 19] width 55 height 20
type textarea "x"
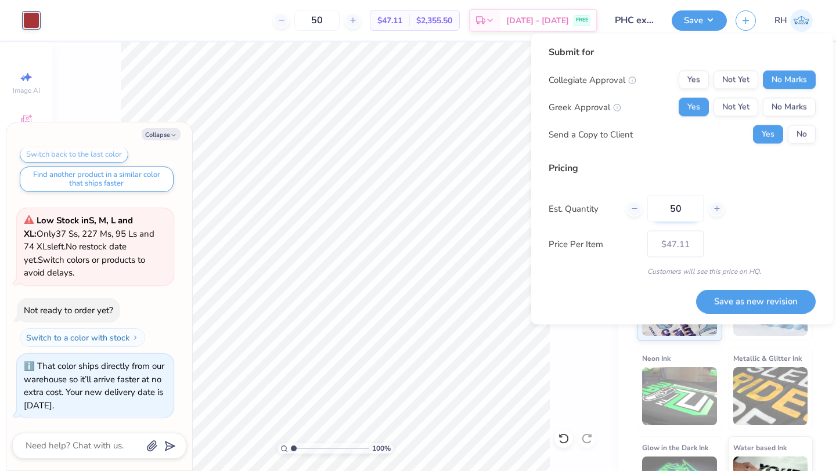
click at [689, 208] on input "50" at bounding box center [675, 209] width 56 height 27
type input "5"
type input "0"
type input "013"
type input "13"
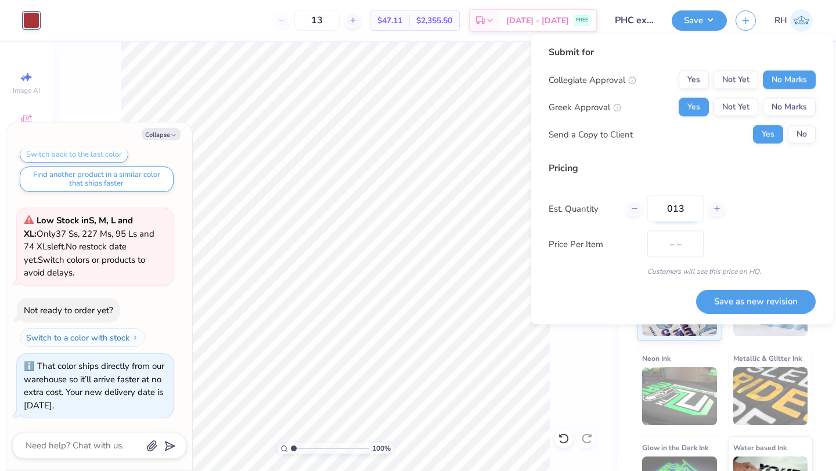
type input "$55.94"
type input "013"
click at [716, 310] on button "Save as new revision" at bounding box center [756, 302] width 120 height 24
type input "$55.94"
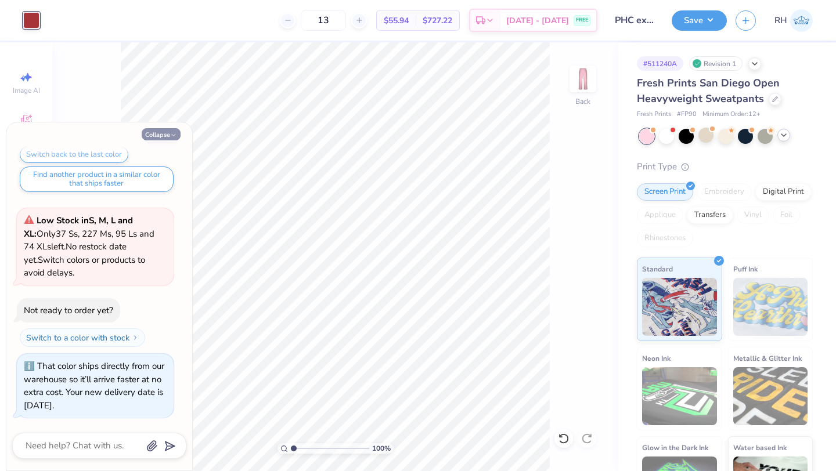
click at [179, 133] on button "Collapse" at bounding box center [161, 134] width 39 height 12
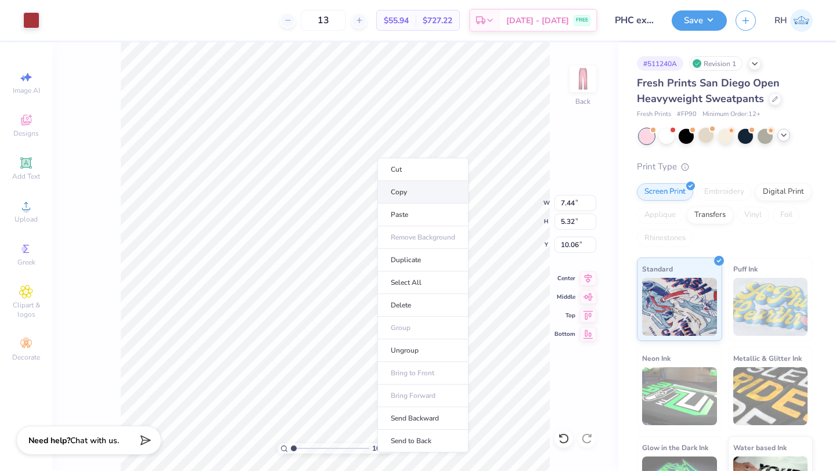
click at [396, 188] on li "Copy" at bounding box center [422, 192] width 91 height 23
click at [387, 203] on li "Copy" at bounding box center [416, 200] width 91 height 23
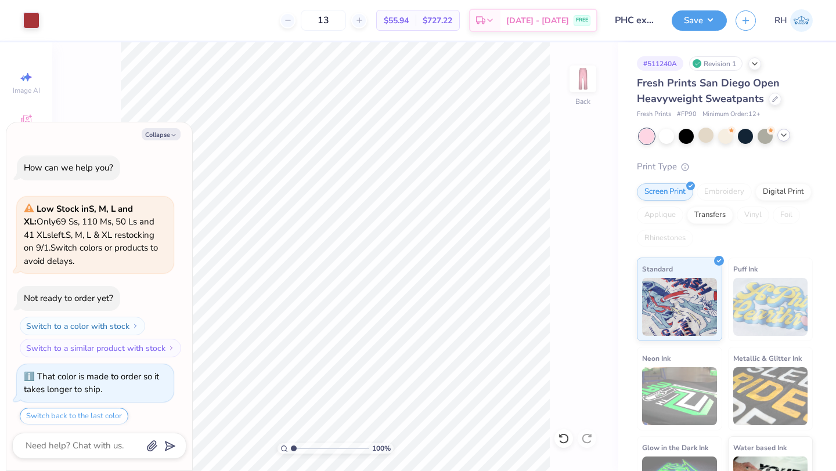
type textarea "x"
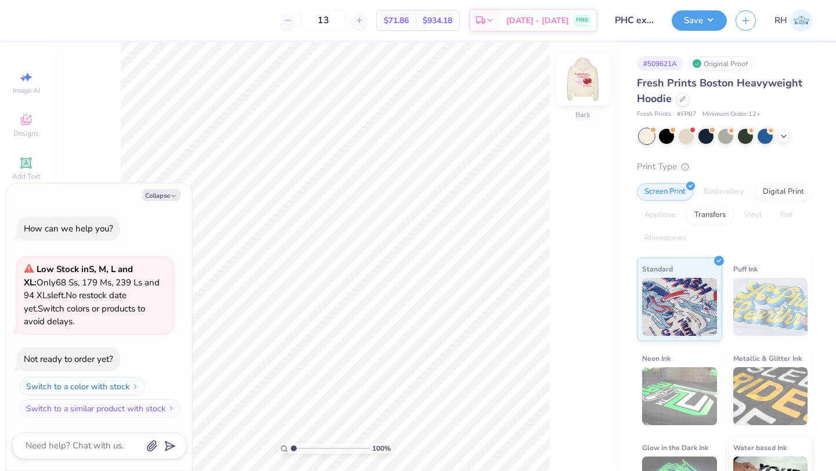
click at [588, 92] on img at bounding box center [582, 79] width 46 height 46
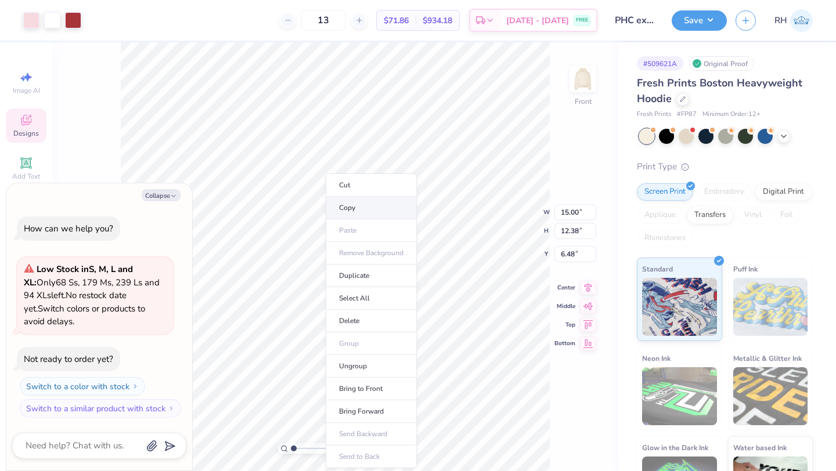
click at [342, 207] on li "Copy" at bounding box center [371, 208] width 91 height 23
click at [356, 215] on li "Copy" at bounding box center [386, 208] width 91 height 23
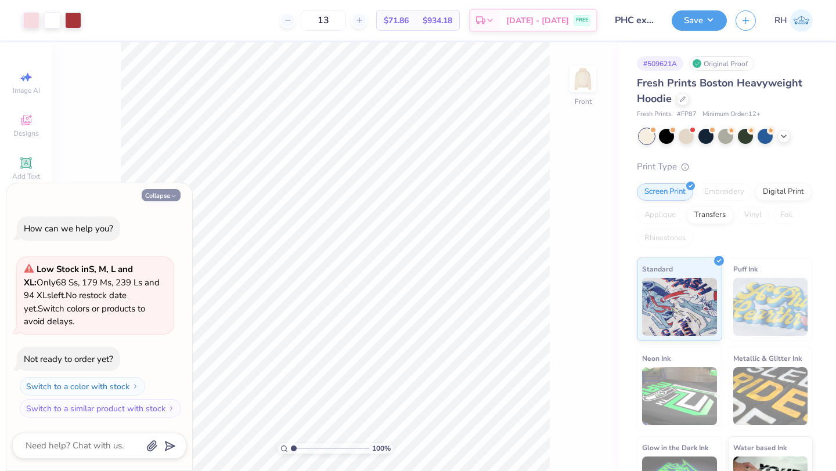
click at [162, 192] on button "Collapse" at bounding box center [161, 195] width 39 height 12
type textarea "x"
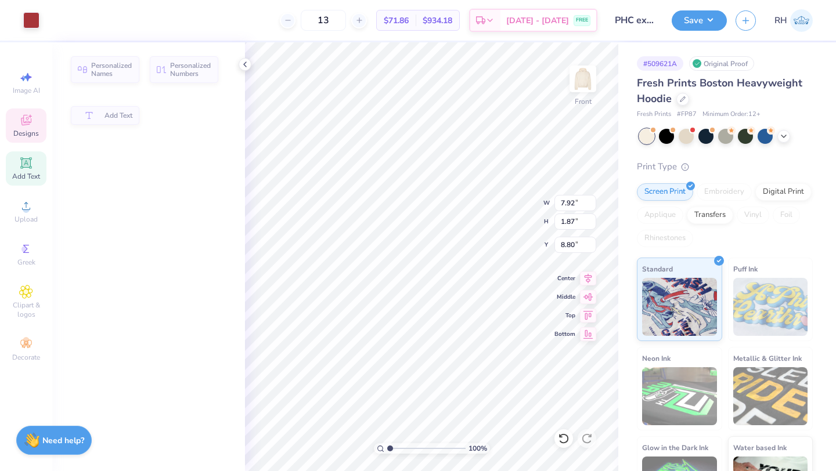
type input "7.92"
type input "1.87"
type input "8.80"
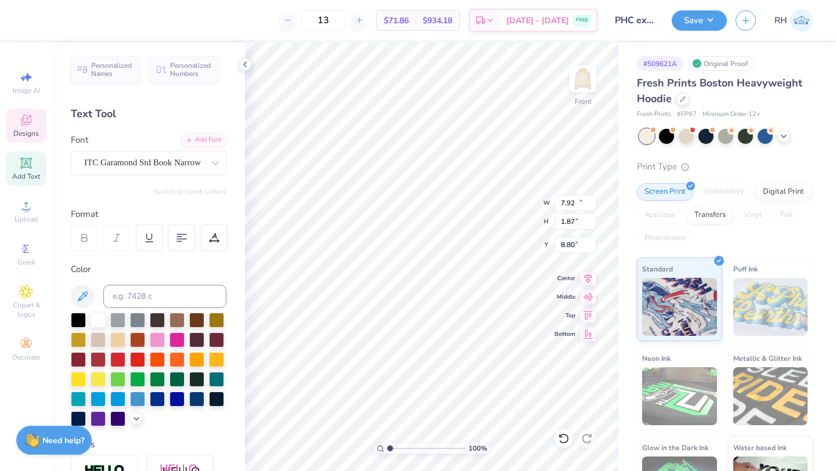
type input "11.69"
type input "1.99"
type input "6.48"
click at [159, 158] on div "ITC Garamond Std Book Narrow" at bounding box center [144, 163] width 122 height 18
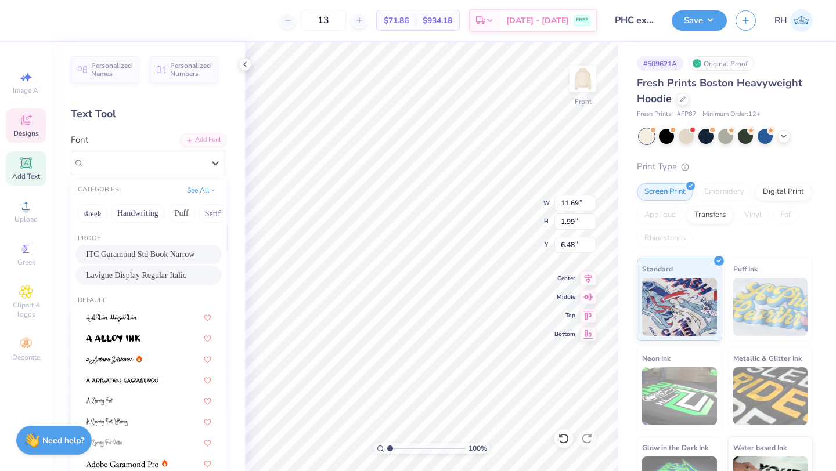
click at [133, 280] on span "Lavigne Display Regular Italic" at bounding box center [136, 275] width 100 height 12
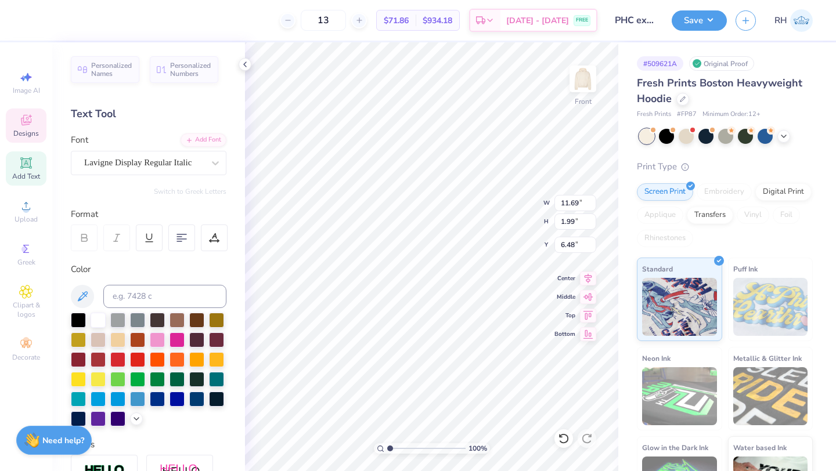
type input "12.70"
type input "1.96"
type input "6.49"
type input "7.43"
type input "8.16"
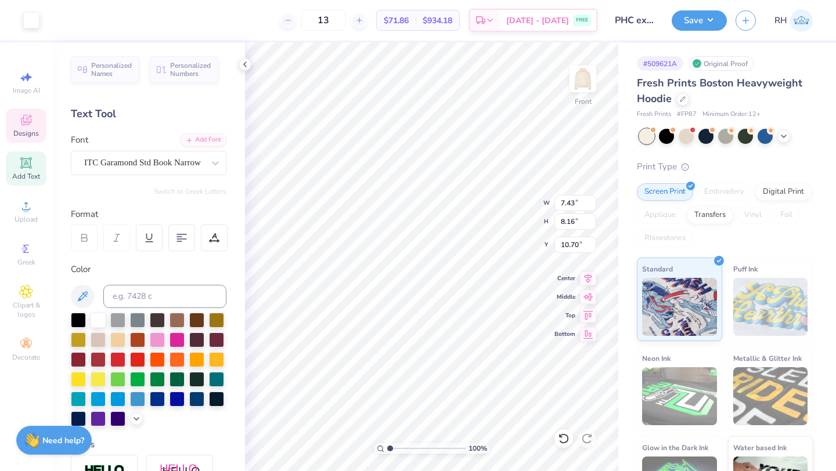
type input "10.70"
type input "6.87"
type input "1.23"
type input "17.02"
type input "7.43"
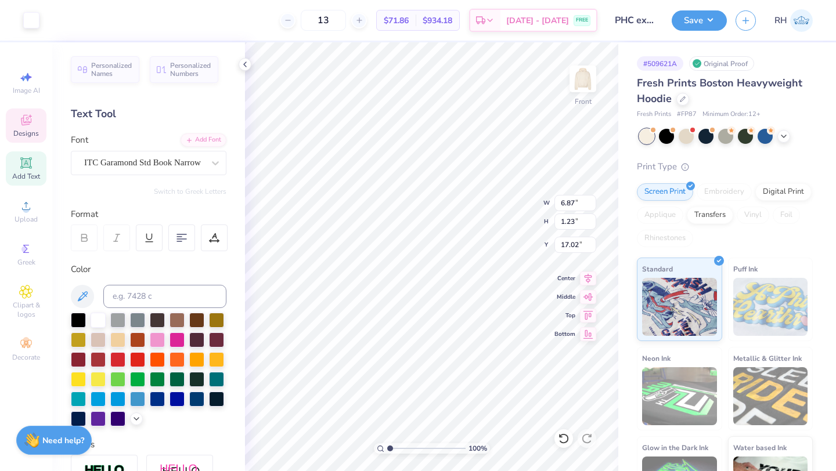
type input "8.16"
type input "10.67"
type input "6.87"
type input "1.23"
type input "17.02"
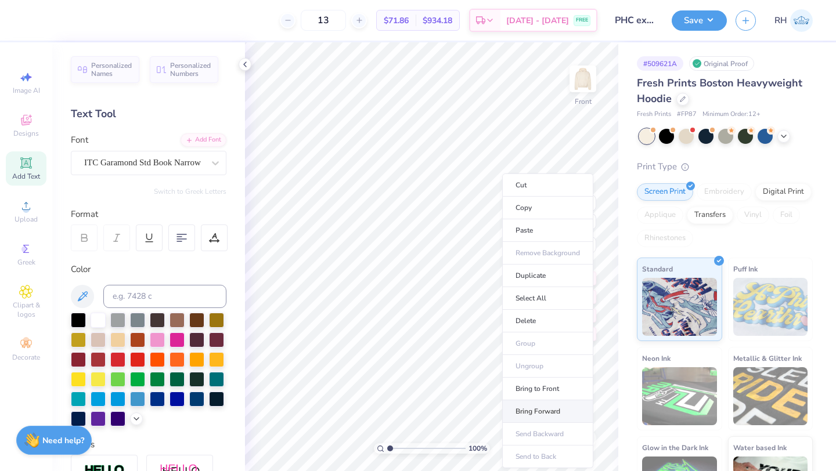
click at [528, 411] on li "Bring Forward" at bounding box center [547, 411] width 91 height 23
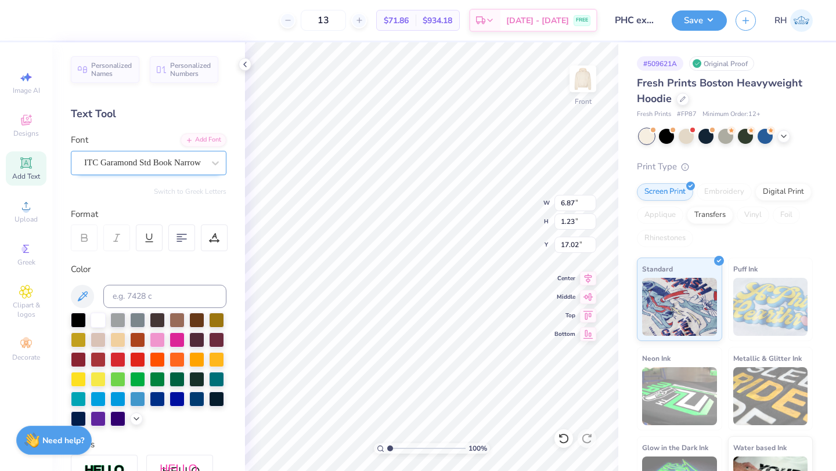
click at [150, 161] on div "ITC Garamond Std Book Narrow" at bounding box center [144, 163] width 122 height 18
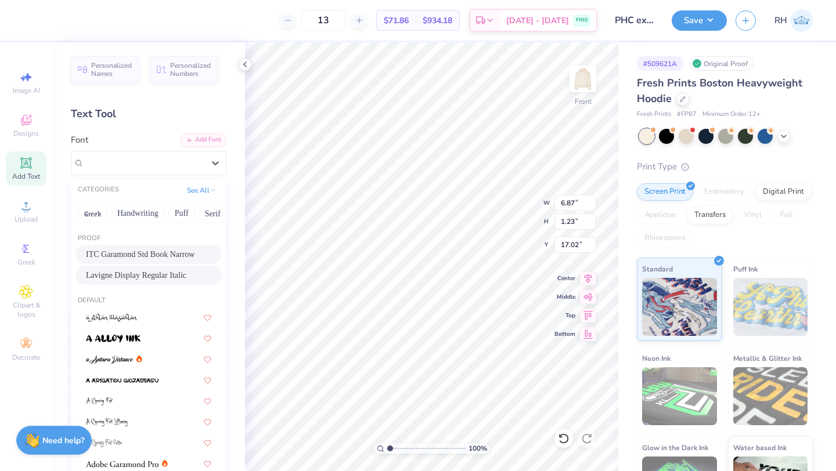
click at [144, 280] on span "Lavigne Display Regular Italic" at bounding box center [136, 275] width 100 height 12
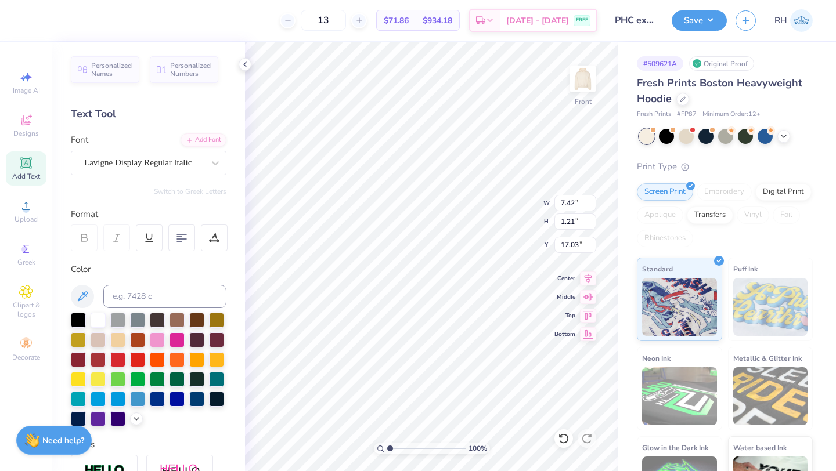
type input "7.42"
type input "1.21"
type input "17.03"
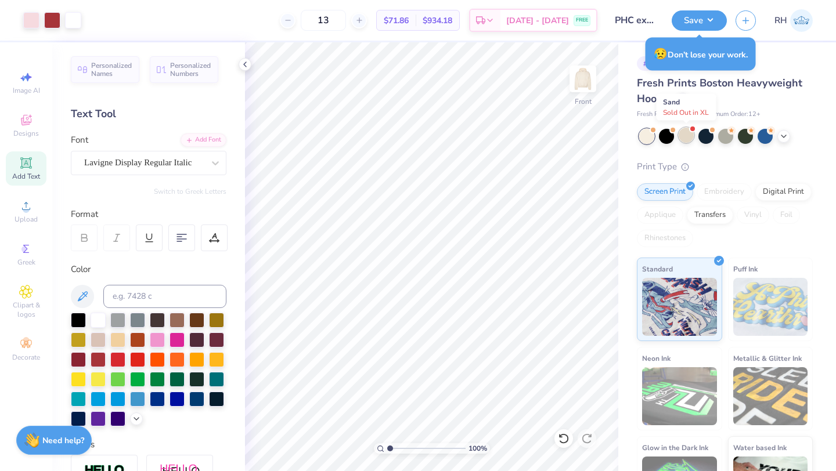
click at [685, 132] on div at bounding box center [685, 135] width 15 height 15
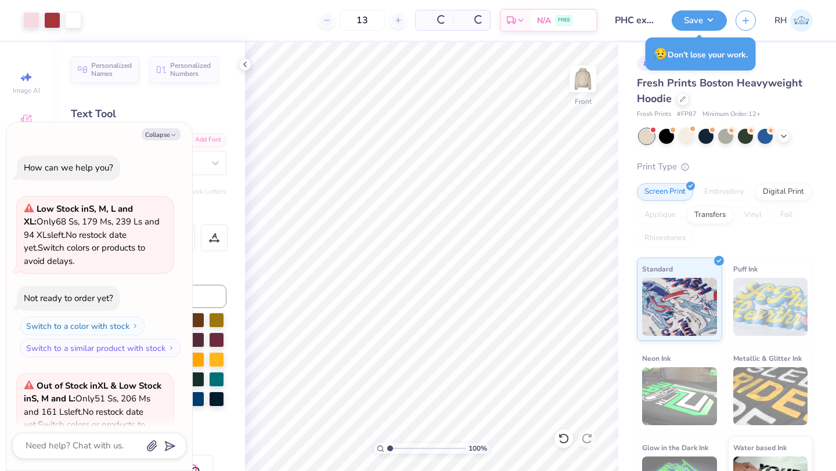
scroll to position [116, 0]
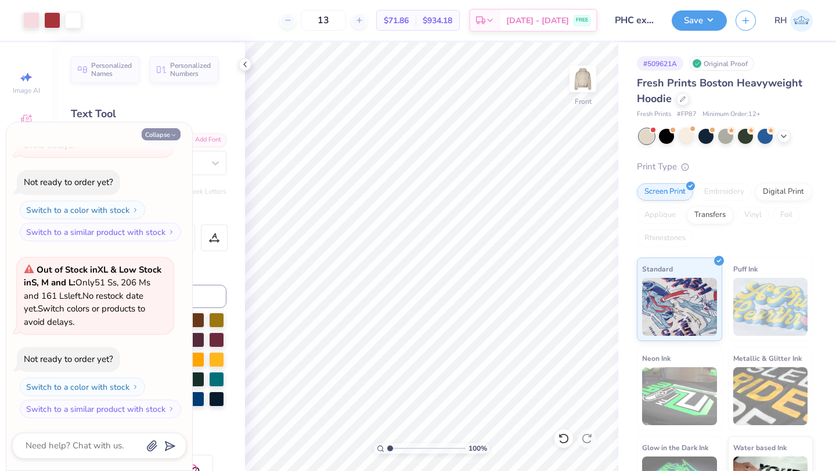
click at [164, 139] on button "Collapse" at bounding box center [161, 134] width 39 height 12
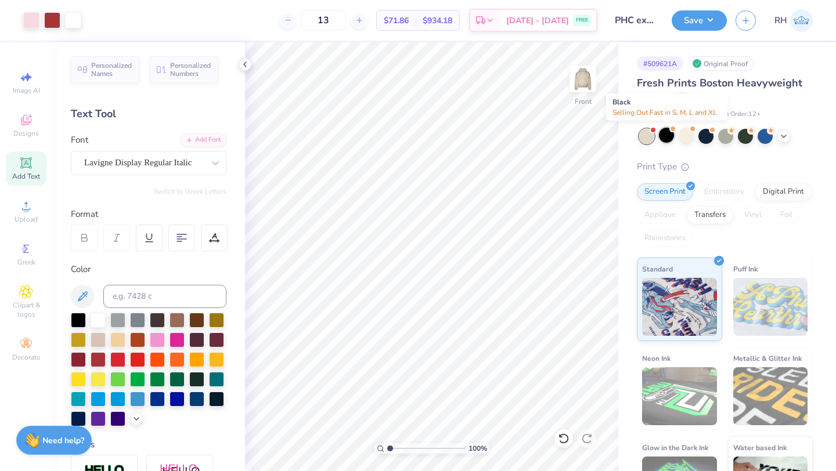
click at [665, 138] on div at bounding box center [666, 135] width 15 height 15
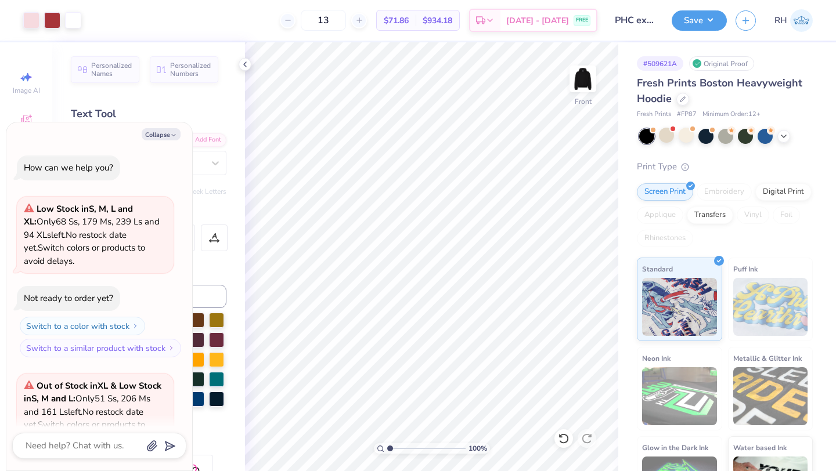
scroll to position [293, 0]
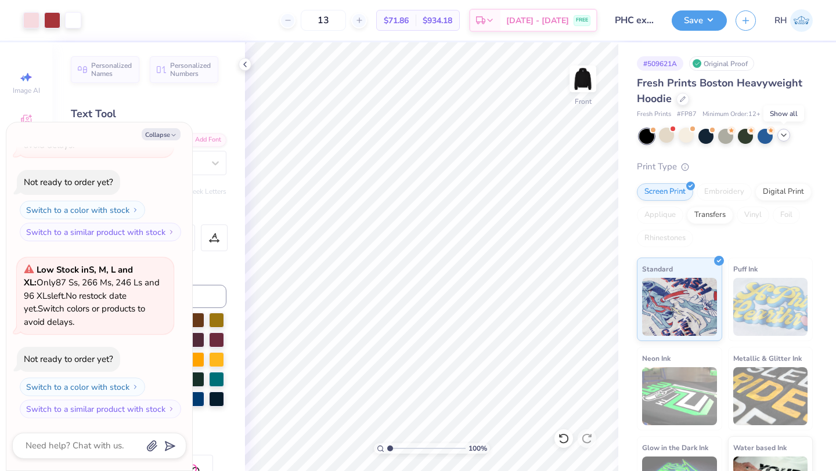
click at [783, 132] on icon at bounding box center [783, 135] width 9 height 9
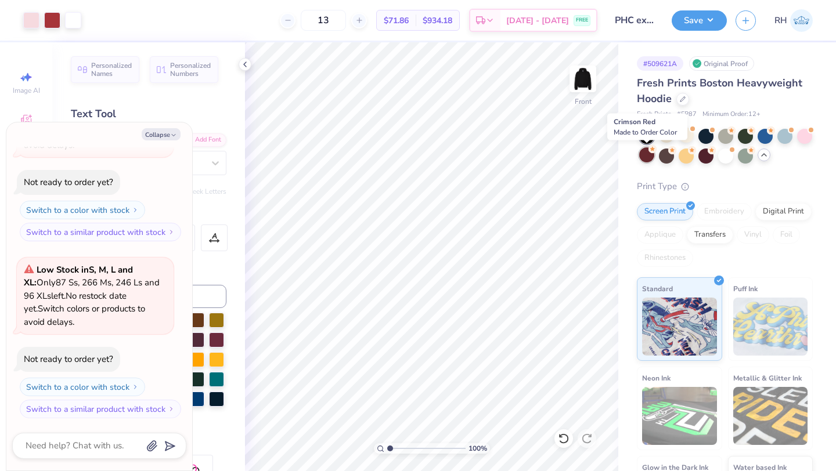
click at [647, 156] on div at bounding box center [646, 154] width 15 height 15
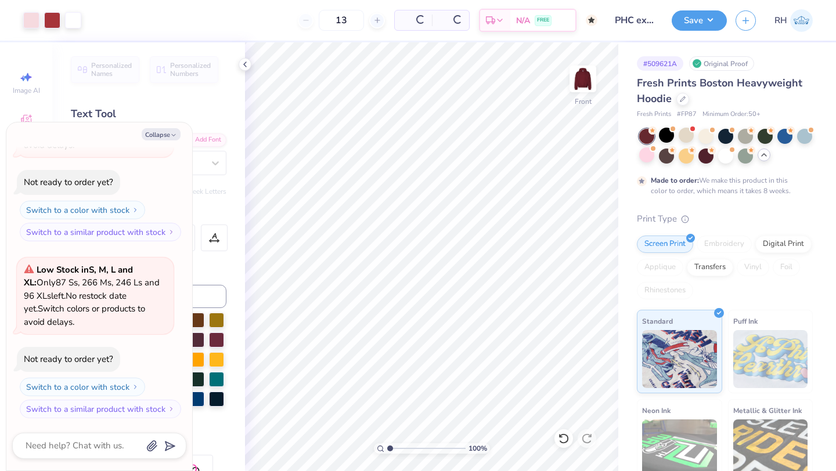
type textarea "x"
type input "50"
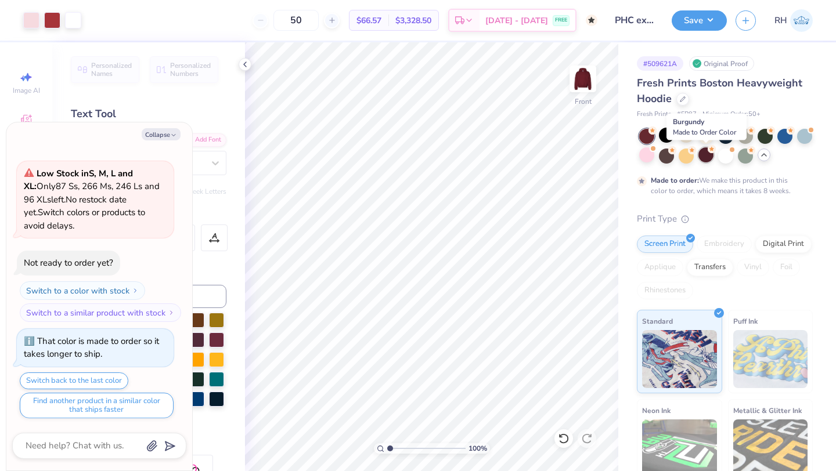
click at [704, 154] on div at bounding box center [705, 154] width 15 height 15
click at [651, 157] on div at bounding box center [646, 154] width 15 height 15
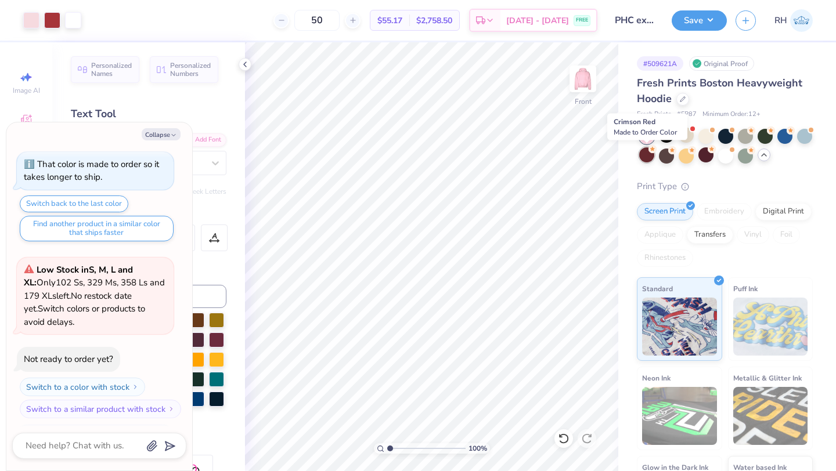
scroll to position [637, 0]
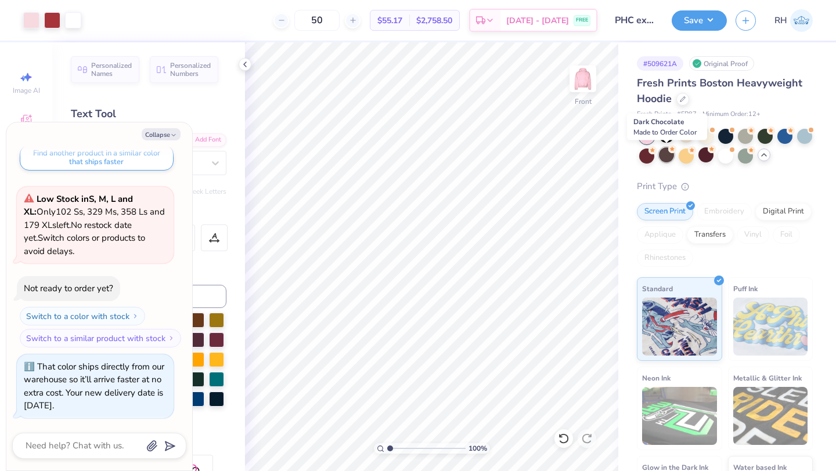
click at [663, 158] on div at bounding box center [666, 154] width 15 height 15
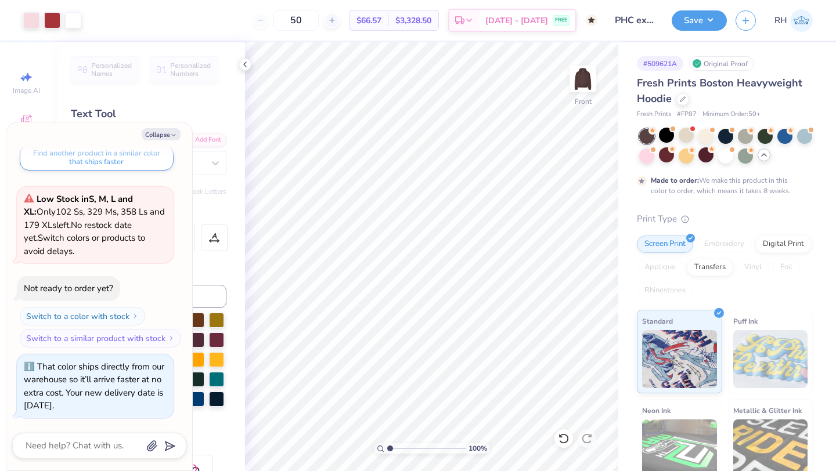
scroll to position [747, 0]
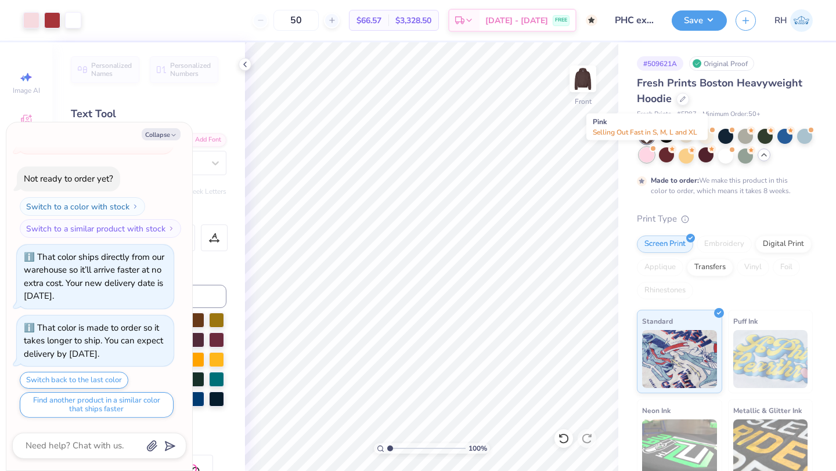
click at [648, 153] on div at bounding box center [646, 154] width 15 height 15
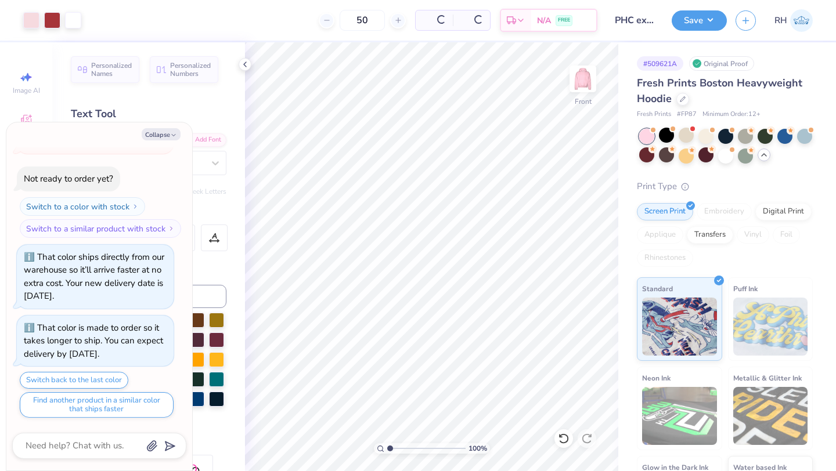
scroll to position [995, 0]
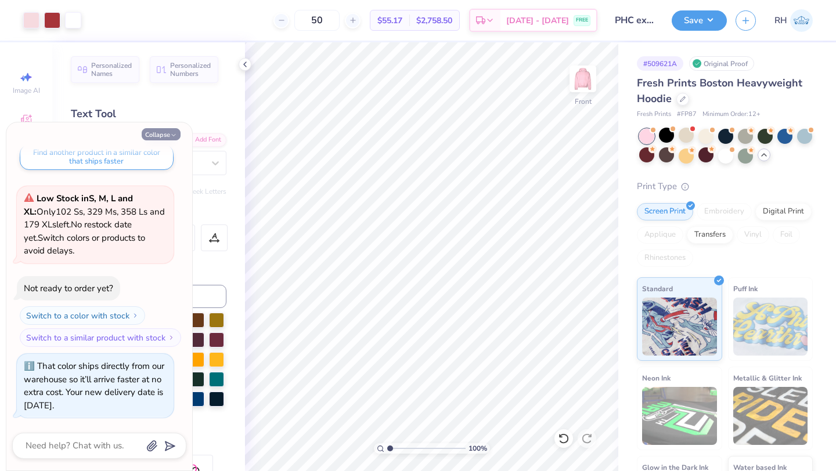
click at [154, 133] on button "Collapse" at bounding box center [161, 134] width 39 height 12
type textarea "x"
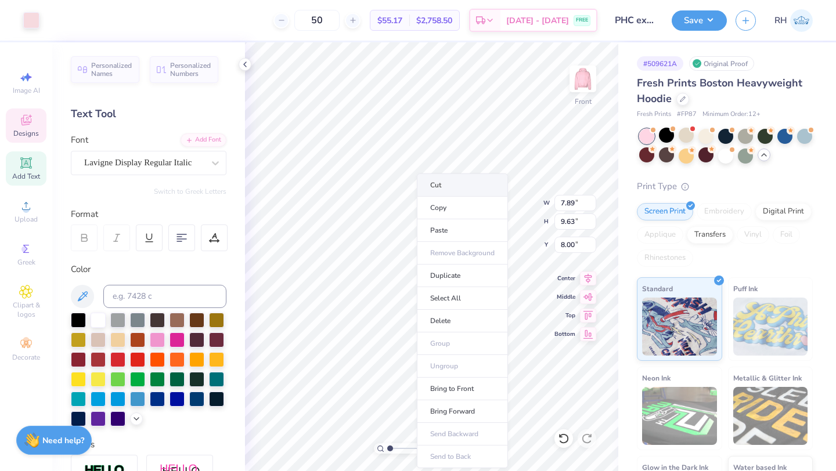
click at [434, 186] on li "Cut" at bounding box center [462, 185] width 91 height 23
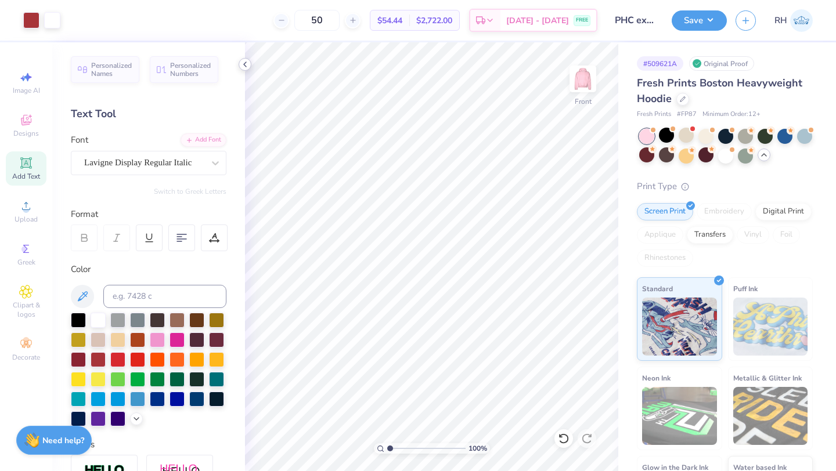
click at [244, 63] on polyline at bounding box center [245, 64] width 2 height 5
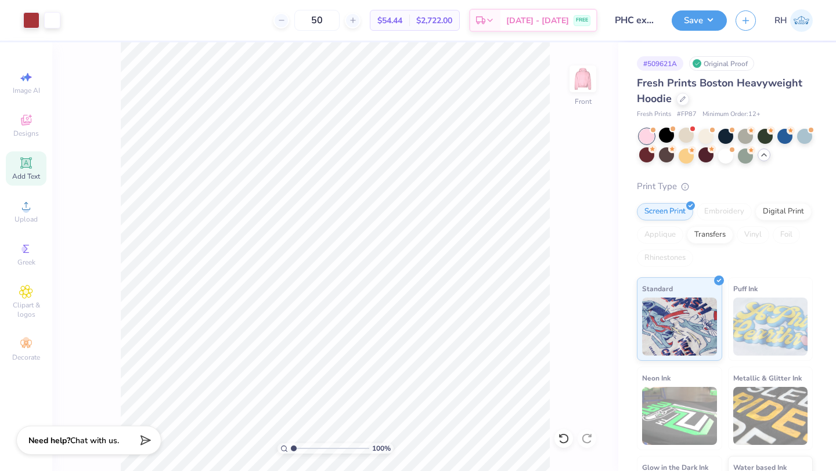
click at [706, 7] on div "Save RH" at bounding box center [753, 20] width 164 height 41
click at [703, 15] on button "Save" at bounding box center [698, 19] width 55 height 20
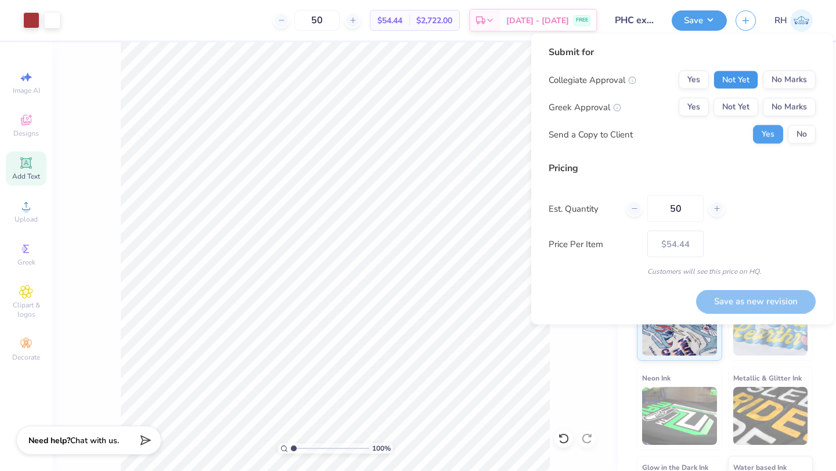
click at [726, 77] on button "Not Yet" at bounding box center [735, 80] width 45 height 19
click at [769, 75] on button "No Marks" at bounding box center [789, 80] width 53 height 19
click at [692, 107] on button "Yes" at bounding box center [693, 107] width 30 height 19
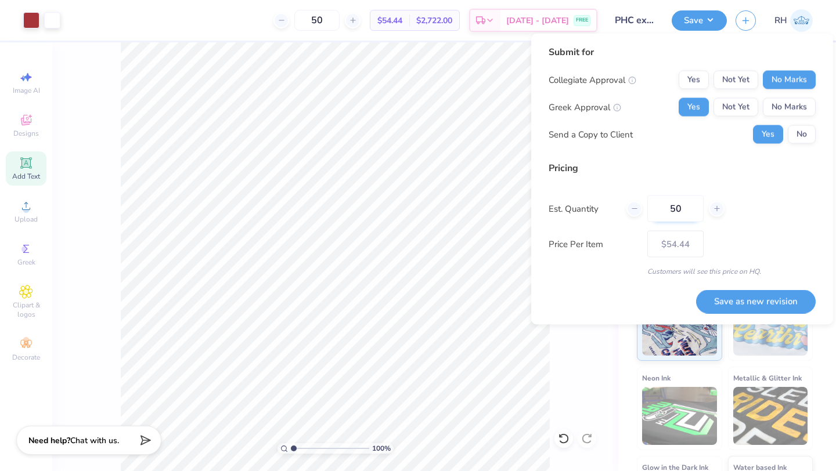
click at [681, 209] on input "50" at bounding box center [675, 209] width 56 height 27
type input "5"
type input "0"
type input "013"
type input "13"
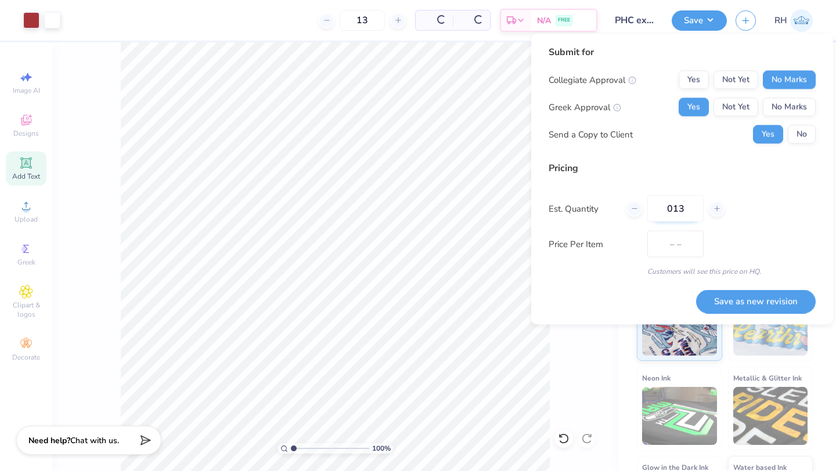
type input "$66.35"
type input "013"
click at [731, 311] on button "Save as new revision" at bounding box center [756, 302] width 120 height 24
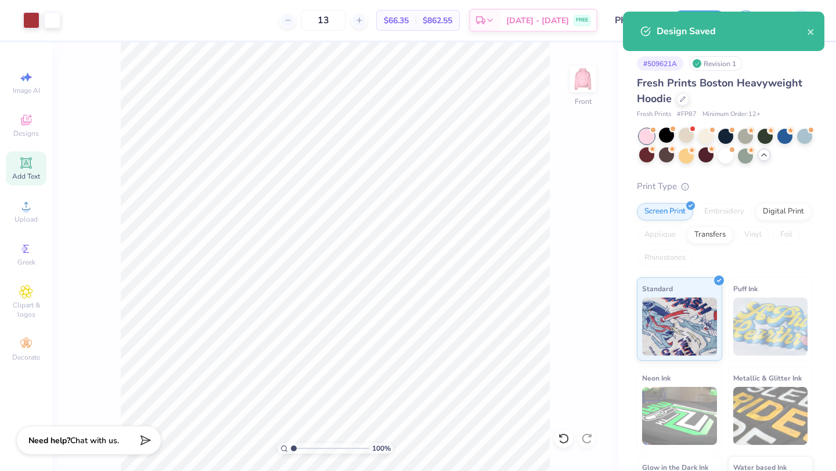
type input "– –"
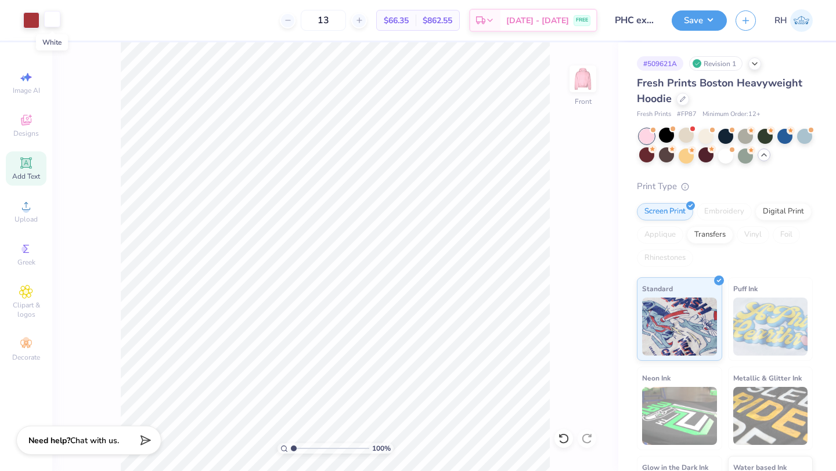
click at [55, 20] on div at bounding box center [52, 19] width 16 height 16
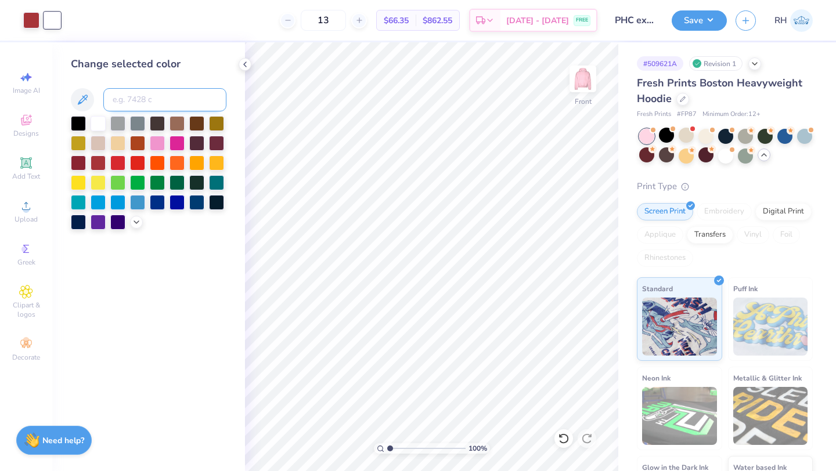
click at [115, 99] on input at bounding box center [164, 99] width 123 height 23
type input "1807"
click at [692, 29] on div "Save" at bounding box center [698, 20] width 55 height 20
click at [692, 24] on button "Save" at bounding box center [698, 19] width 55 height 20
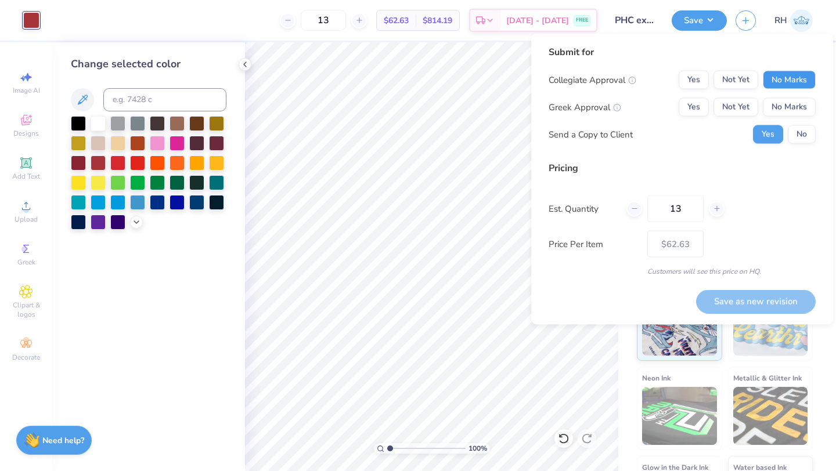
click at [779, 80] on button "No Marks" at bounding box center [789, 80] width 53 height 19
click at [698, 110] on button "Yes" at bounding box center [693, 107] width 30 height 19
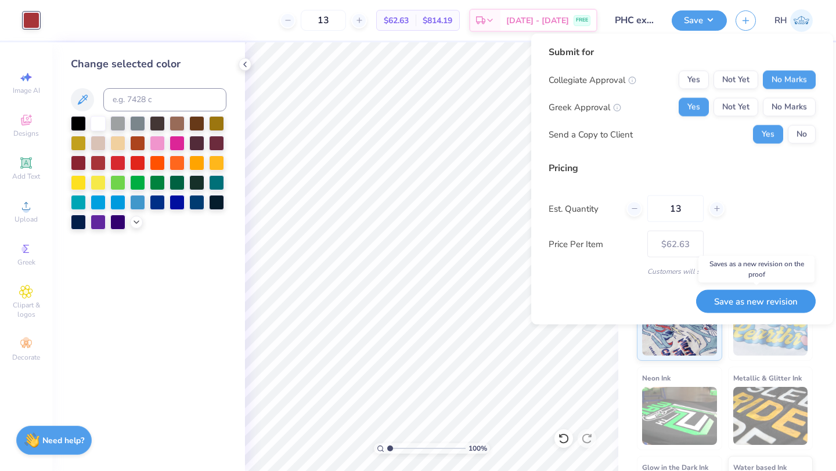
click at [750, 304] on button "Save as new revision" at bounding box center [756, 302] width 120 height 24
type input "$62.63"
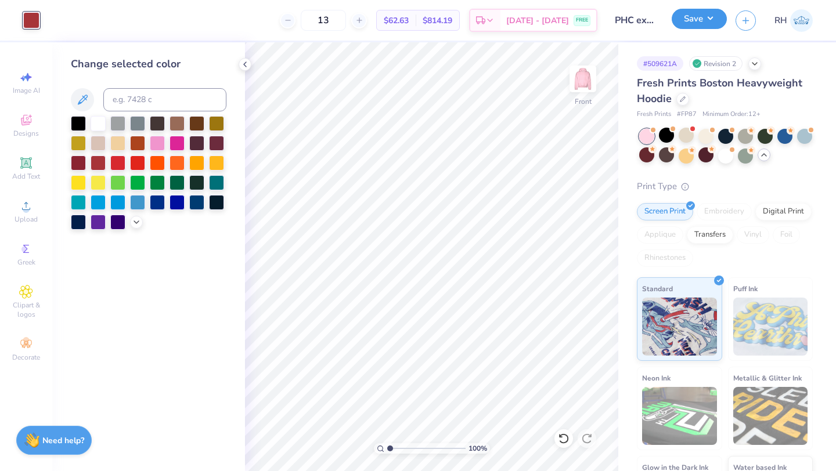
click at [699, 23] on button "Save" at bounding box center [698, 19] width 55 height 20
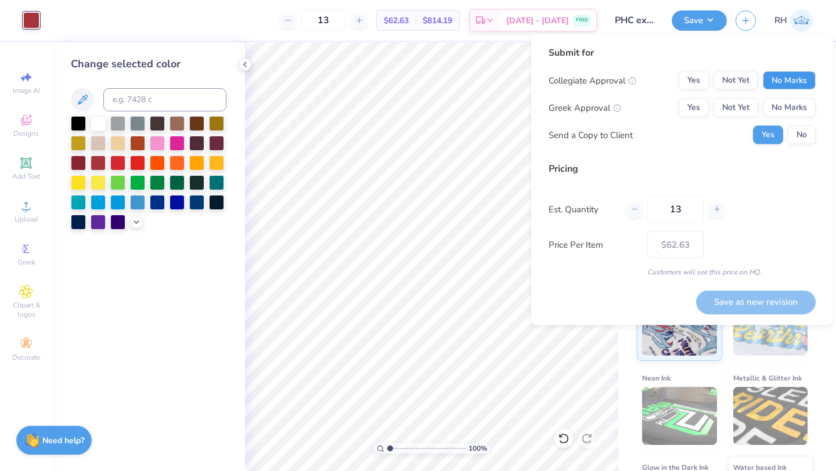
click at [779, 78] on button "No Marks" at bounding box center [789, 80] width 53 height 19
click at [698, 104] on button "Yes" at bounding box center [693, 108] width 30 height 19
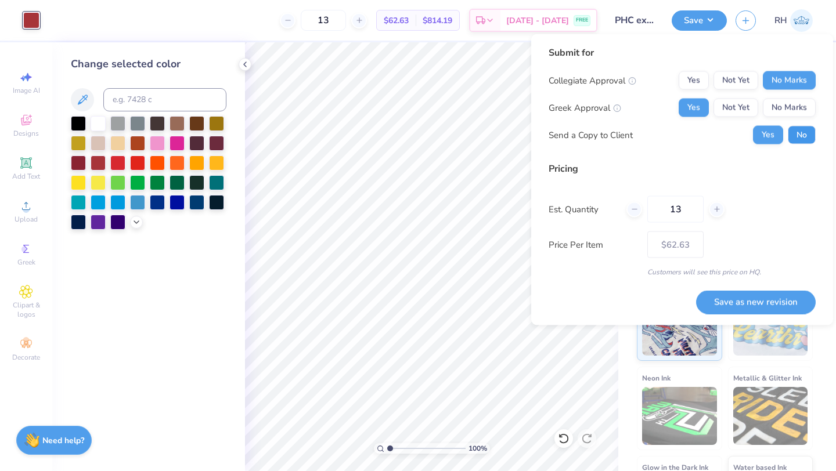
click at [806, 132] on button "No" at bounding box center [801, 135] width 28 height 19
click at [754, 296] on button "Save as new revision" at bounding box center [756, 302] width 120 height 24
type input "$62.63"
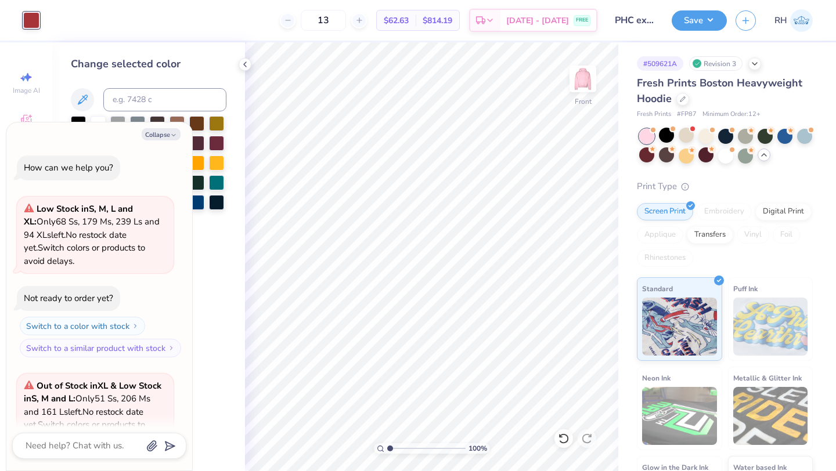
scroll to position [1057, 0]
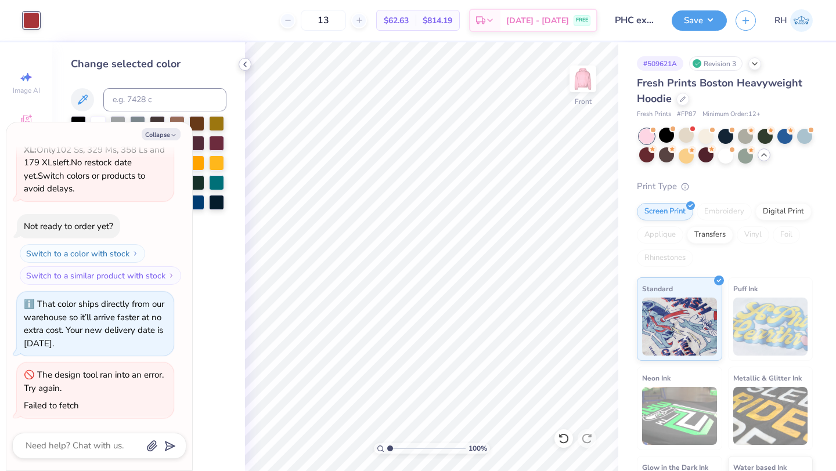
click at [244, 66] on polyline at bounding box center [245, 64] width 2 height 5
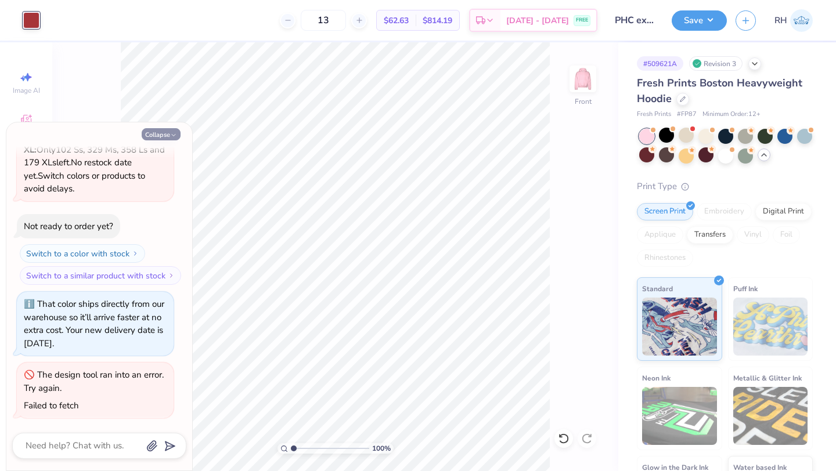
click at [172, 135] on polyline "button" at bounding box center [173, 136] width 3 height 2
type textarea "x"
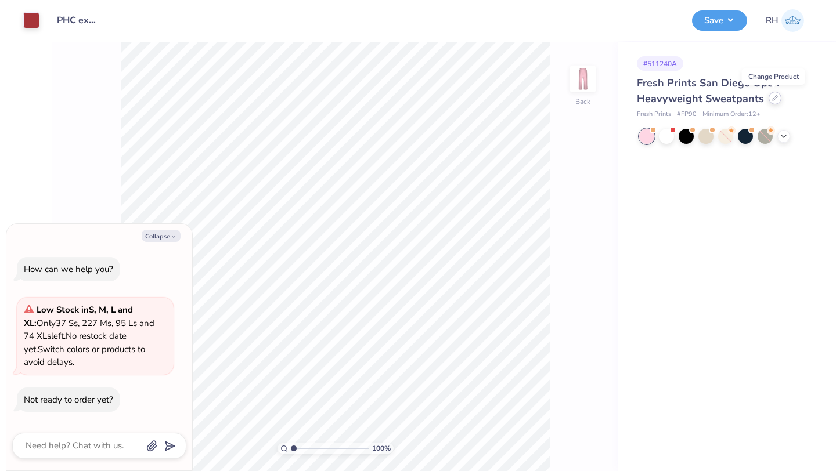
click at [773, 102] on div at bounding box center [774, 98] width 13 height 13
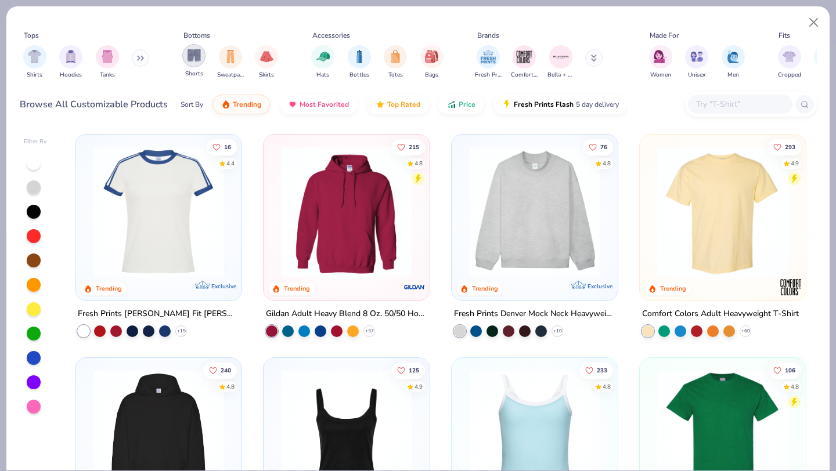
click at [193, 62] on div "filter for Shorts" at bounding box center [193, 55] width 23 height 23
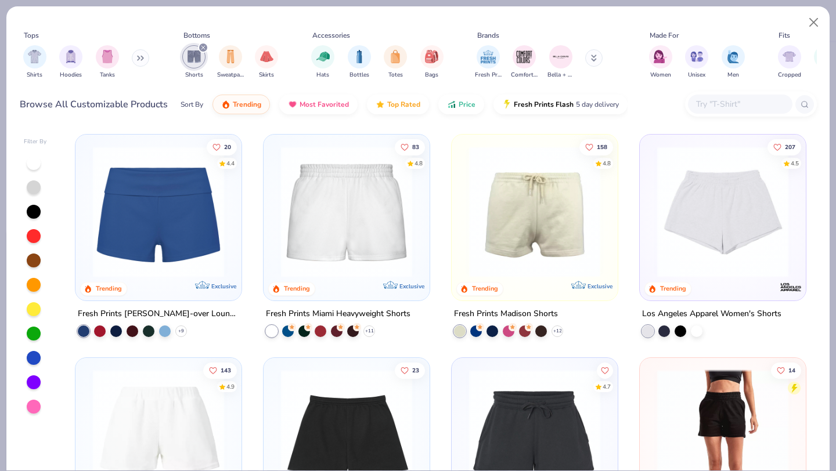
click at [511, 265] on img at bounding box center [534, 211] width 143 height 131
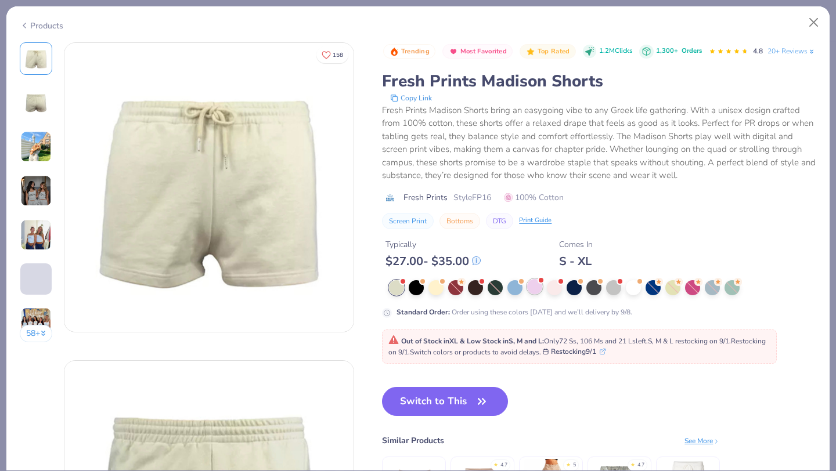
click at [540, 294] on div at bounding box center [534, 286] width 15 height 15
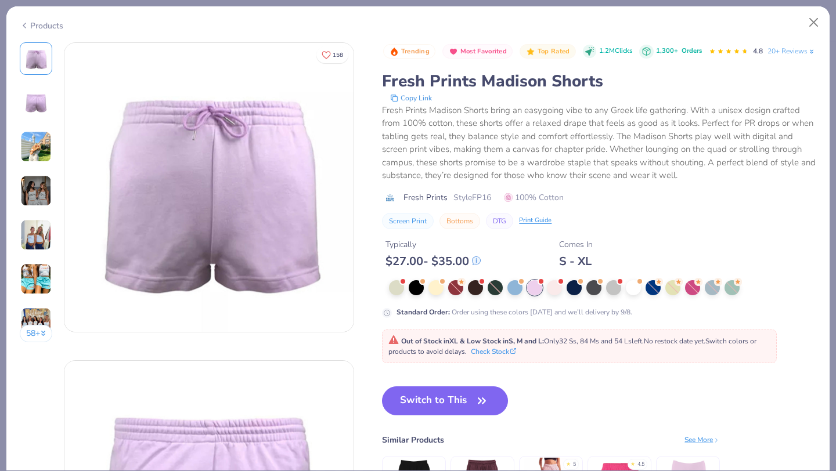
click at [37, 200] on img at bounding box center [35, 190] width 31 height 31
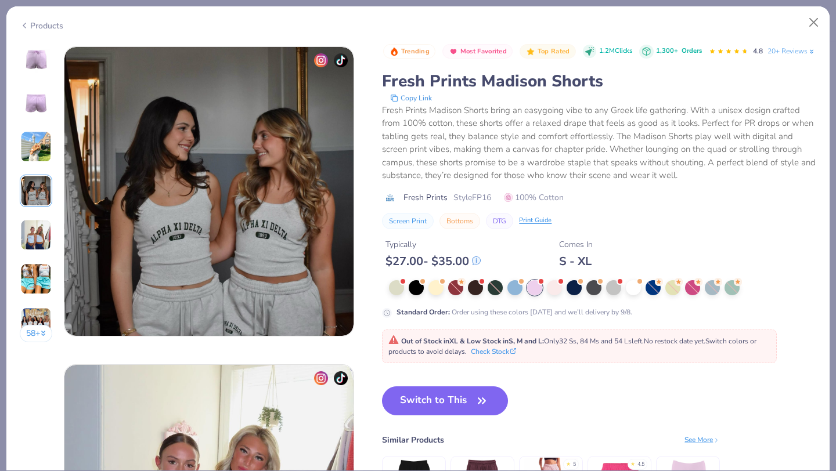
scroll to position [954, 0]
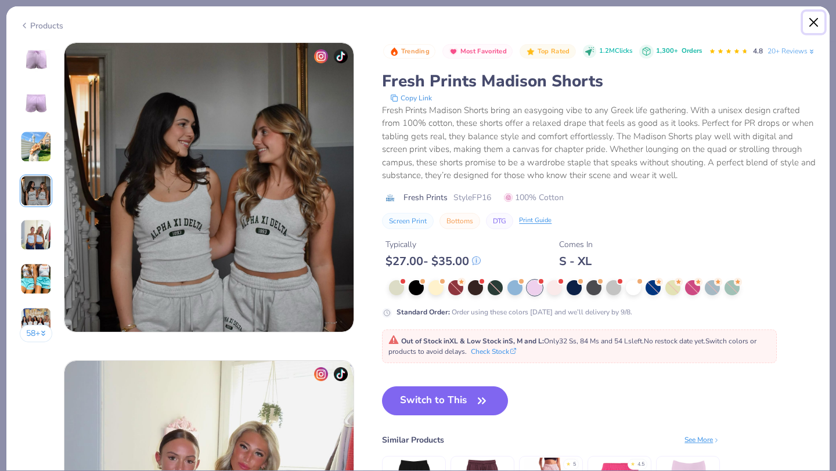
click at [814, 22] on button "Close" at bounding box center [814, 23] width 22 height 22
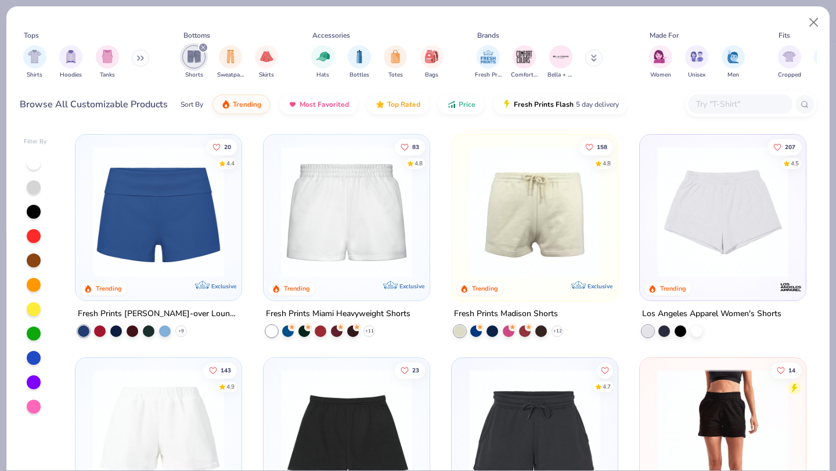
click at [372, 206] on img at bounding box center [346, 211] width 143 height 131
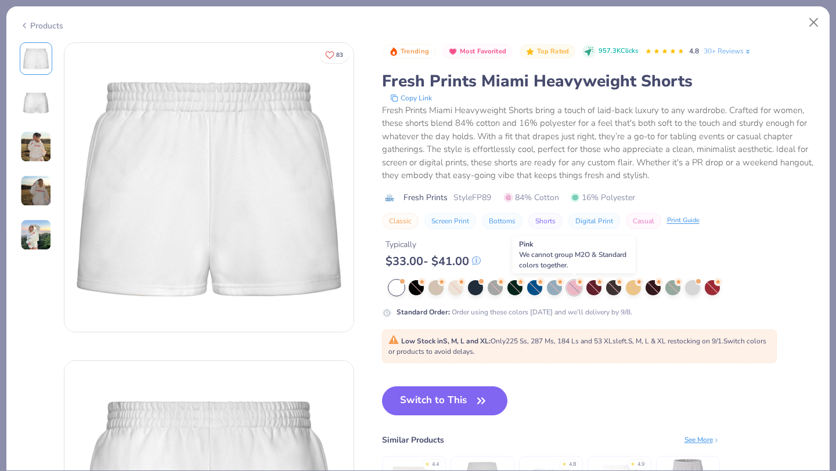
click at [568, 284] on div at bounding box center [573, 287] width 15 height 15
click at [570, 290] on div at bounding box center [573, 287] width 15 height 15
click at [821, 24] on button "Close" at bounding box center [814, 23] width 22 height 22
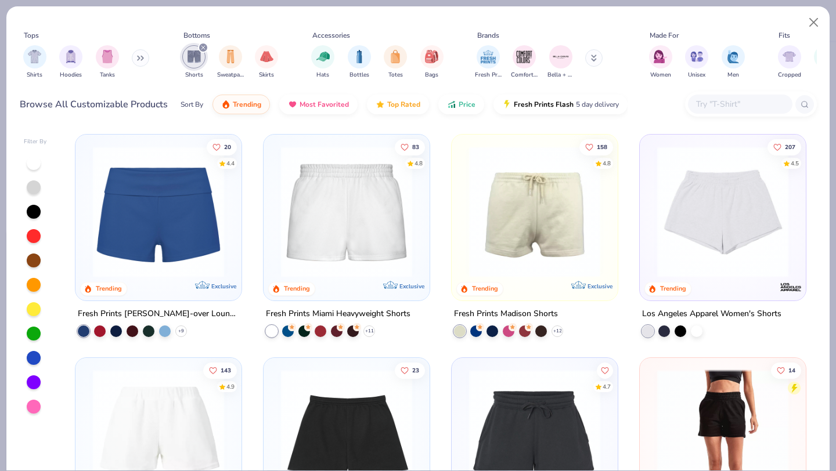
click at [803, 190] on div "207 4.5 Trending" at bounding box center [722, 218] width 166 height 166
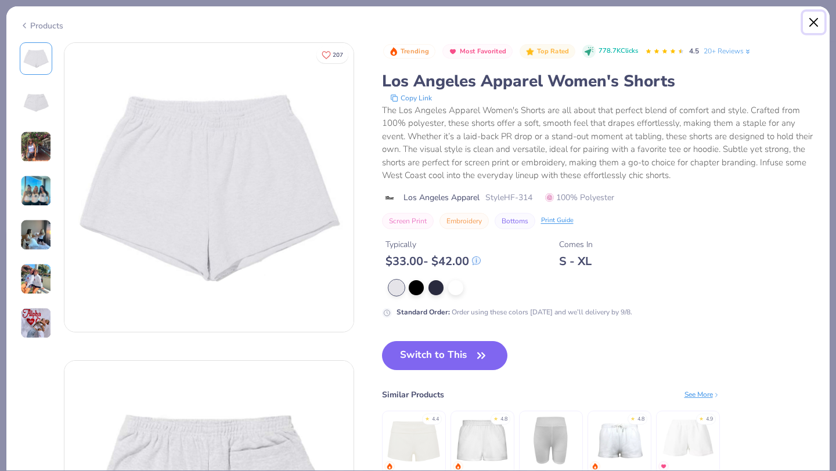
click at [813, 24] on button "Close" at bounding box center [814, 23] width 22 height 22
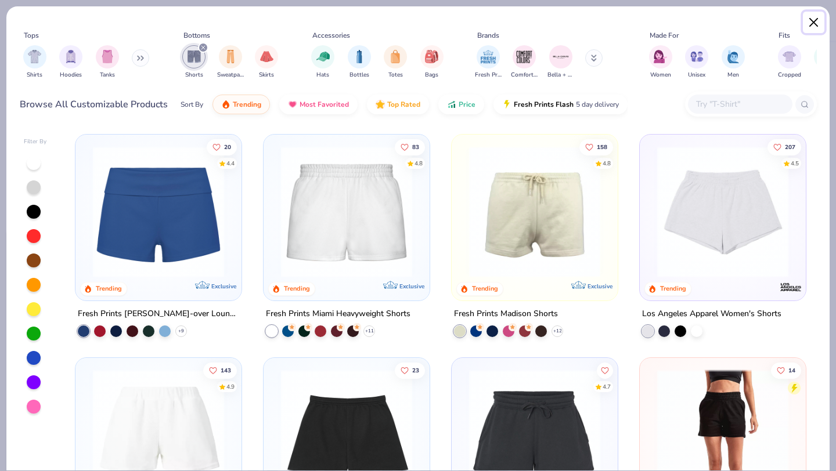
click at [812, 23] on button "Close" at bounding box center [814, 23] width 22 height 22
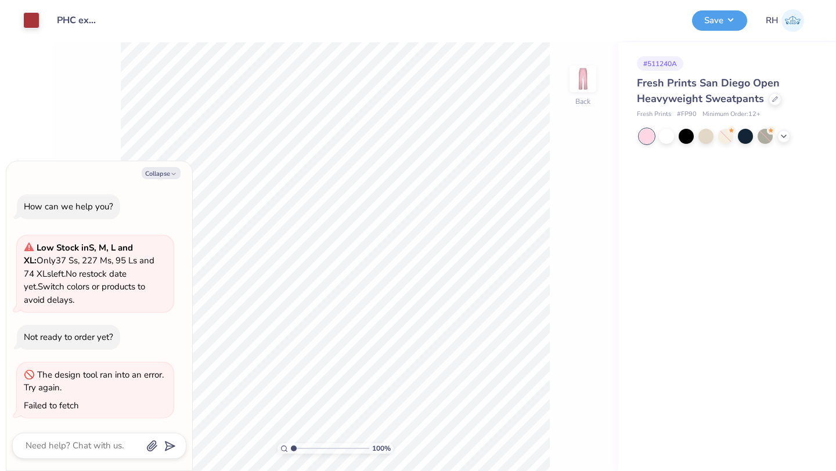
type textarea "x"
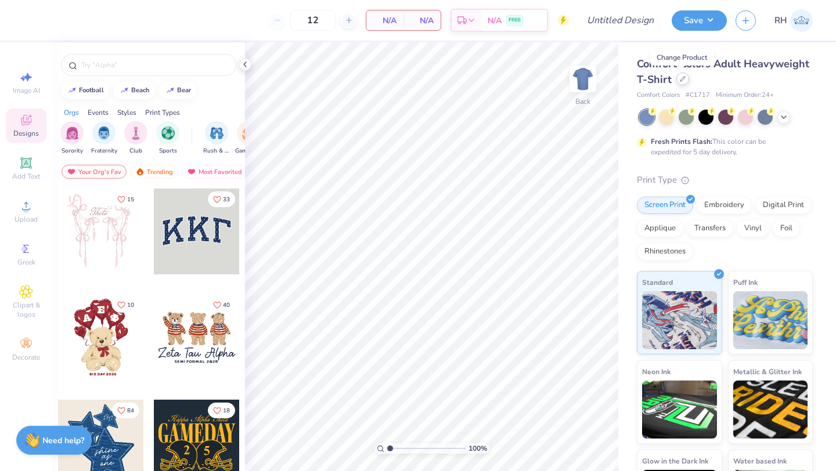
click at [680, 81] on icon at bounding box center [683, 79] width 6 height 6
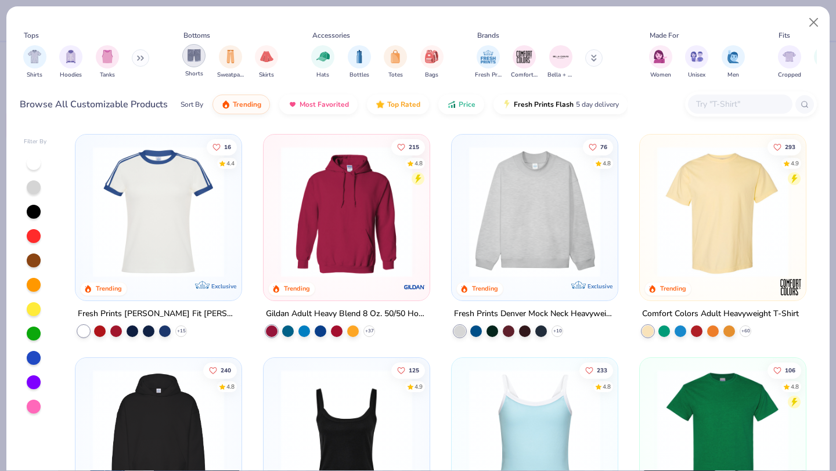
click at [194, 59] on img "filter for Shorts" at bounding box center [193, 55] width 13 height 13
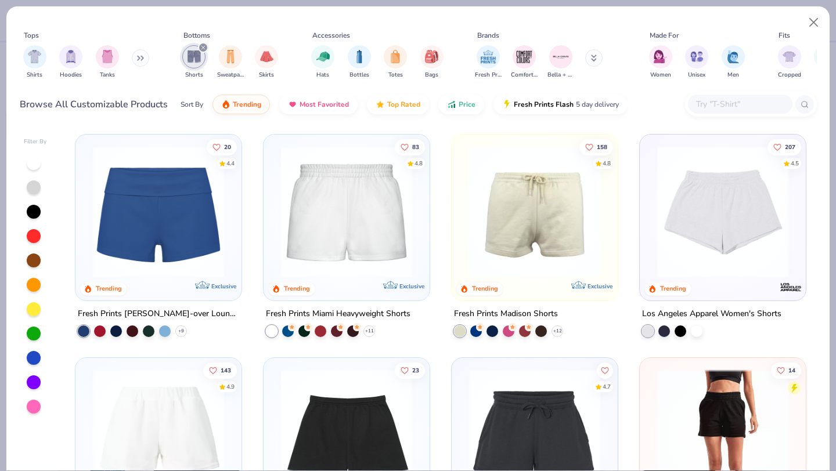
click at [508, 226] on img at bounding box center [534, 211] width 143 height 131
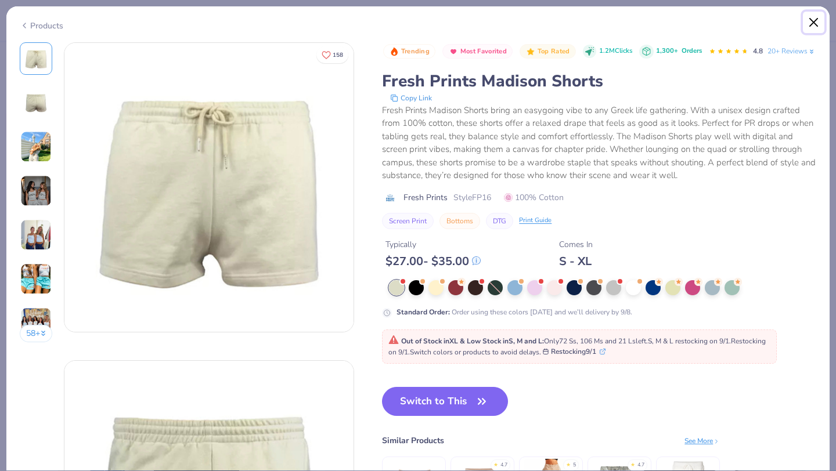
click at [818, 26] on button "Close" at bounding box center [814, 23] width 22 height 22
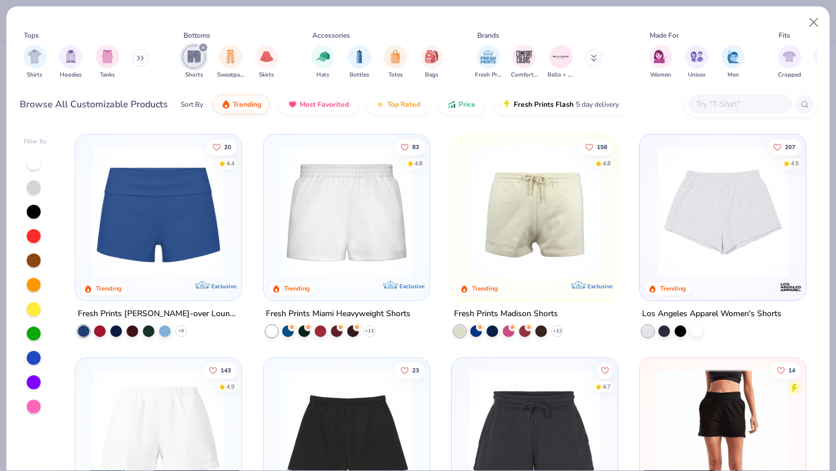
click at [402, 196] on img at bounding box center [346, 211] width 143 height 131
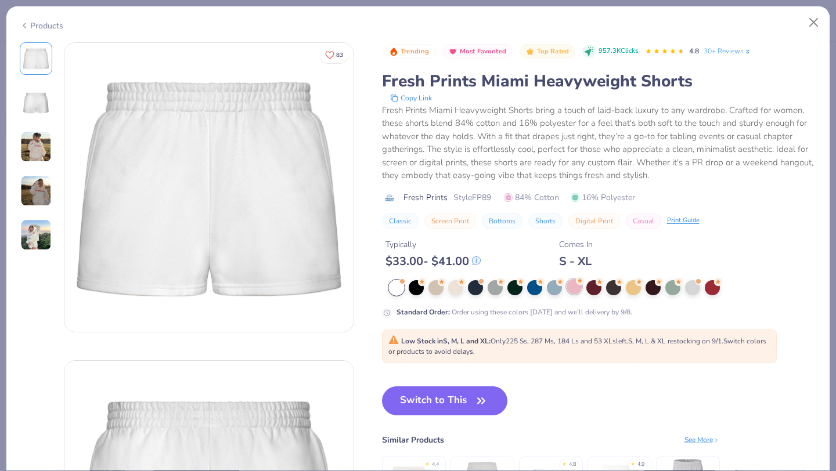
click at [568, 285] on div at bounding box center [573, 286] width 15 height 15
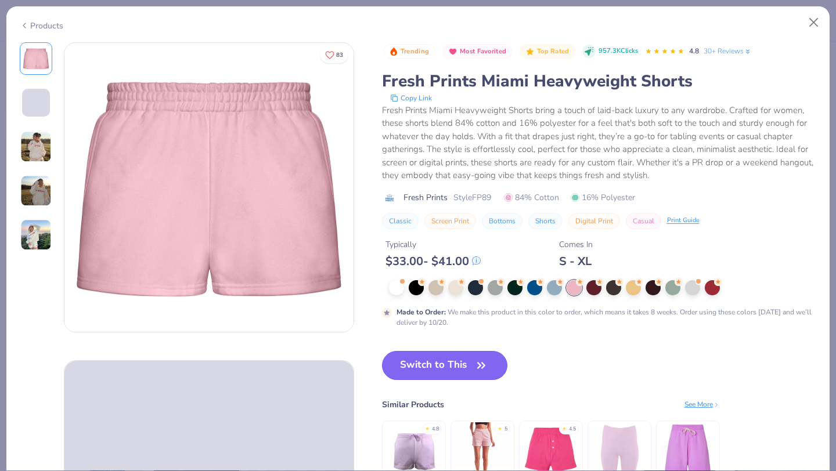
click at [452, 368] on button "Switch to This" at bounding box center [445, 365] width 126 height 29
type input "50"
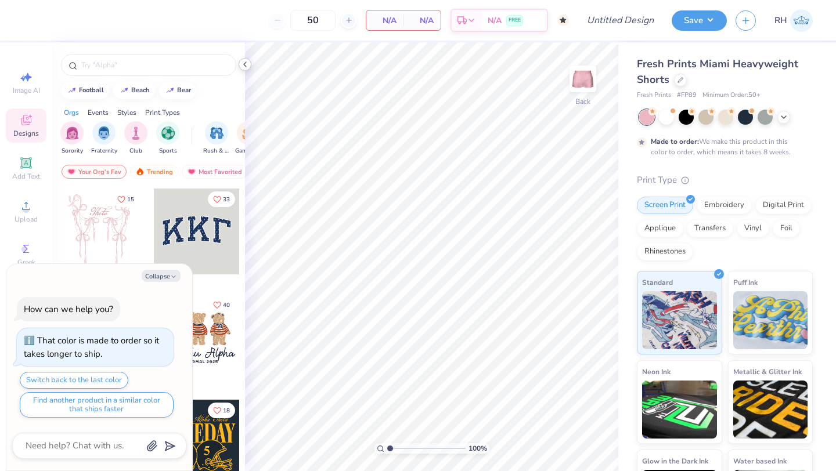
click at [244, 65] on polyline at bounding box center [245, 64] width 2 height 5
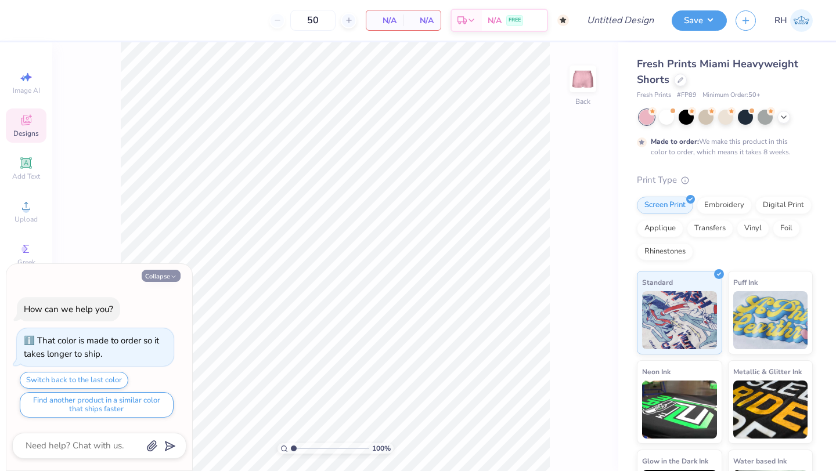
click at [154, 274] on button "Collapse" at bounding box center [161, 276] width 39 height 12
type textarea "x"
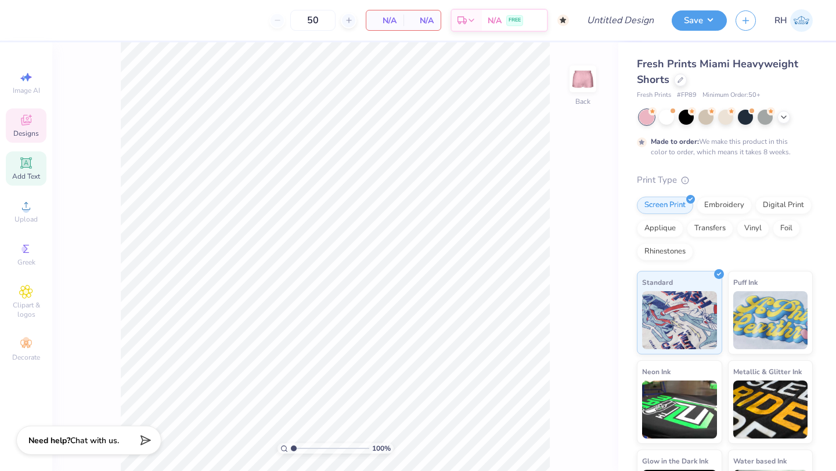
click at [28, 172] on span "Add Text" at bounding box center [26, 176] width 28 height 9
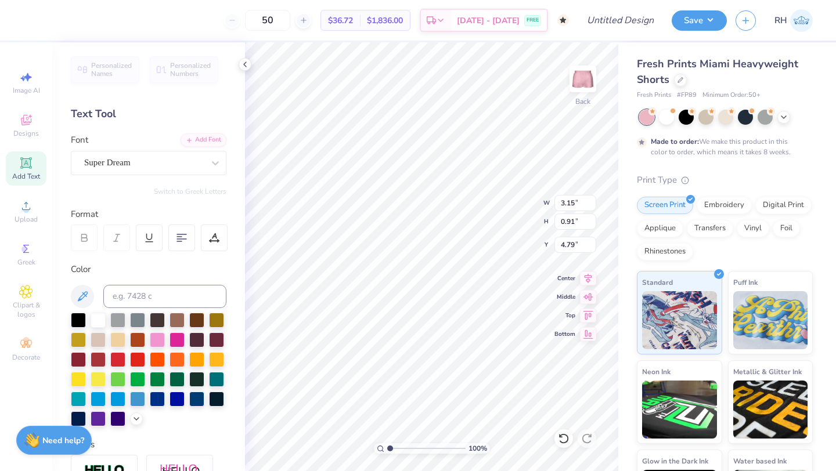
type textarea "T"
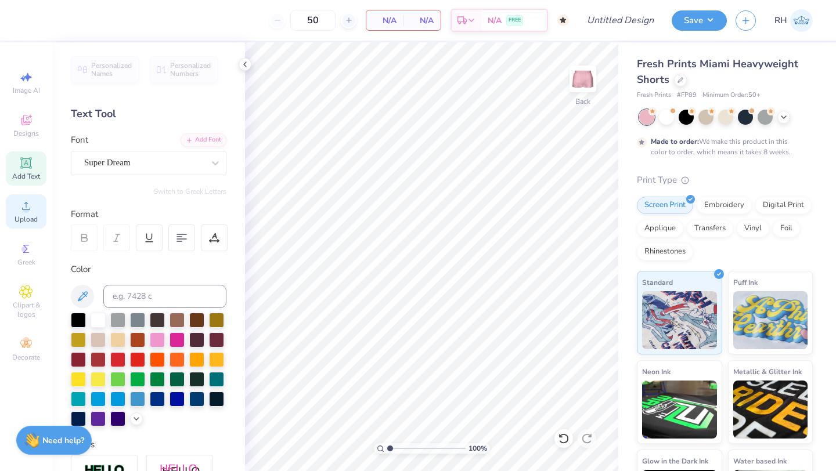
click at [35, 205] on div "Upload" at bounding box center [26, 211] width 41 height 34
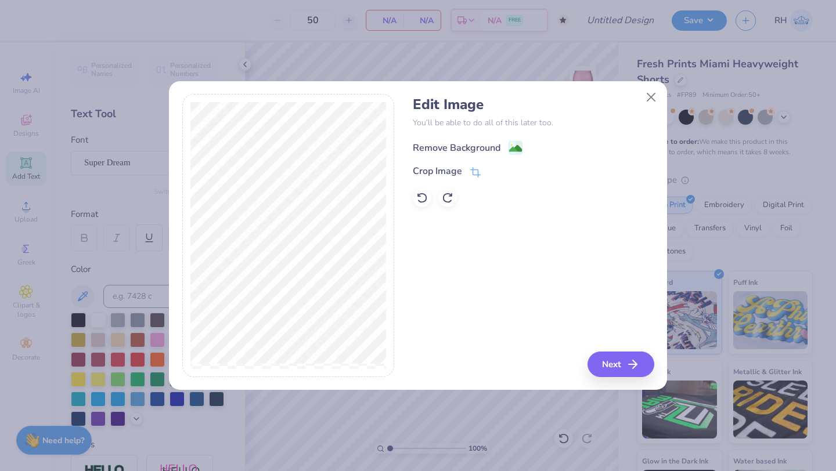
click at [511, 149] on image at bounding box center [515, 148] width 13 height 13
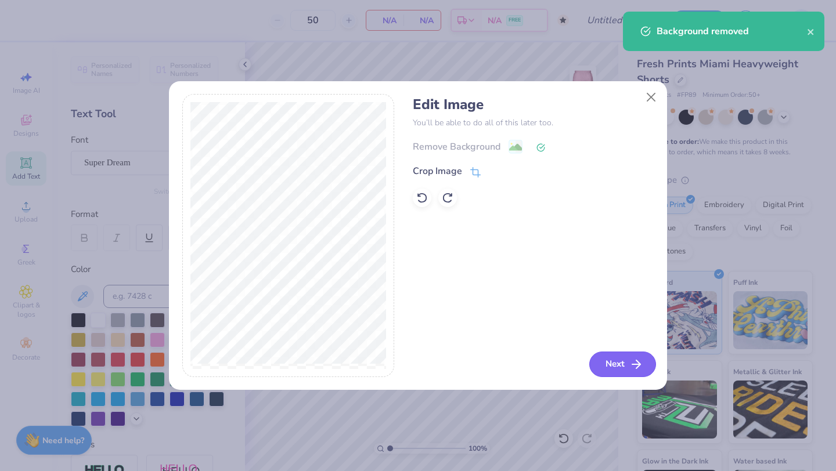
click at [626, 360] on button "Next" at bounding box center [622, 365] width 67 height 26
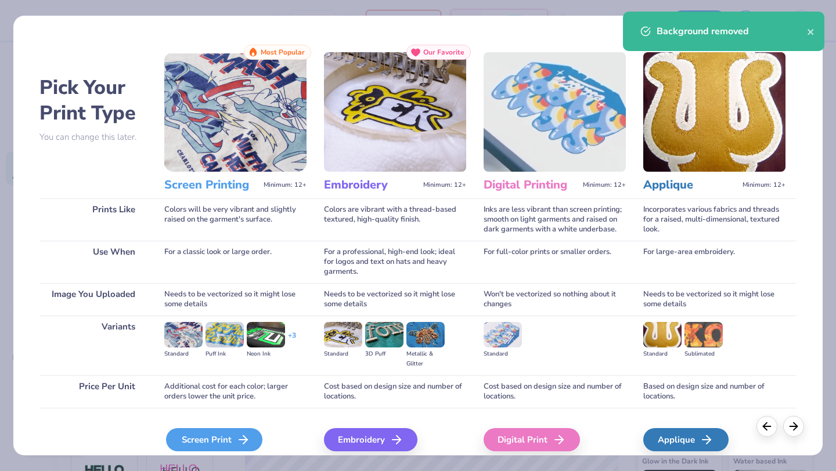
click at [232, 439] on div "Screen Print" at bounding box center [214, 439] width 96 height 23
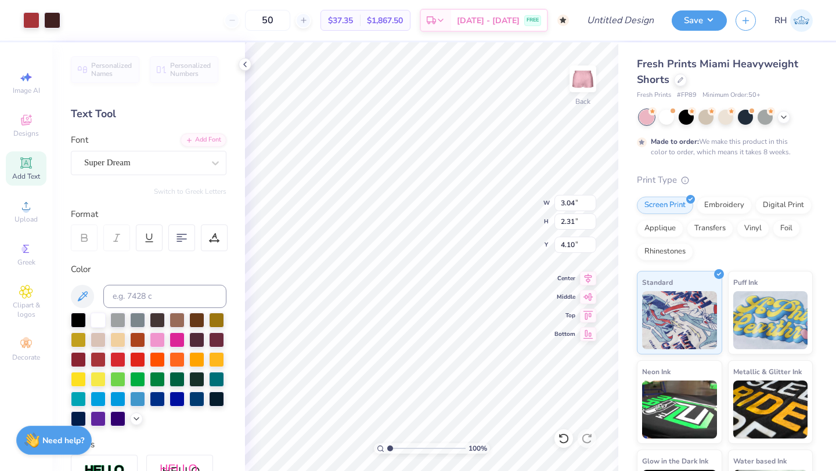
type input "3.13"
type input "3.83"
type input "2.91"
type input "5.25"
type input "4.02"
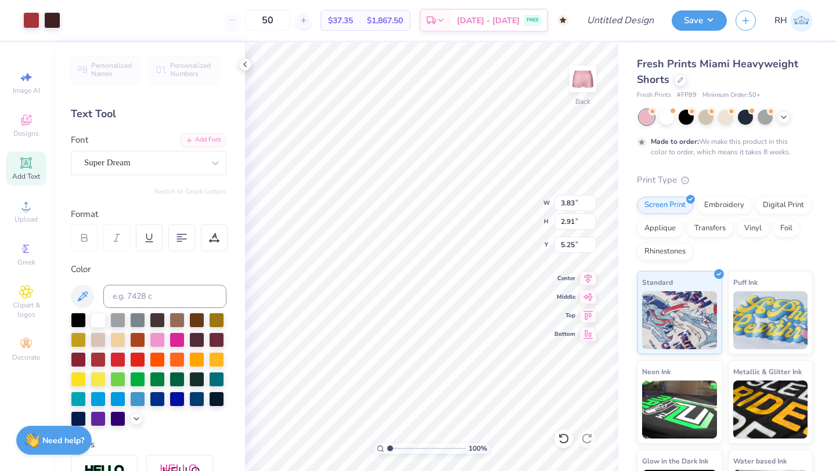
type input "3.05"
type input "5.11"
click at [290, 17] on input "50" at bounding box center [267, 20] width 45 height 21
type input "5"
type input "50"
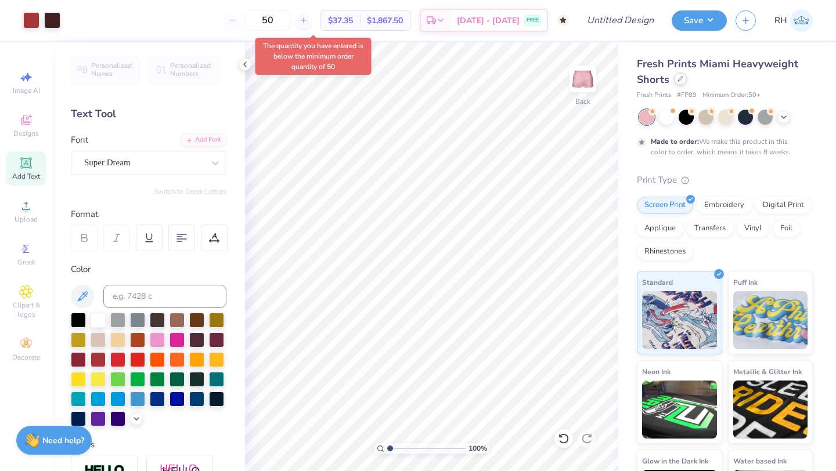
click at [682, 82] on div at bounding box center [680, 79] width 13 height 13
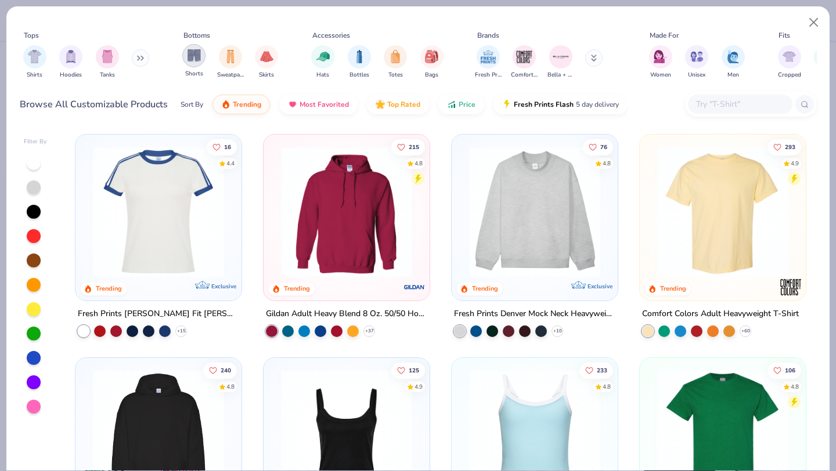
click at [200, 55] on img "filter for Shorts" at bounding box center [193, 55] width 13 height 13
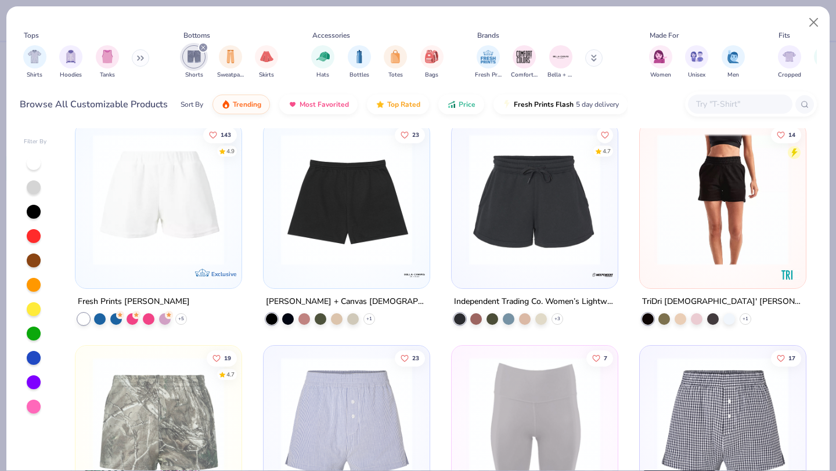
scroll to position [236, 0]
click at [190, 219] on img at bounding box center [158, 198] width 143 height 131
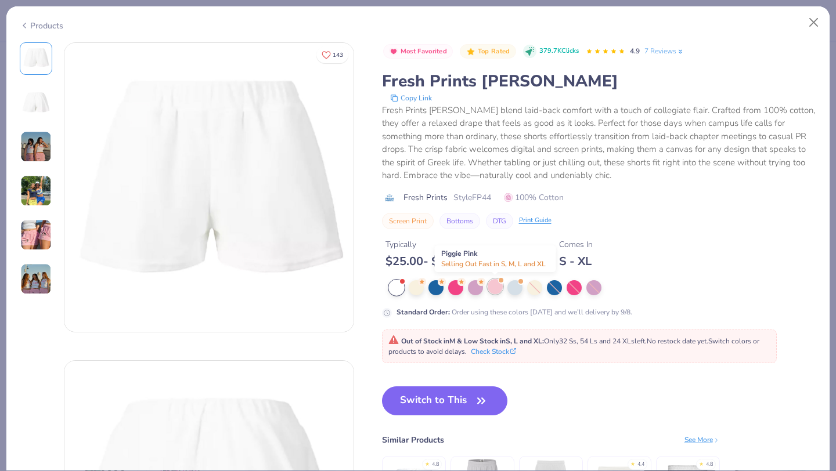
click at [495, 285] on div at bounding box center [494, 286] width 15 height 15
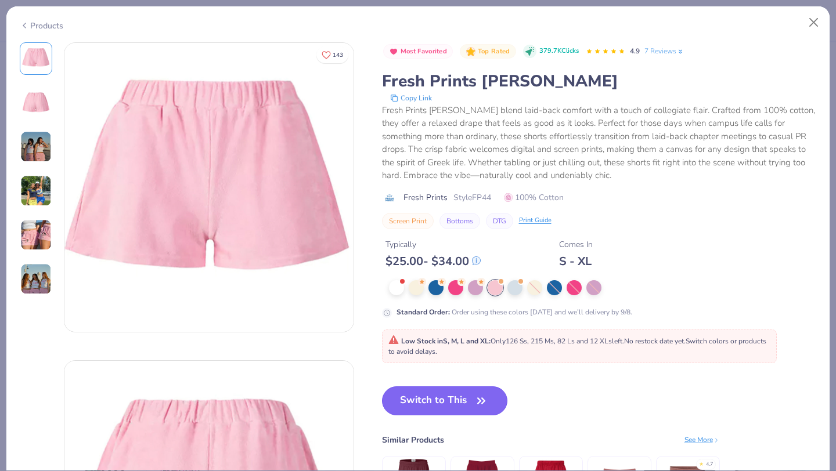
click at [465, 399] on button "Switch to This" at bounding box center [445, 400] width 126 height 29
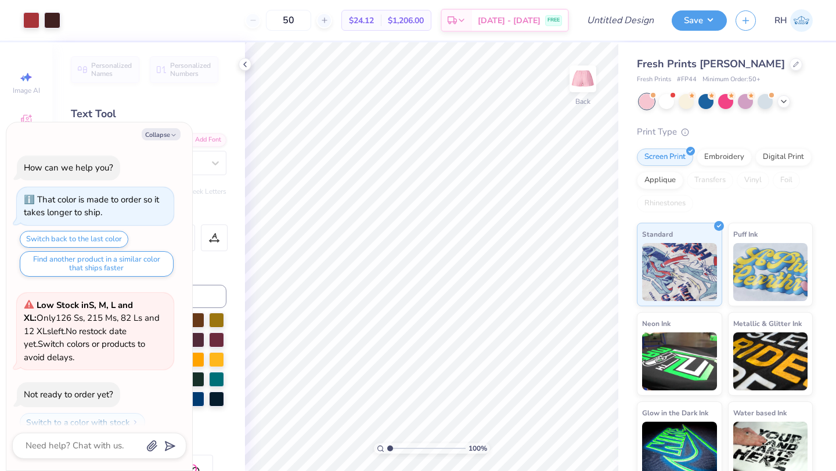
type textarea "x"
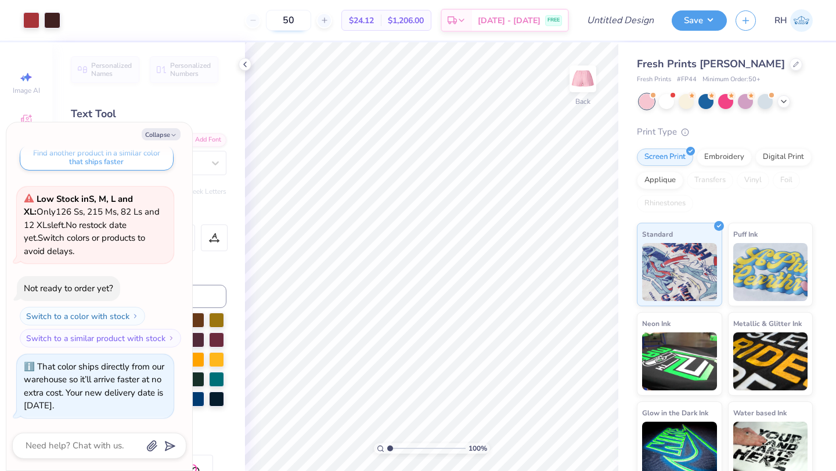
click at [311, 22] on input "50" at bounding box center [288, 20] width 45 height 21
type input "5"
type input "50"
click at [793, 64] on icon at bounding box center [796, 63] width 6 height 6
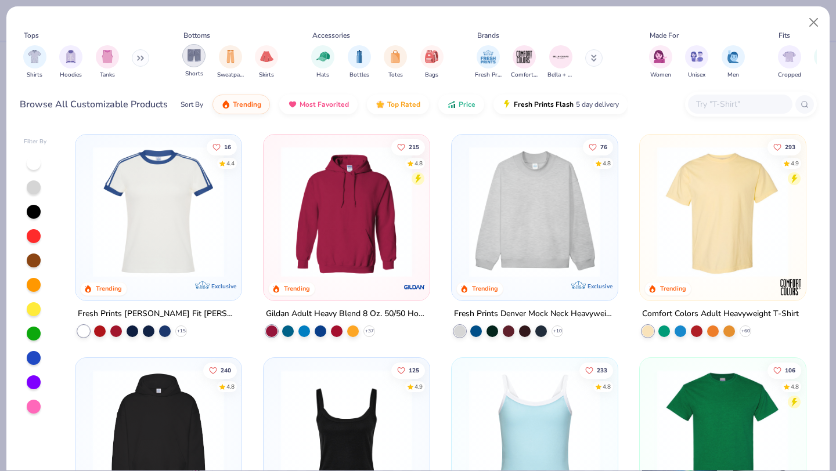
click at [202, 53] on div "filter for Shorts" at bounding box center [193, 55] width 23 height 23
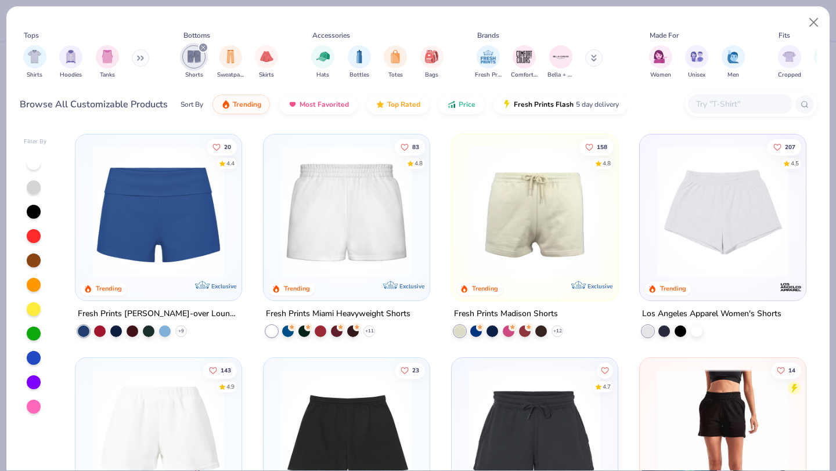
click at [530, 205] on img at bounding box center [534, 211] width 143 height 131
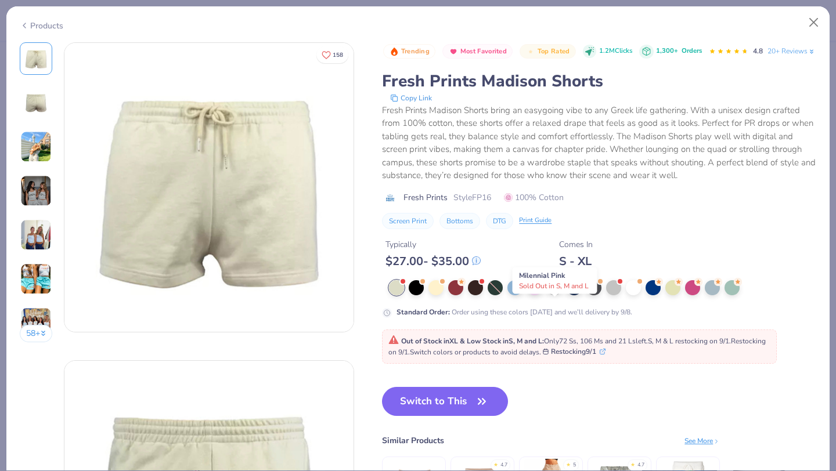
click at [552, 294] on div at bounding box center [554, 286] width 15 height 15
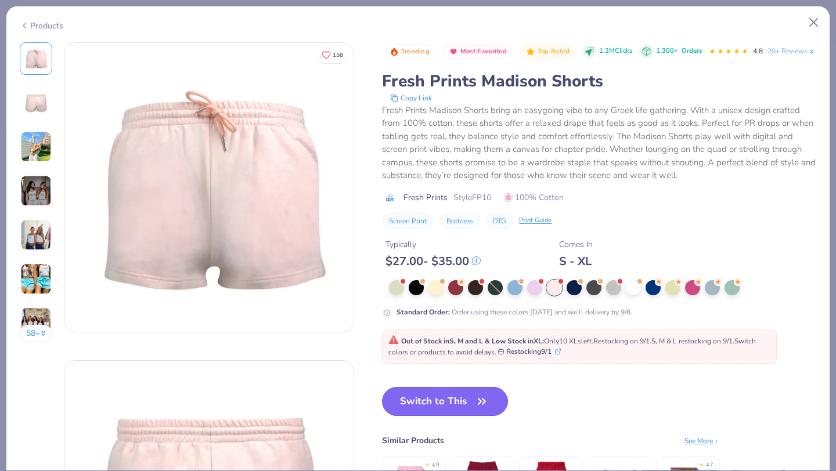
click at [471, 416] on button "Switch to This" at bounding box center [445, 401] width 126 height 29
type textarea "x"
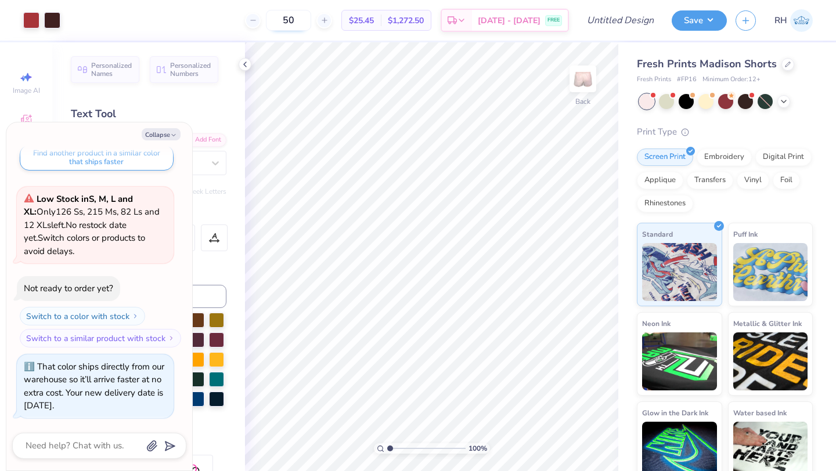
click at [311, 23] on input "50" at bounding box center [288, 20] width 45 height 21
type input "5"
type input "13"
type textarea "x"
type input "5.50"
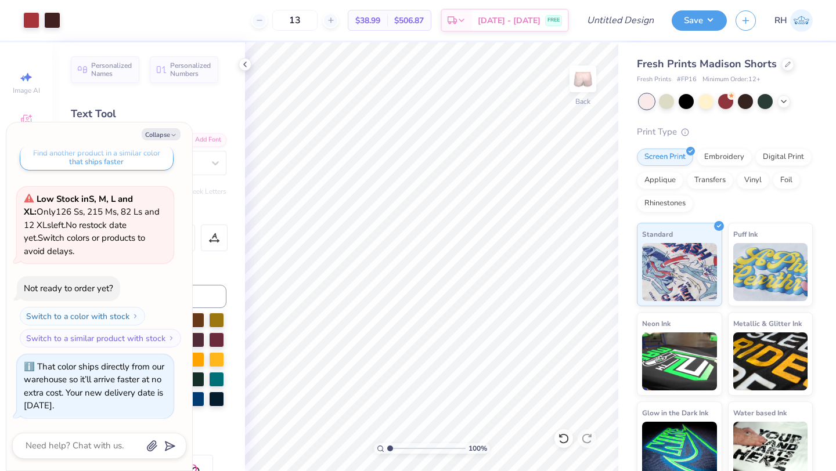
type textarea "x"
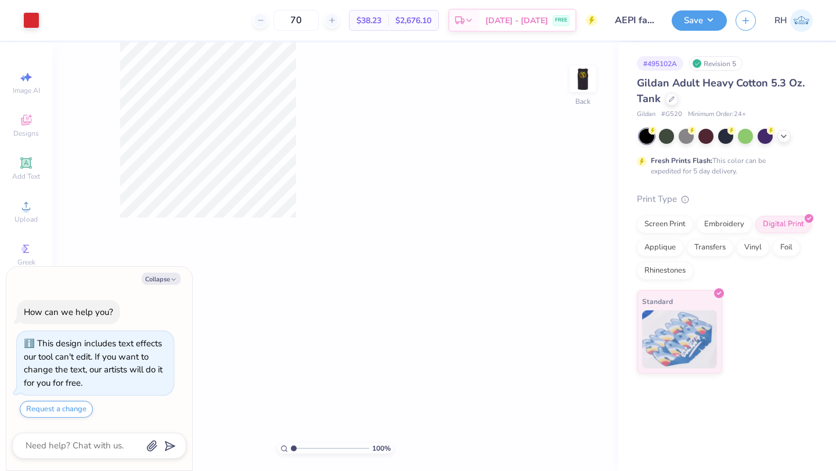
type textarea "x"
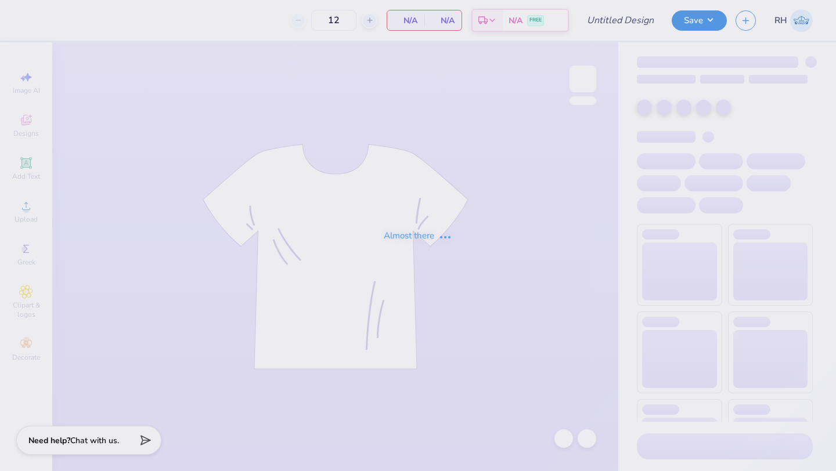
type input "PHC exec merch"
type input "13"
